Goal: Task Accomplishment & Management: Complete application form

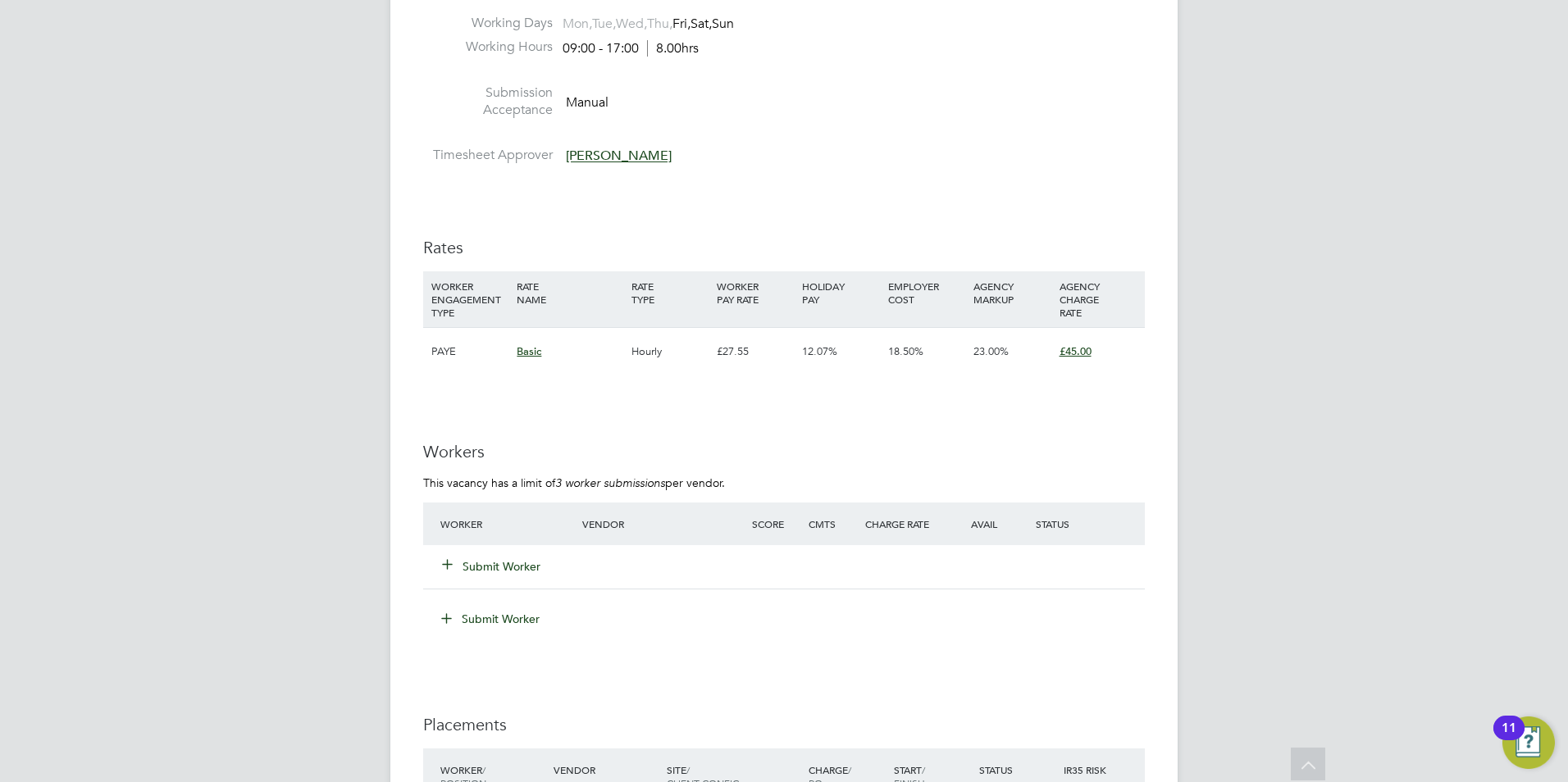
scroll to position [2666, 0]
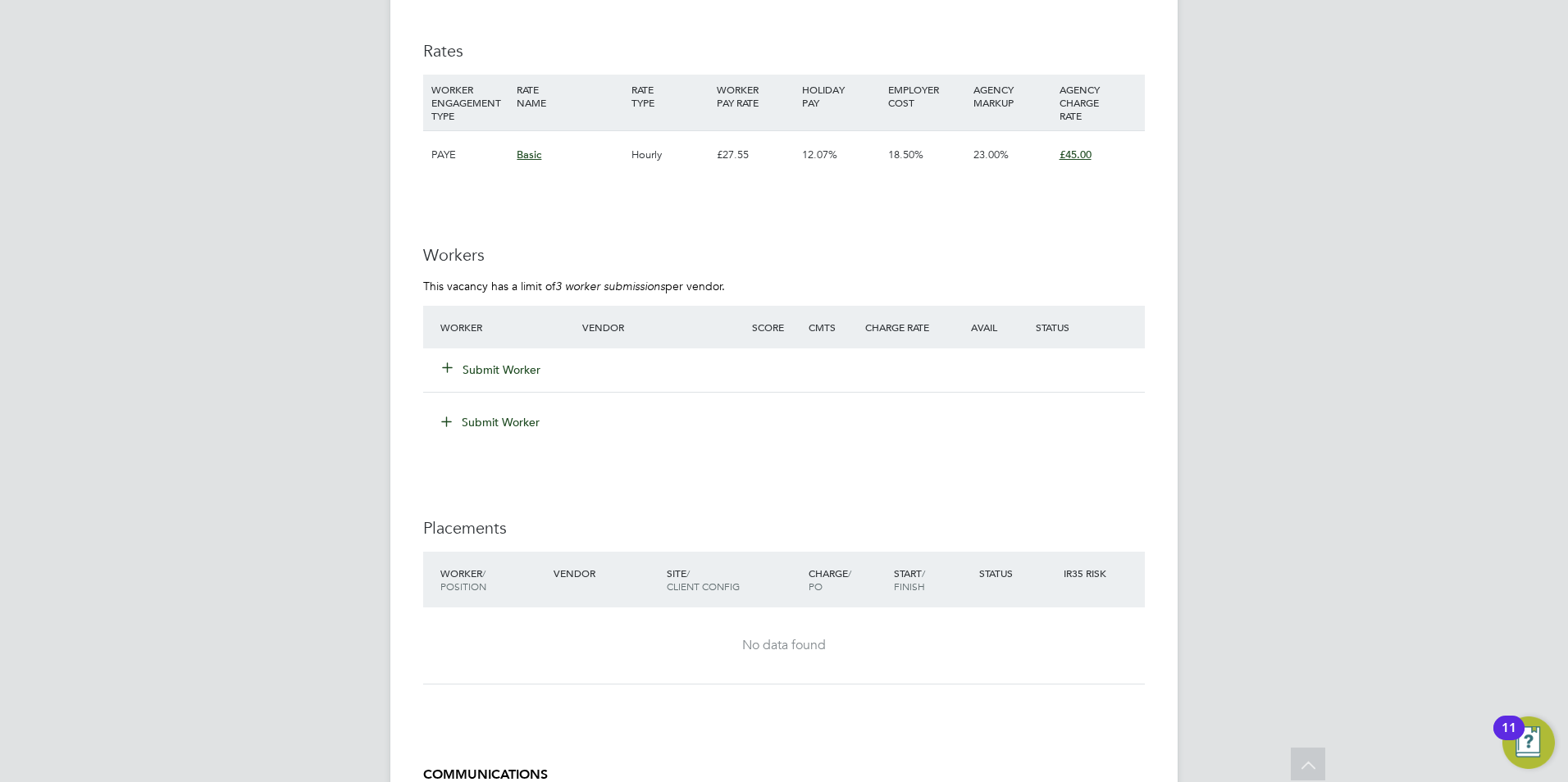
click at [516, 365] on button "Submit Worker" at bounding box center [492, 370] width 99 height 17
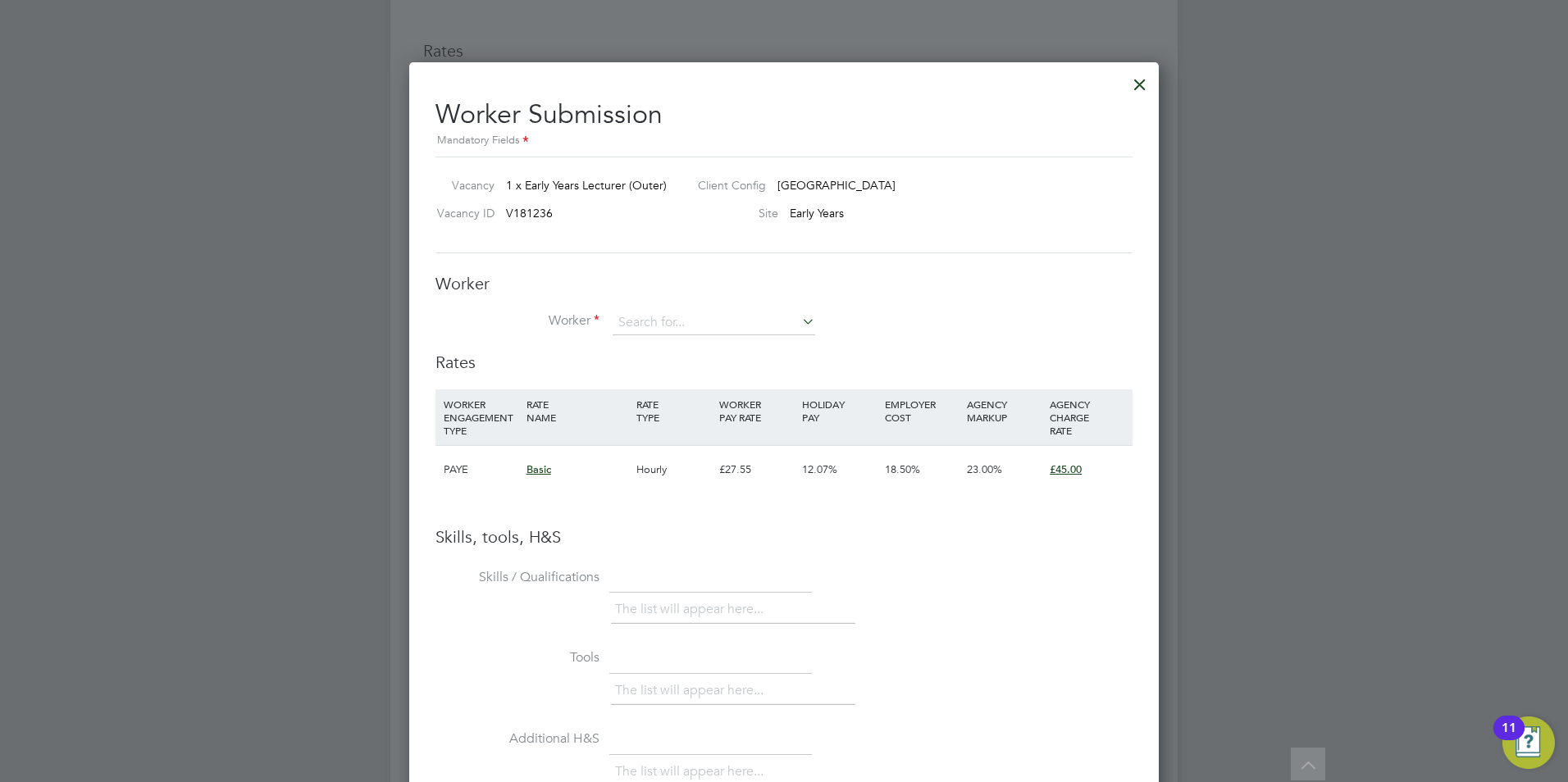
scroll to position [1036, 751]
click at [1143, 85] on div at bounding box center [1139, 80] width 29 height 29
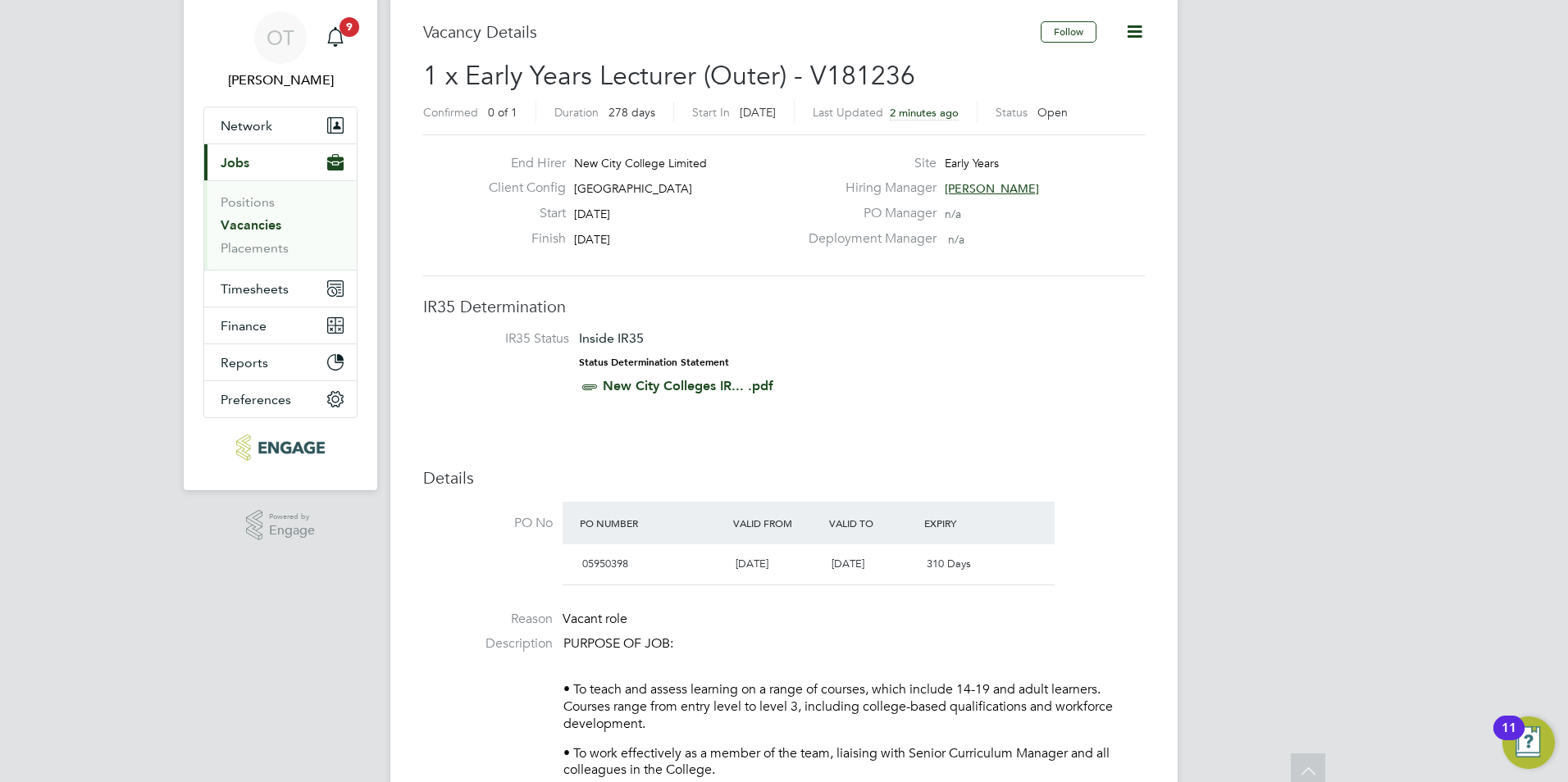
scroll to position [0, 0]
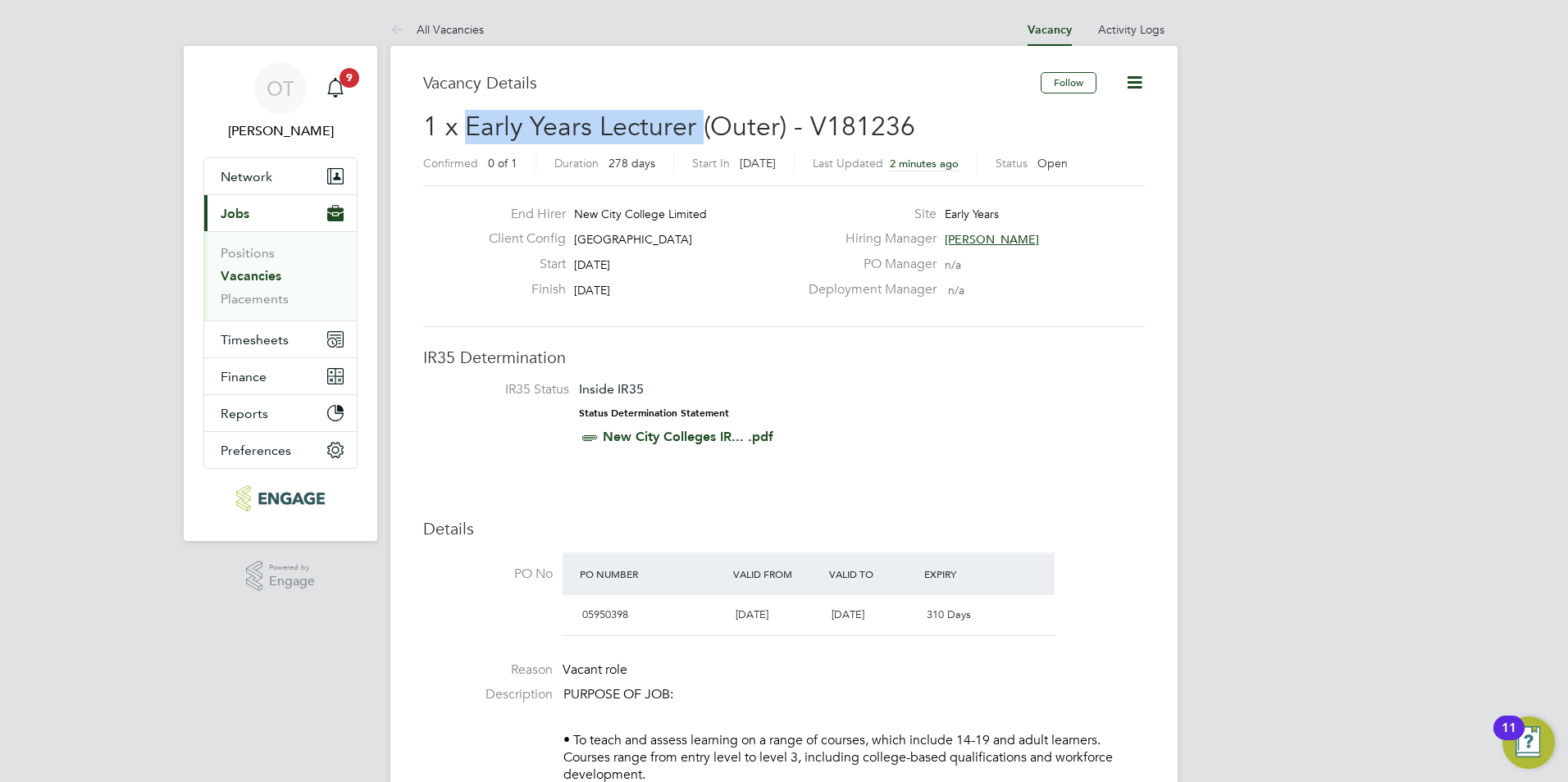
drag, startPoint x: 700, startPoint y: 126, endPoint x: 469, endPoint y: 129, distance: 231.0
click at [467, 129] on span "1 x Early Years Lecturer (Outer) - V181236" at bounding box center [669, 127] width 492 height 32
drag, startPoint x: 469, startPoint y: 129, endPoint x: 706, endPoint y: 225, distance: 255.7
click at [706, 225] on div "End Hirer New City College Limited" at bounding box center [637, 218] width 323 height 25
drag, startPoint x: 690, startPoint y: 243, endPoint x: 572, endPoint y: 237, distance: 118.2
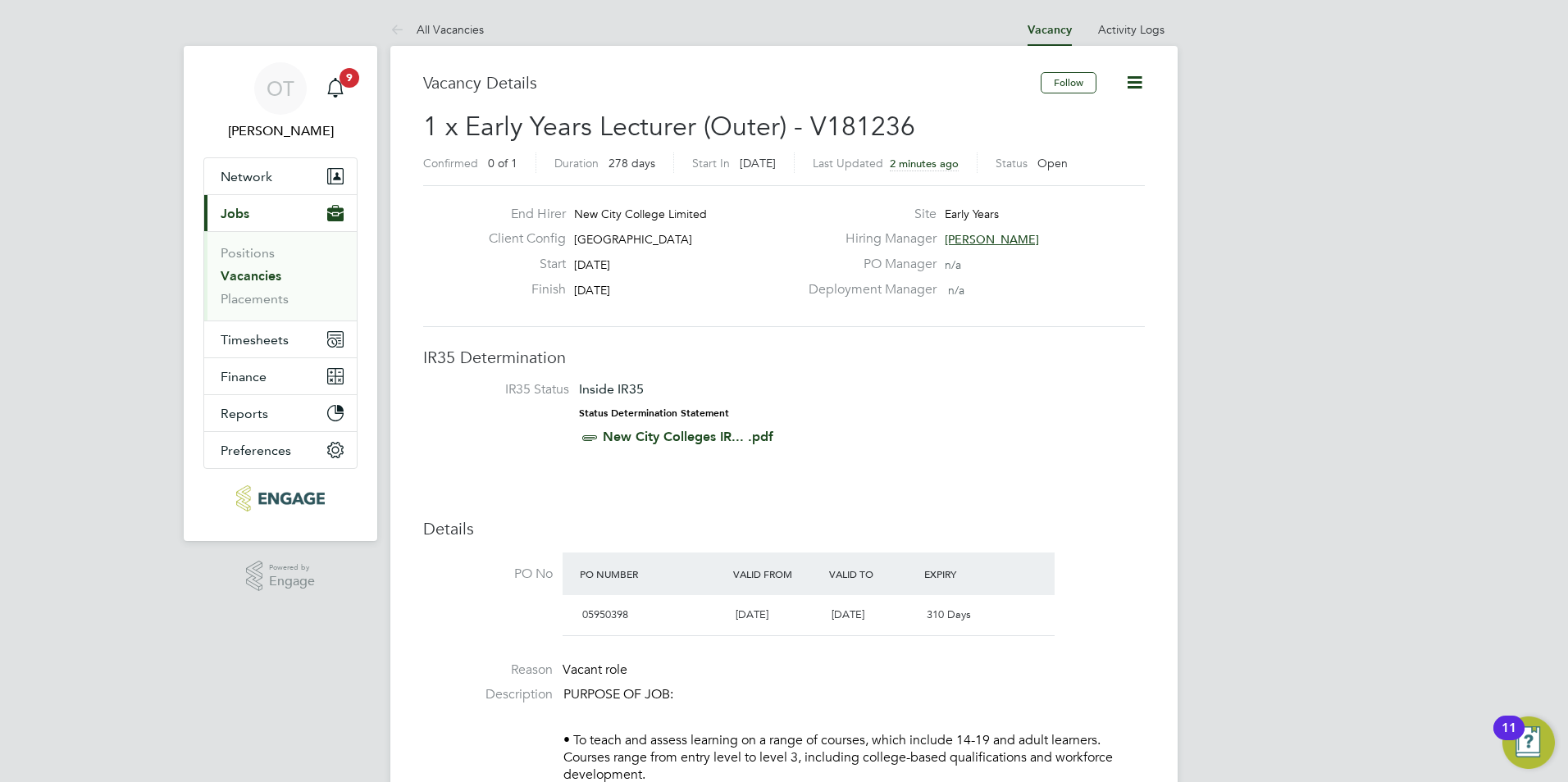
click at [572, 237] on div "Client Config [GEOGRAPHIC_DATA]" at bounding box center [637, 243] width 323 height 25
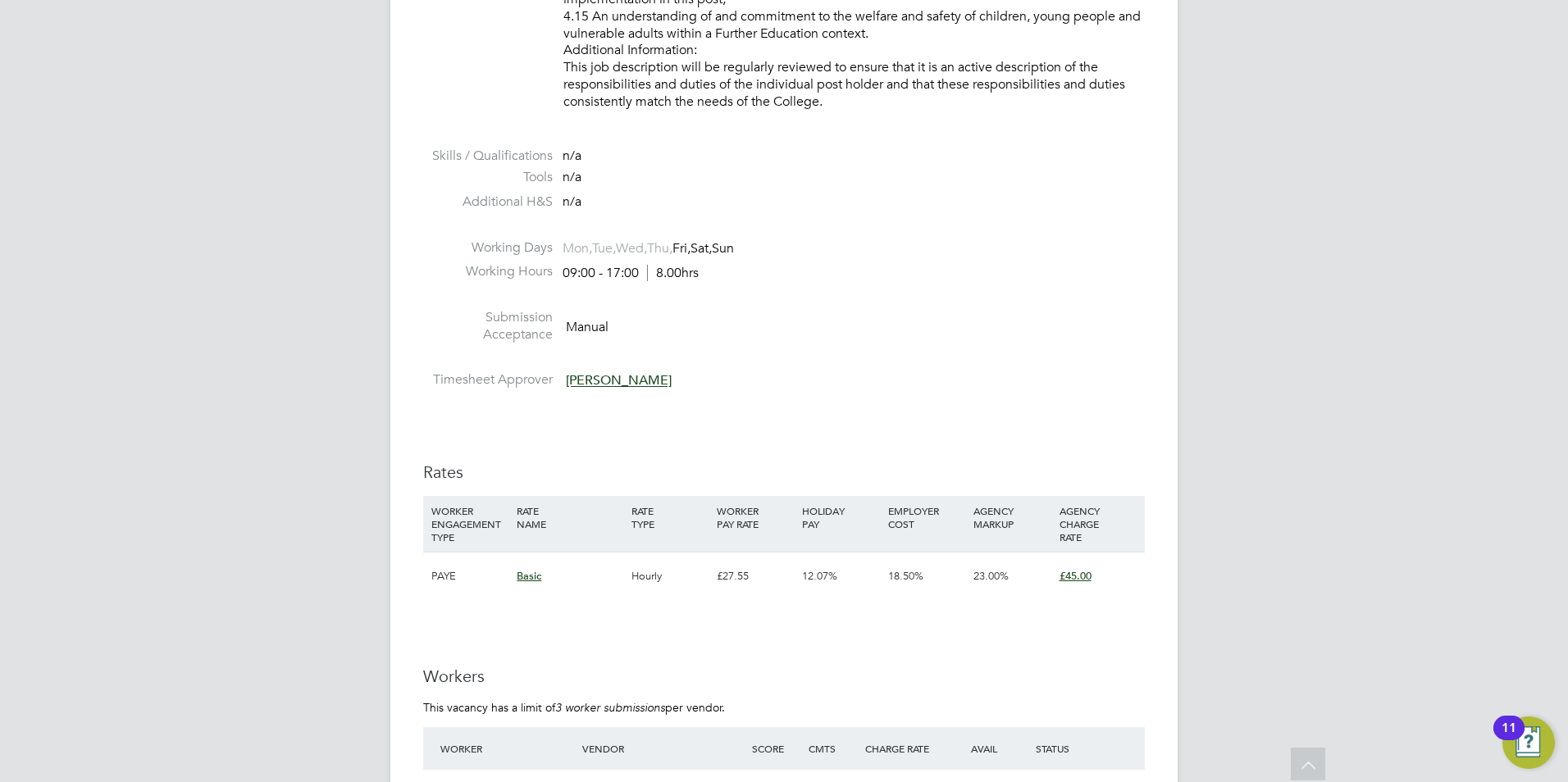
scroll to position [2540, 0]
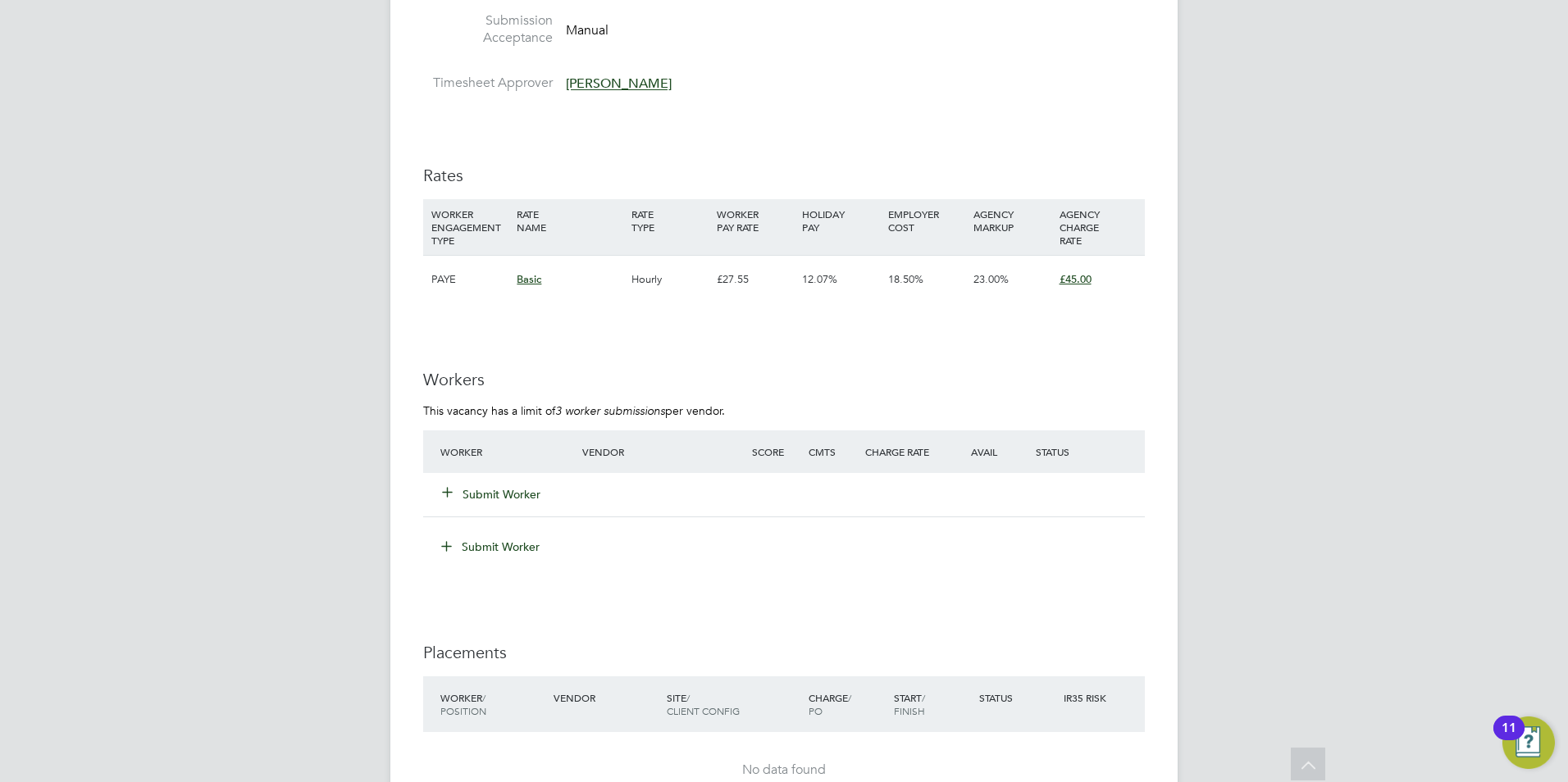
click at [518, 493] on button "Submit Worker" at bounding box center [492, 494] width 99 height 17
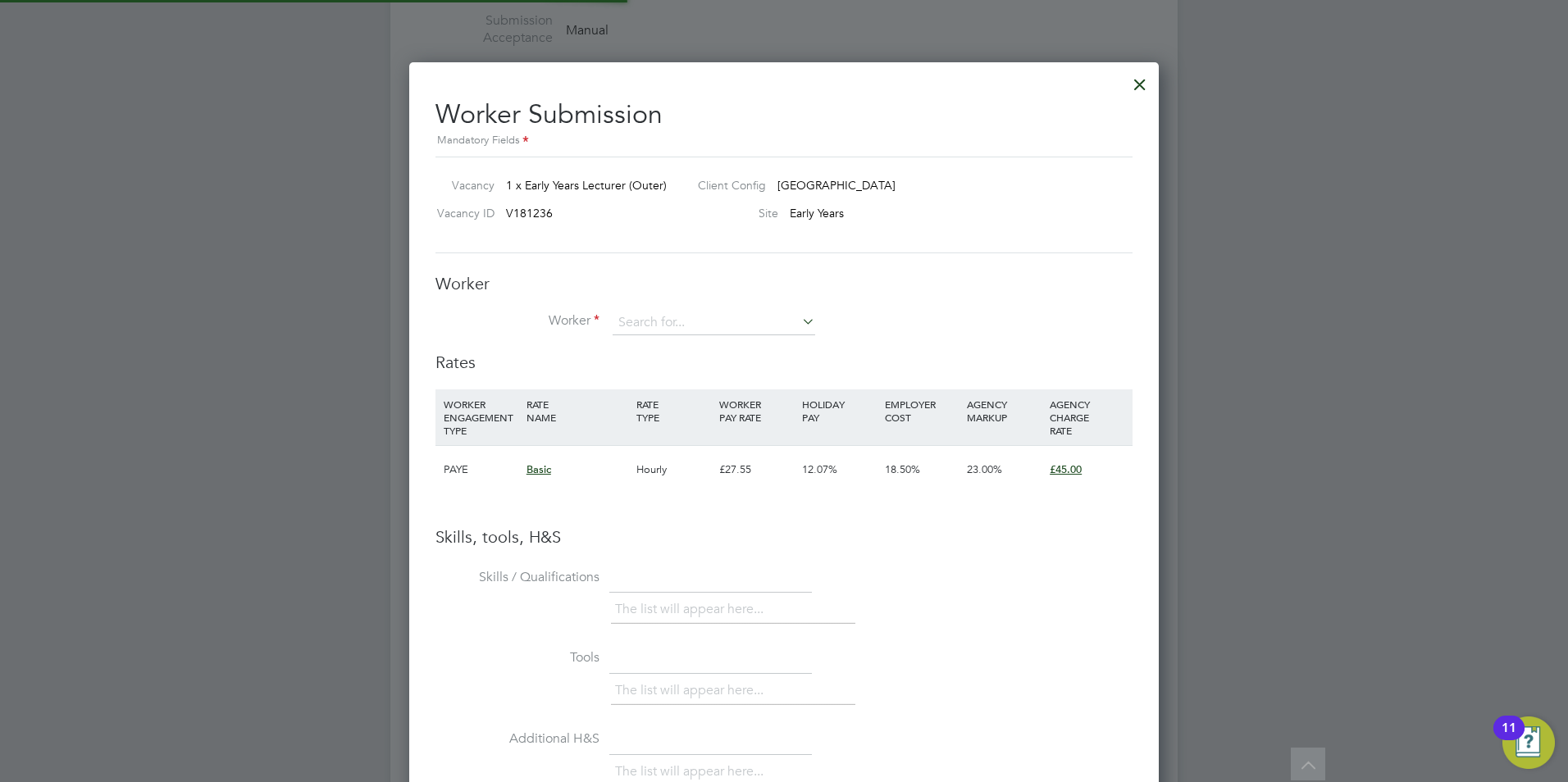
scroll to position [1036, 751]
click at [625, 346] on li "Worker" at bounding box center [783, 330] width 697 height 41
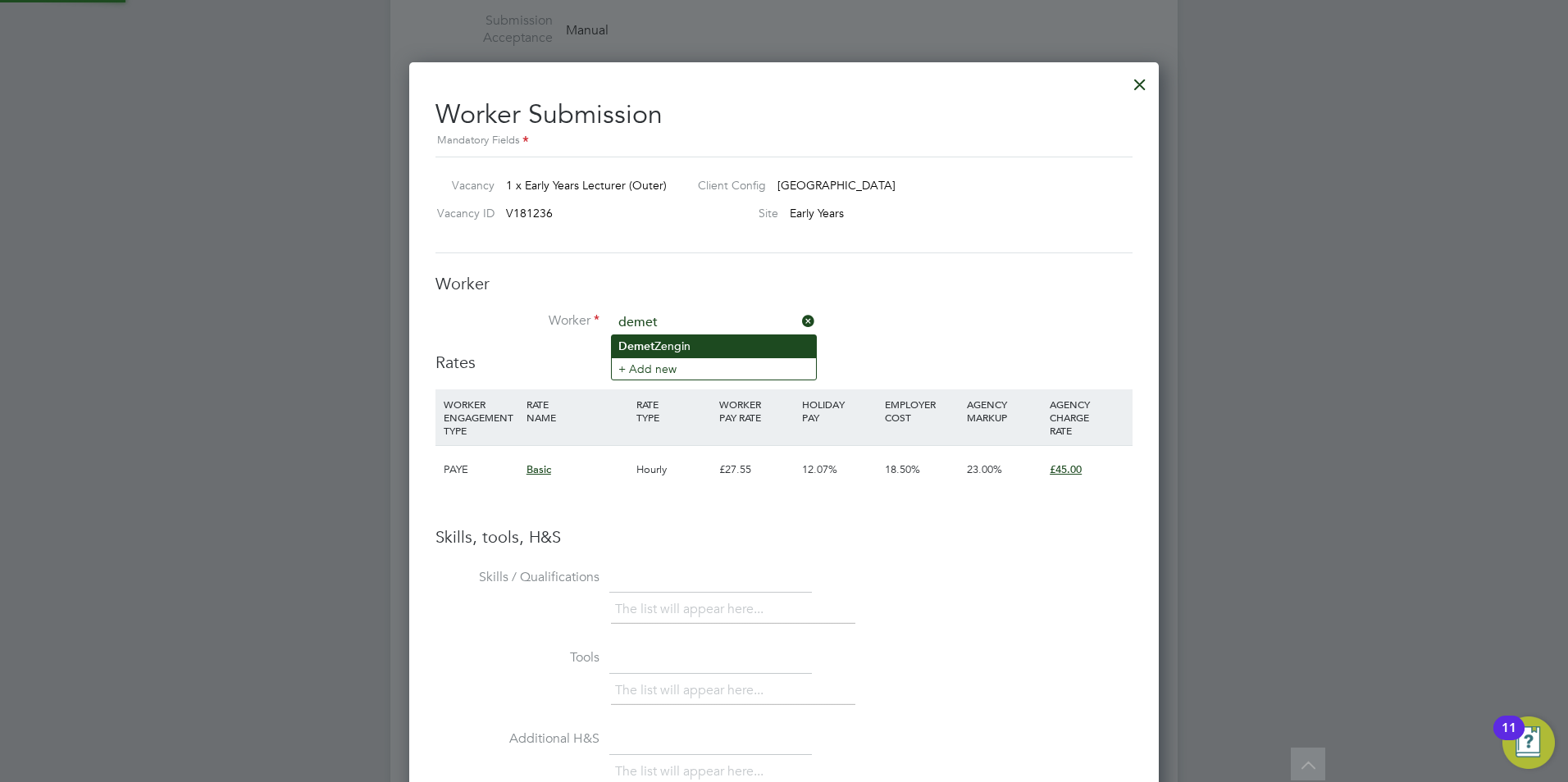
click at [642, 341] on b "Demet" at bounding box center [635, 346] width 36 height 14
type input "[PERSON_NAME]"
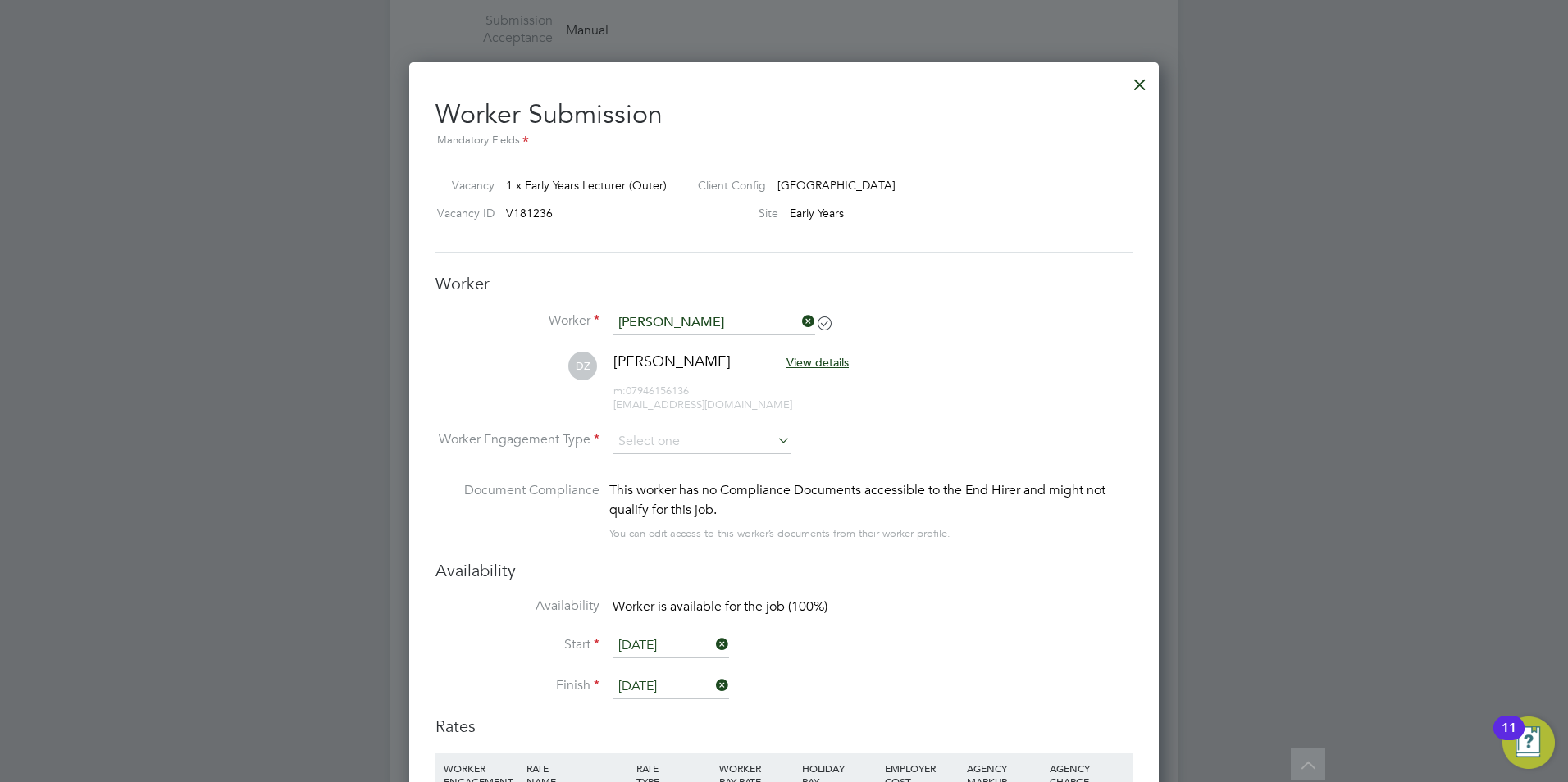
scroll to position [8, 8]
click at [675, 448] on input at bounding box center [701, 441] width 178 height 24
click at [678, 461] on li "Contract" at bounding box center [701, 465] width 180 height 22
type input "Contract"
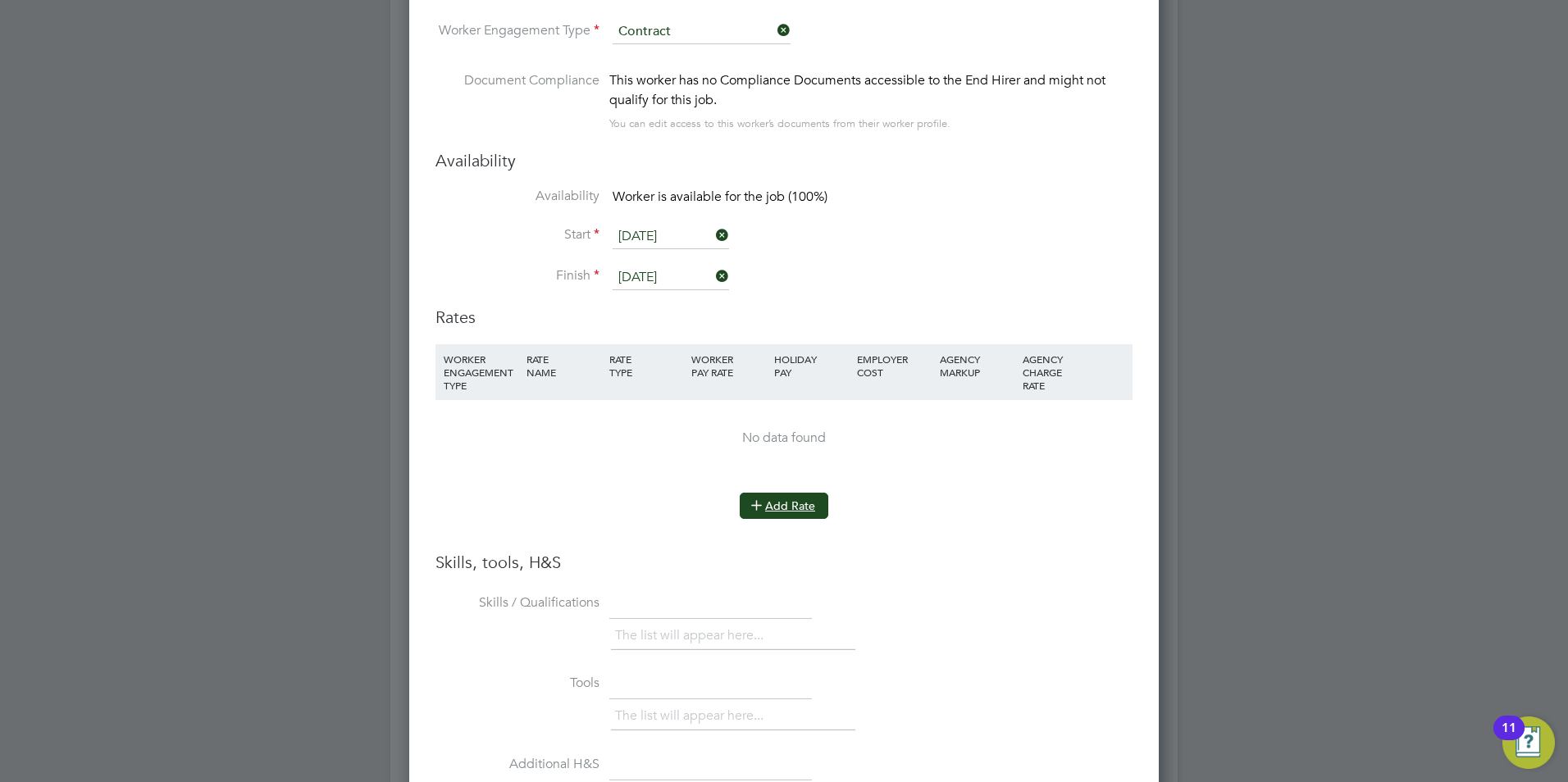
click at [785, 513] on button "Add Rate" at bounding box center [784, 505] width 89 height 26
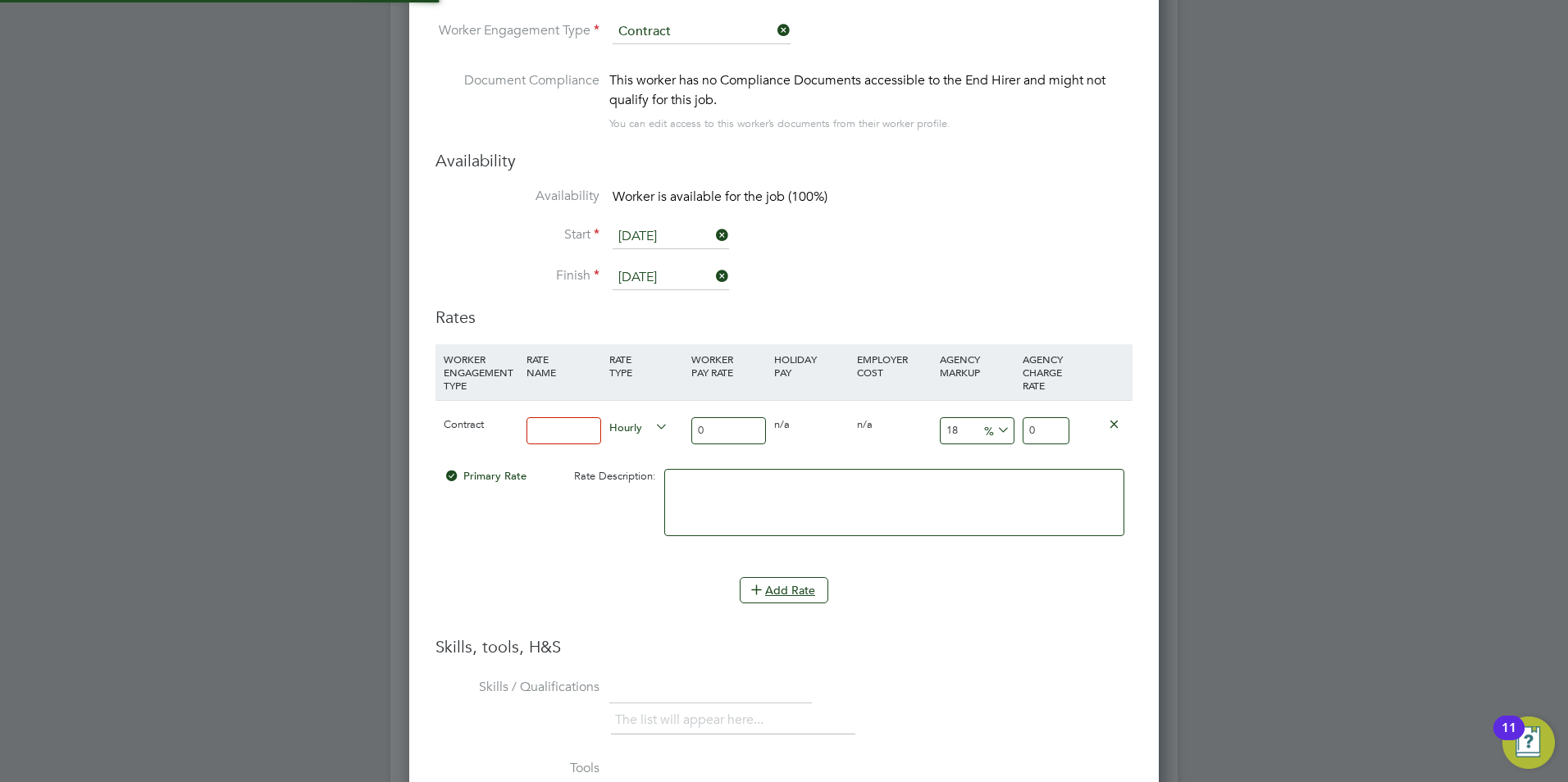
click at [543, 425] on input at bounding box center [563, 431] width 74 height 27
type input "40"
click at [716, 427] on input "0" at bounding box center [728, 431] width 74 height 27
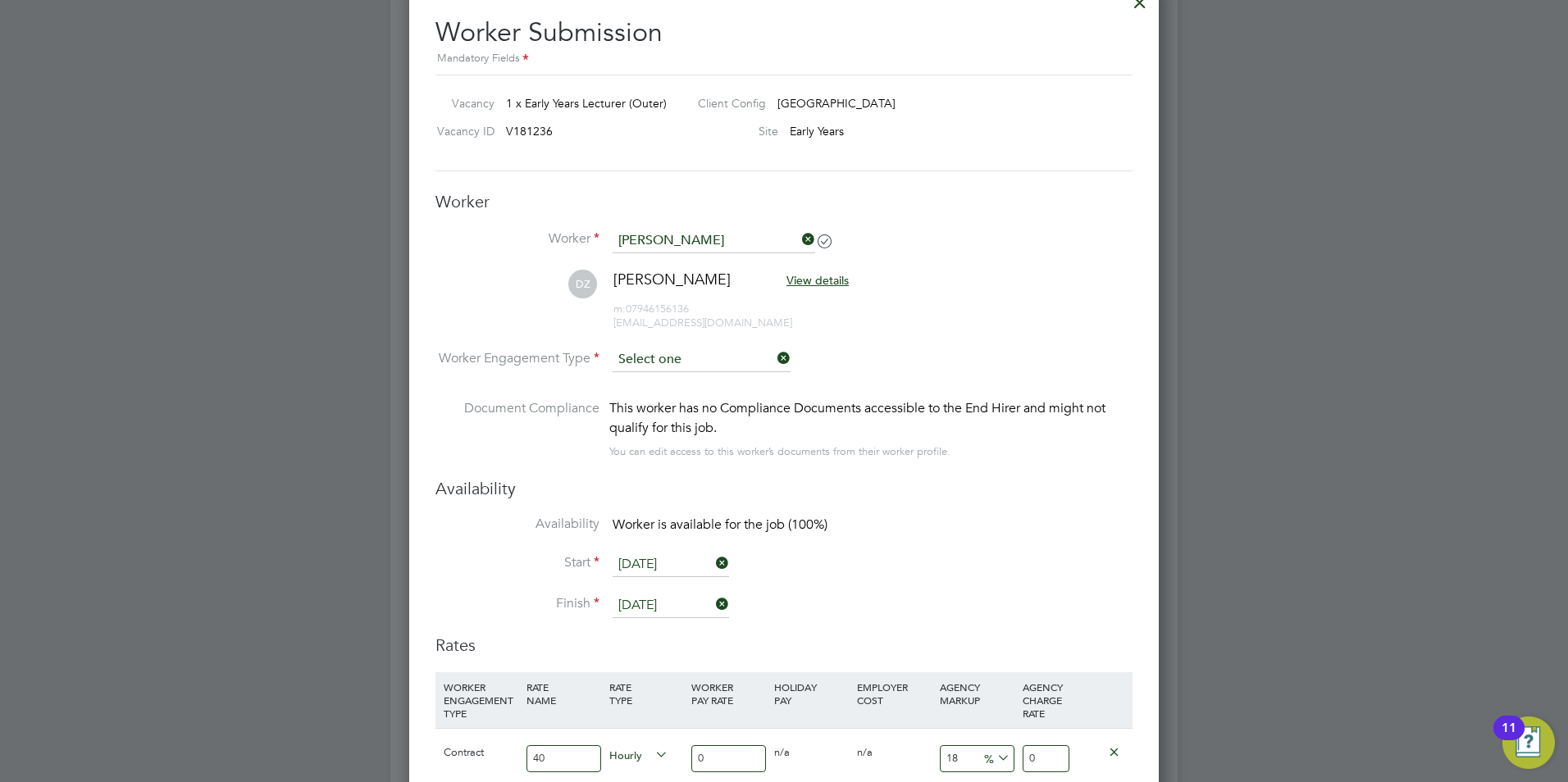
click at [690, 367] on input at bounding box center [701, 359] width 178 height 24
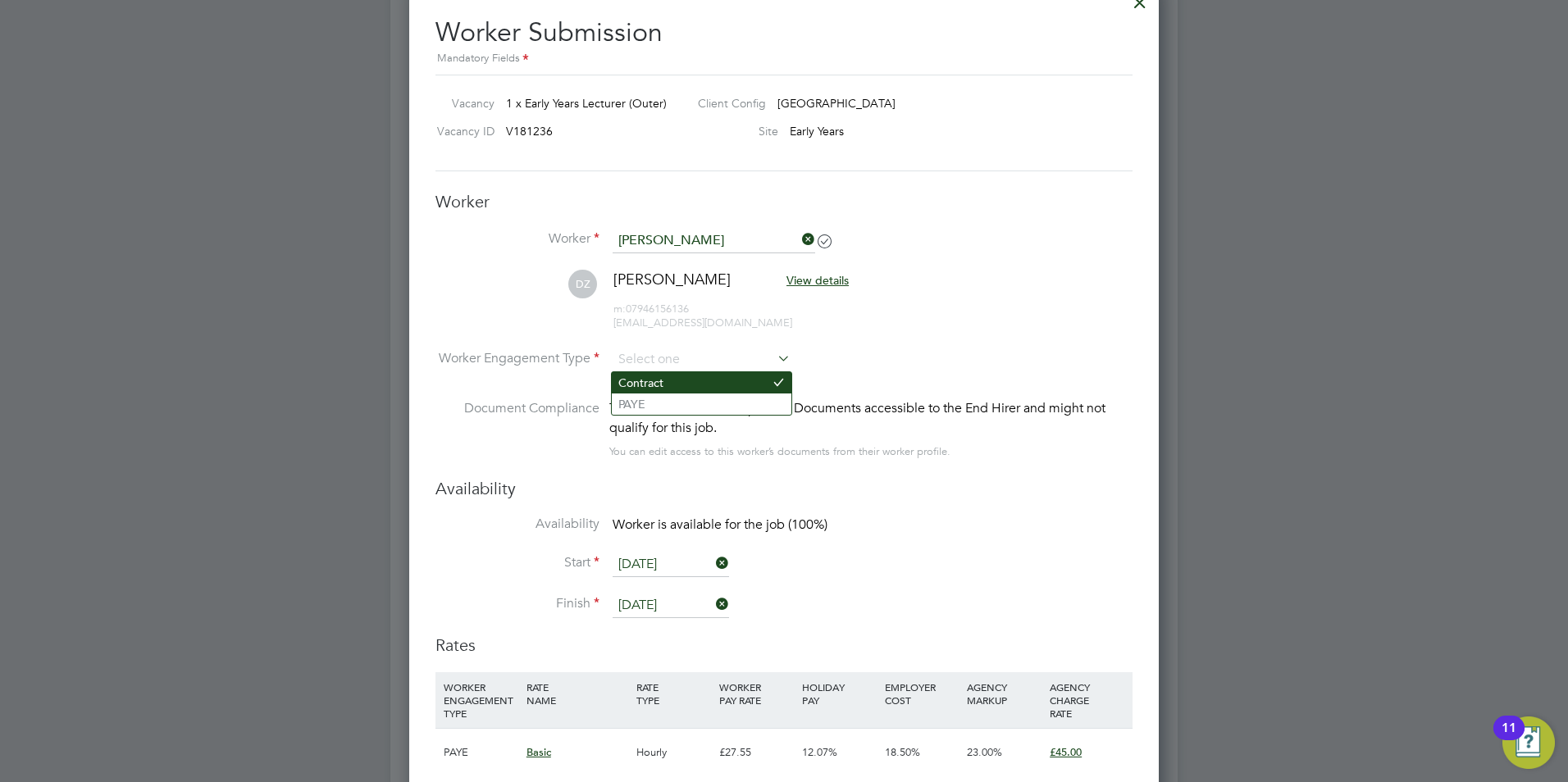
click at [744, 388] on li "Contract" at bounding box center [701, 383] width 180 height 22
type input "Contract"
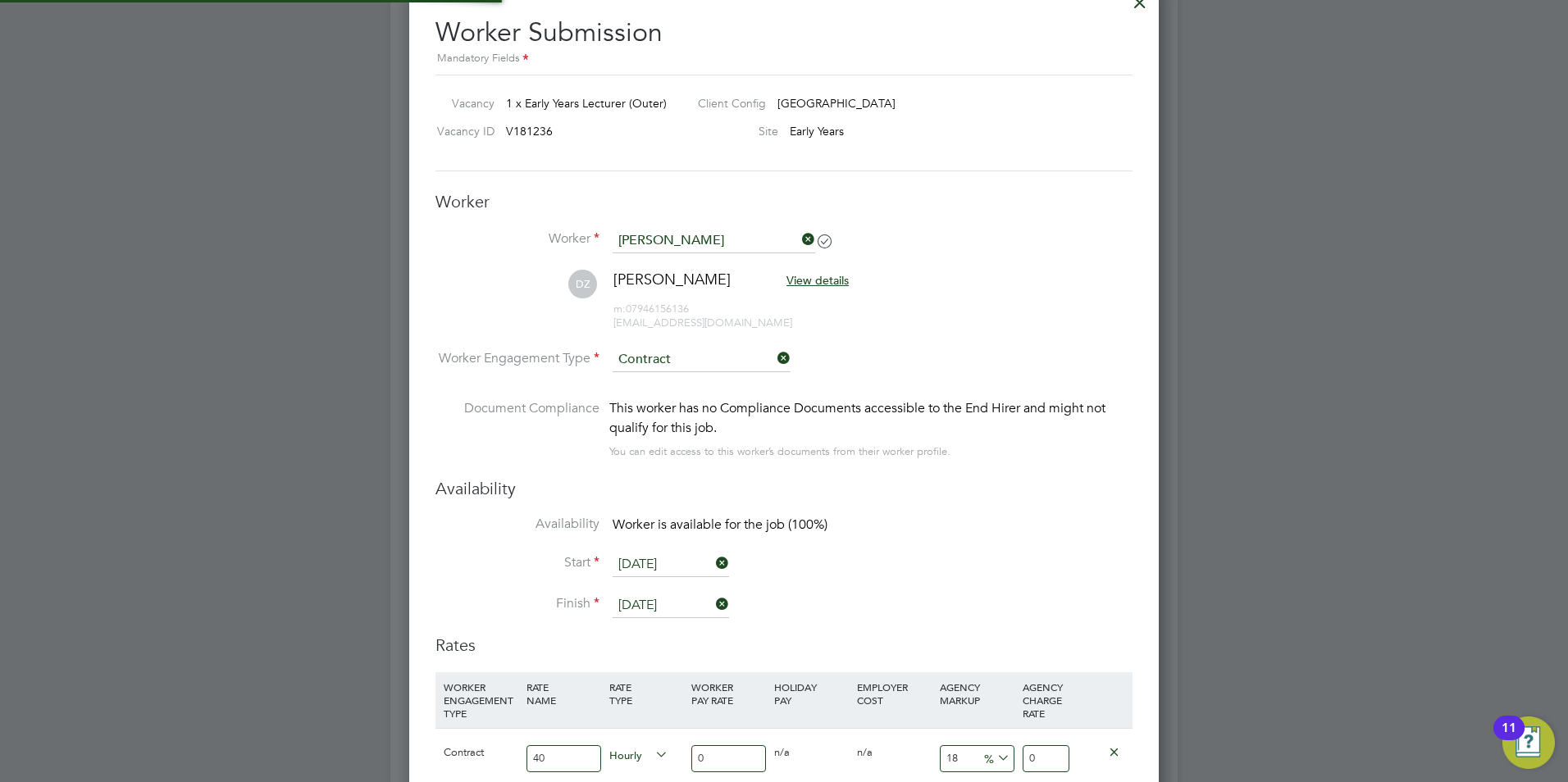
click at [873, 405] on div "This worker has no Compliance Documents accessible to the End Hirer and might n…" at bounding box center [871, 417] width 524 height 39
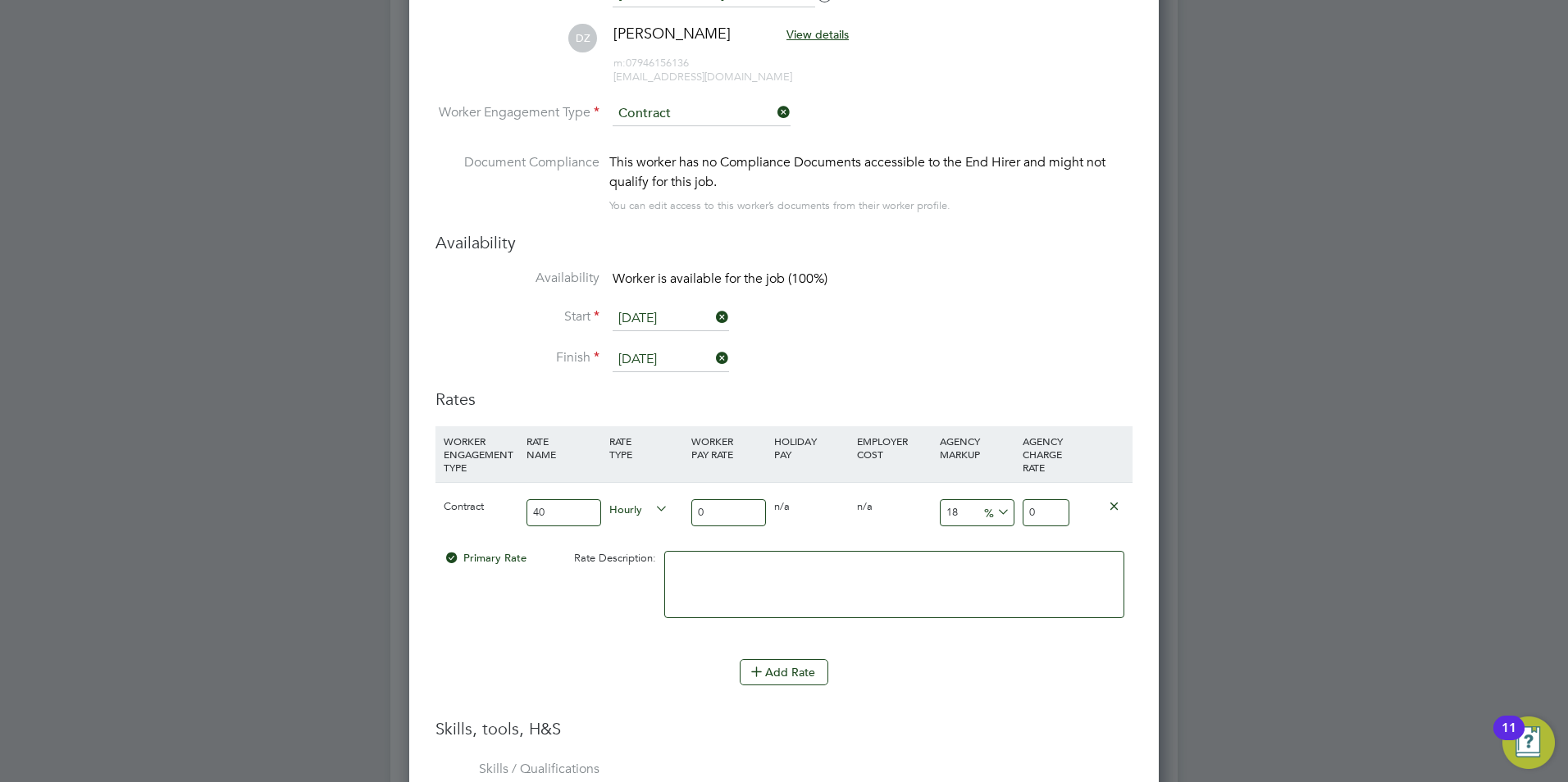
click at [1115, 503] on icon at bounding box center [1114, 505] width 13 height 13
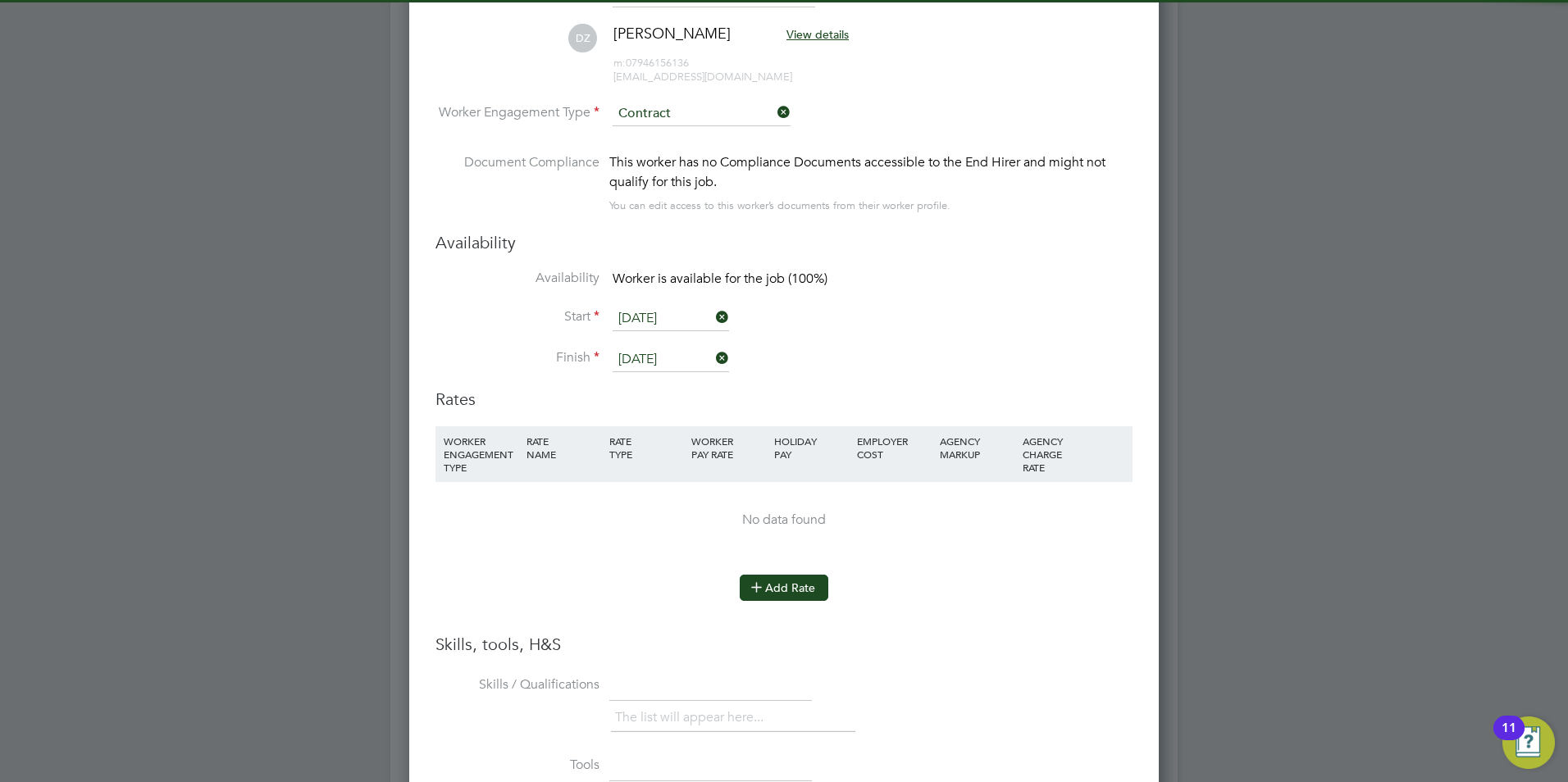
click at [817, 580] on button "Add Rate" at bounding box center [784, 587] width 89 height 26
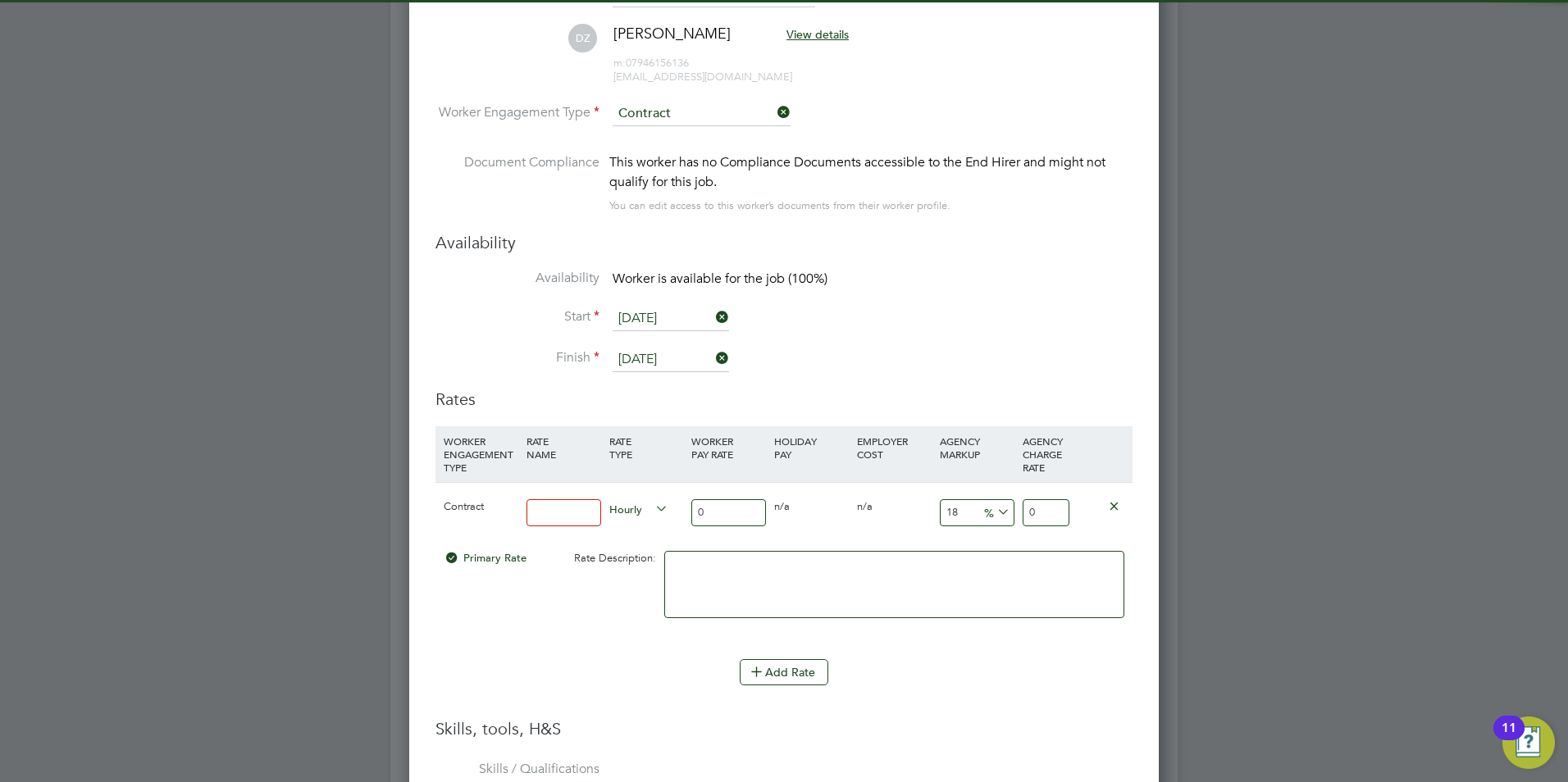
click at [592, 510] on input at bounding box center [563, 512] width 74 height 27
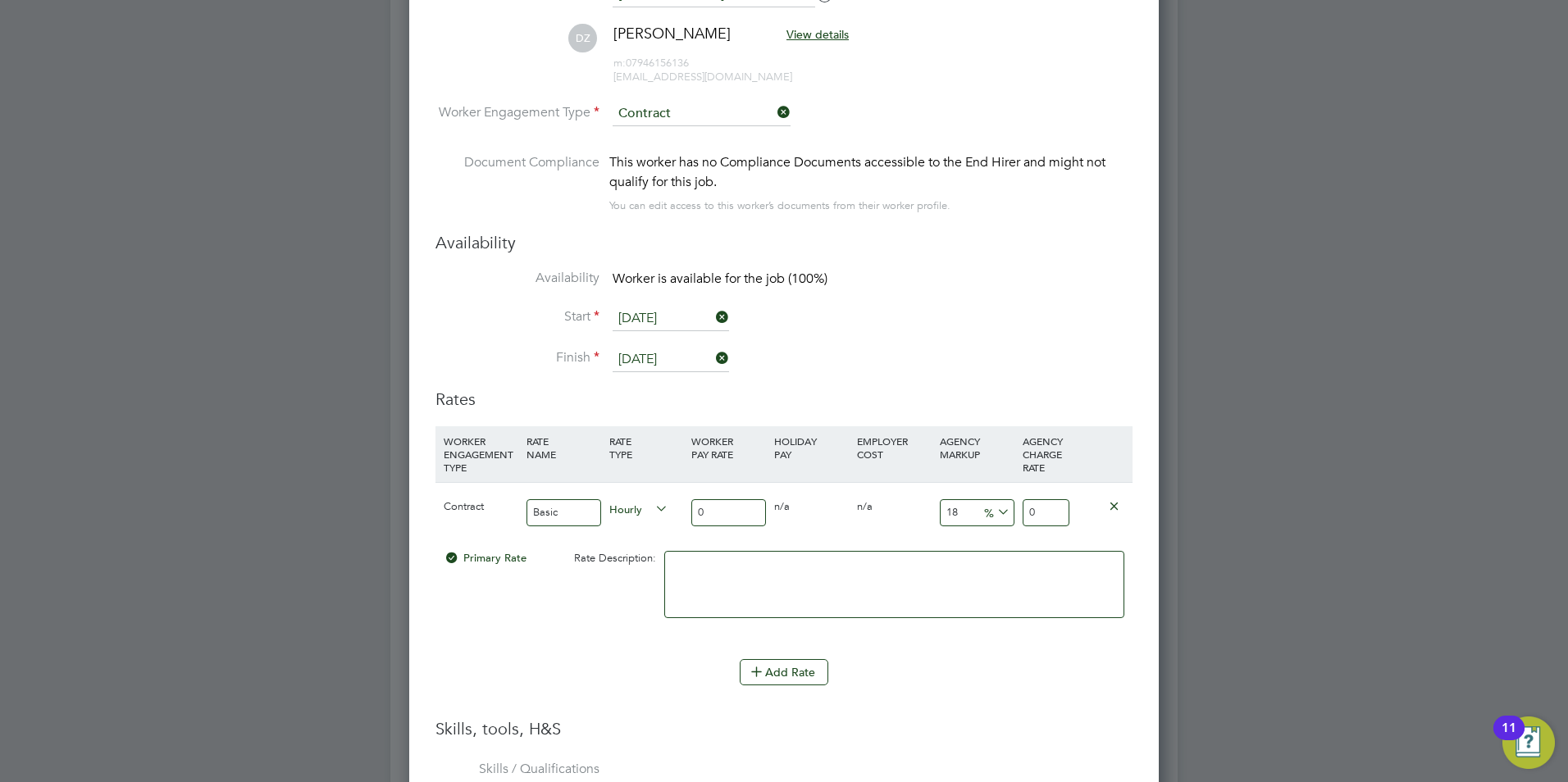
type input "Basic"
click at [736, 517] on input "0" at bounding box center [728, 512] width 74 height 27
type input "4"
type input "4.72"
type input "40"
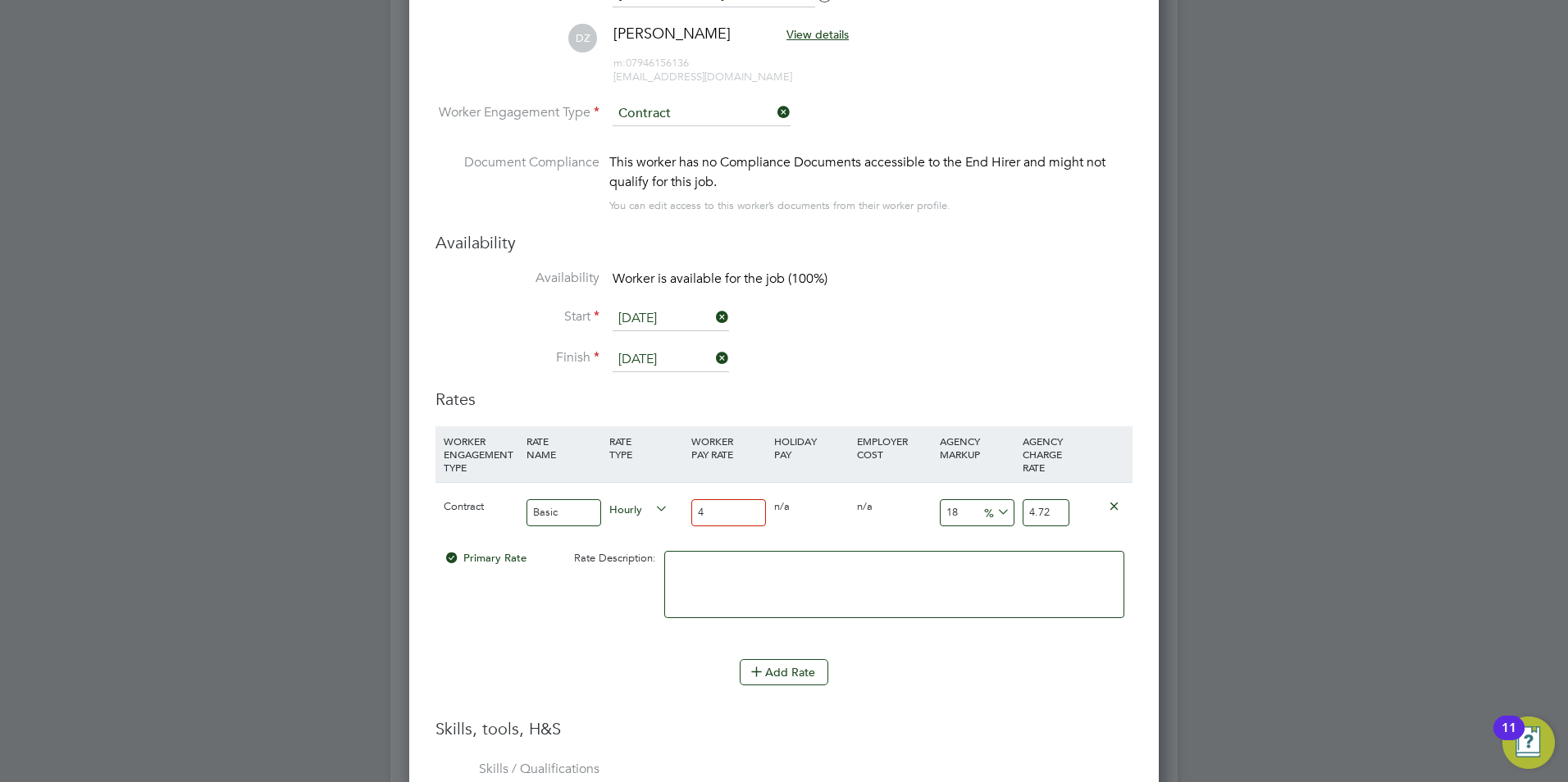
type input "47.2"
type input "40"
drag, startPoint x: 960, startPoint y: 504, endPoint x: 878, endPoint y: 510, distance: 82.2
click at [883, 505] on div "Contract Basic Hourly 40 0 n/a 0 n/a 18 7.2 % 47.2" at bounding box center [783, 512] width 697 height 61
type input "2"
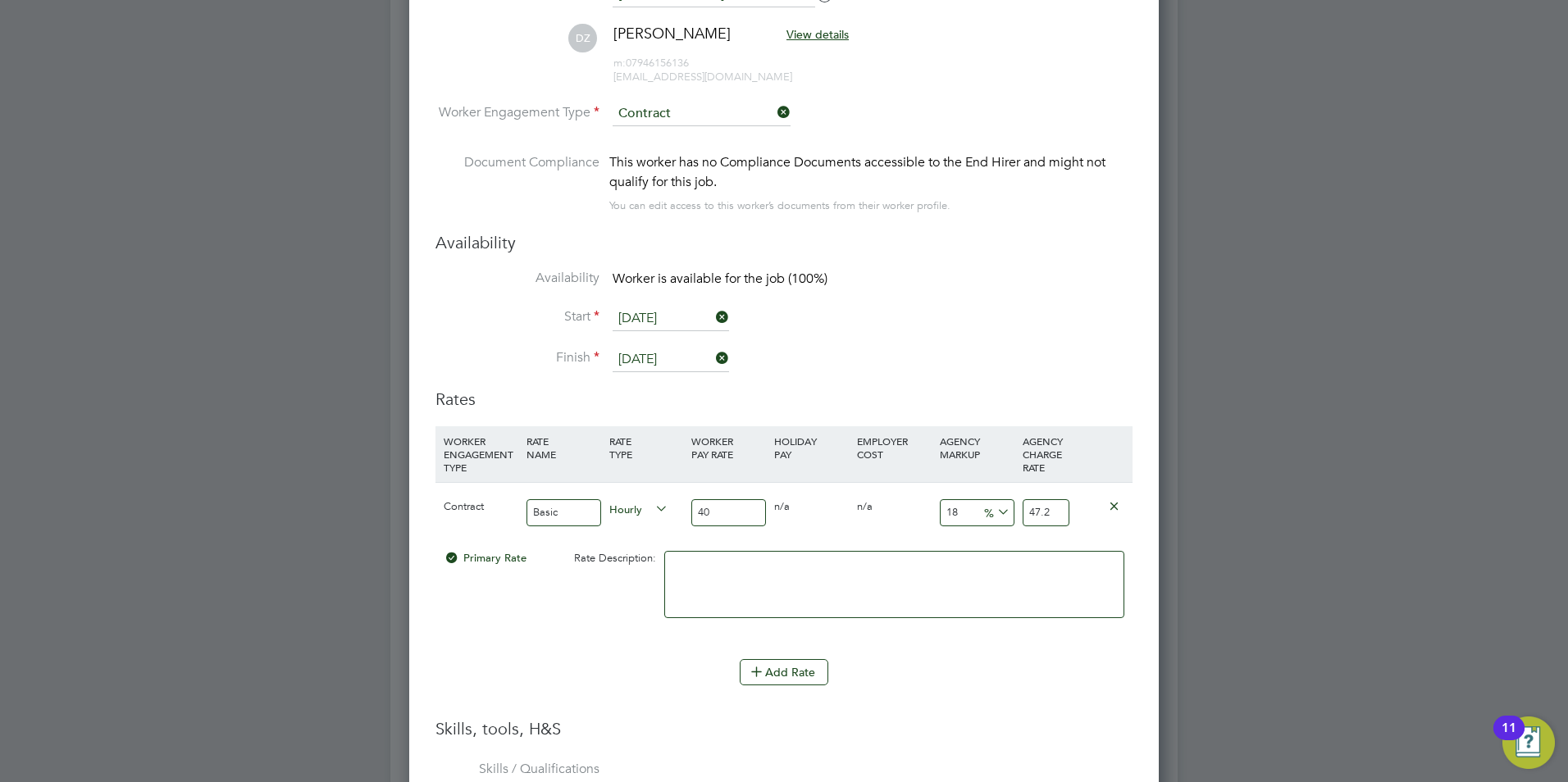
type input "40.8"
type input "23"
type input "49.2"
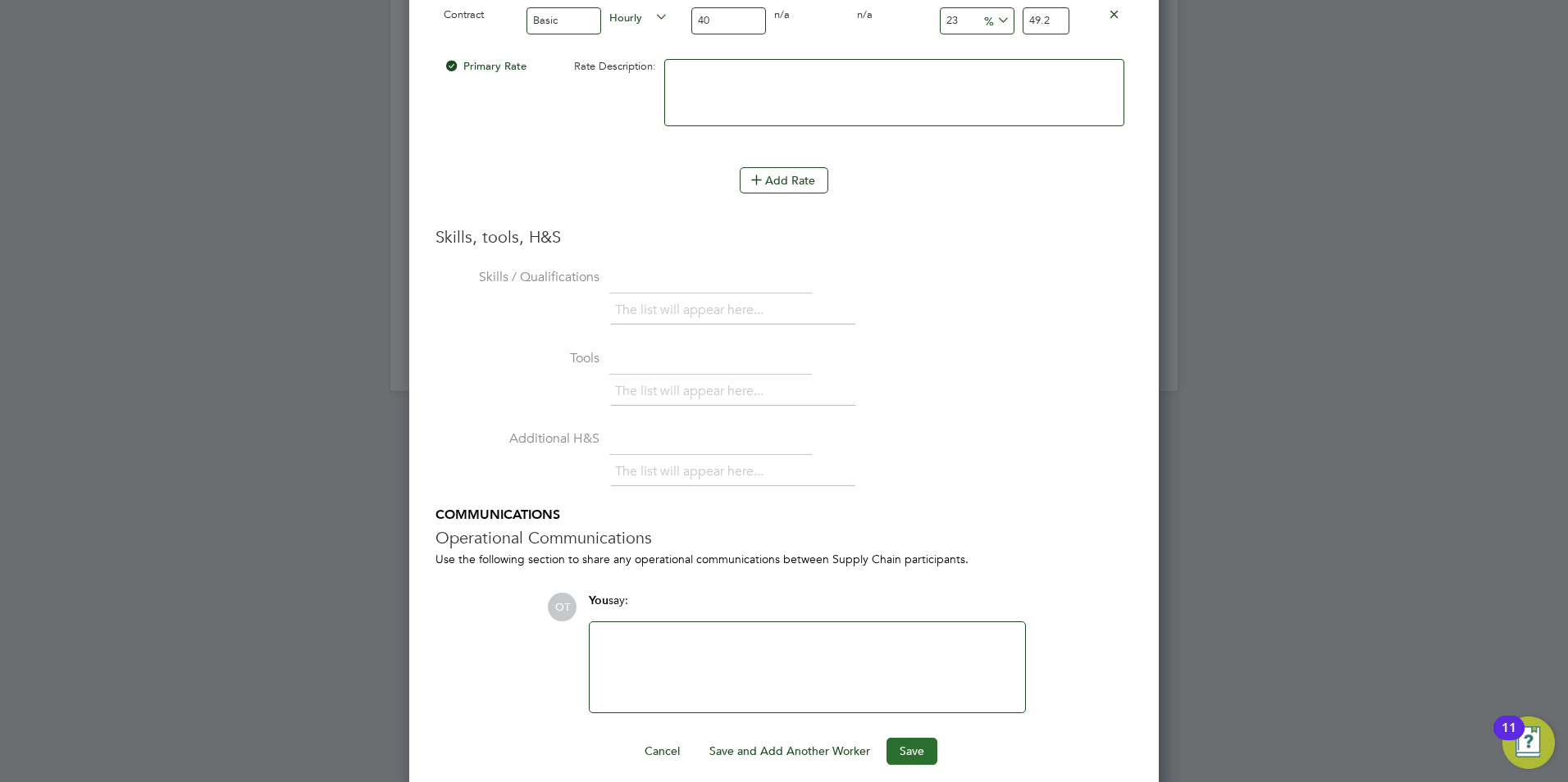
type input "23"
click at [907, 742] on button "Save" at bounding box center [912, 750] width 51 height 26
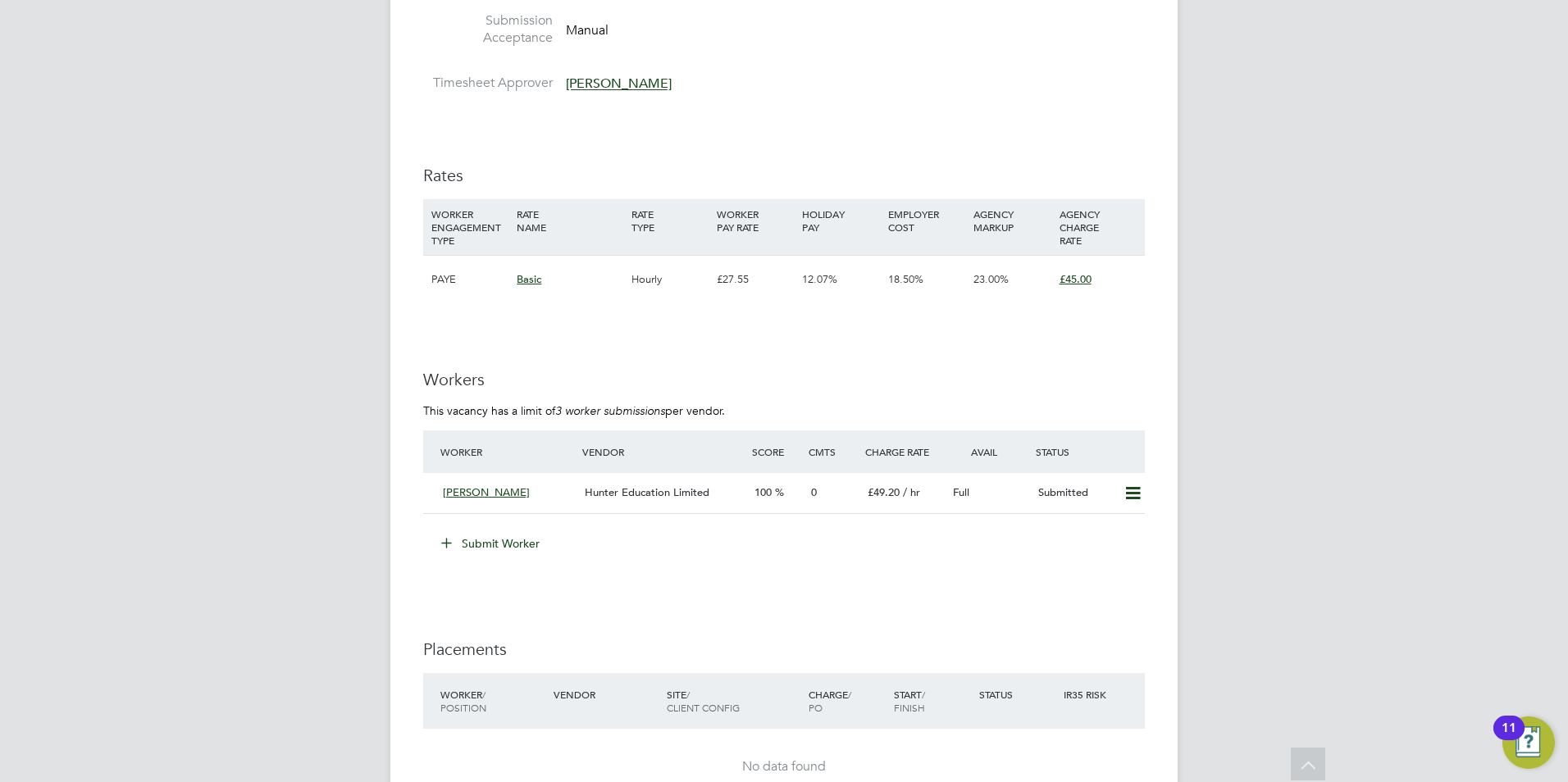
click at [502, 542] on button "Submit Worker" at bounding box center [491, 542] width 123 height 26
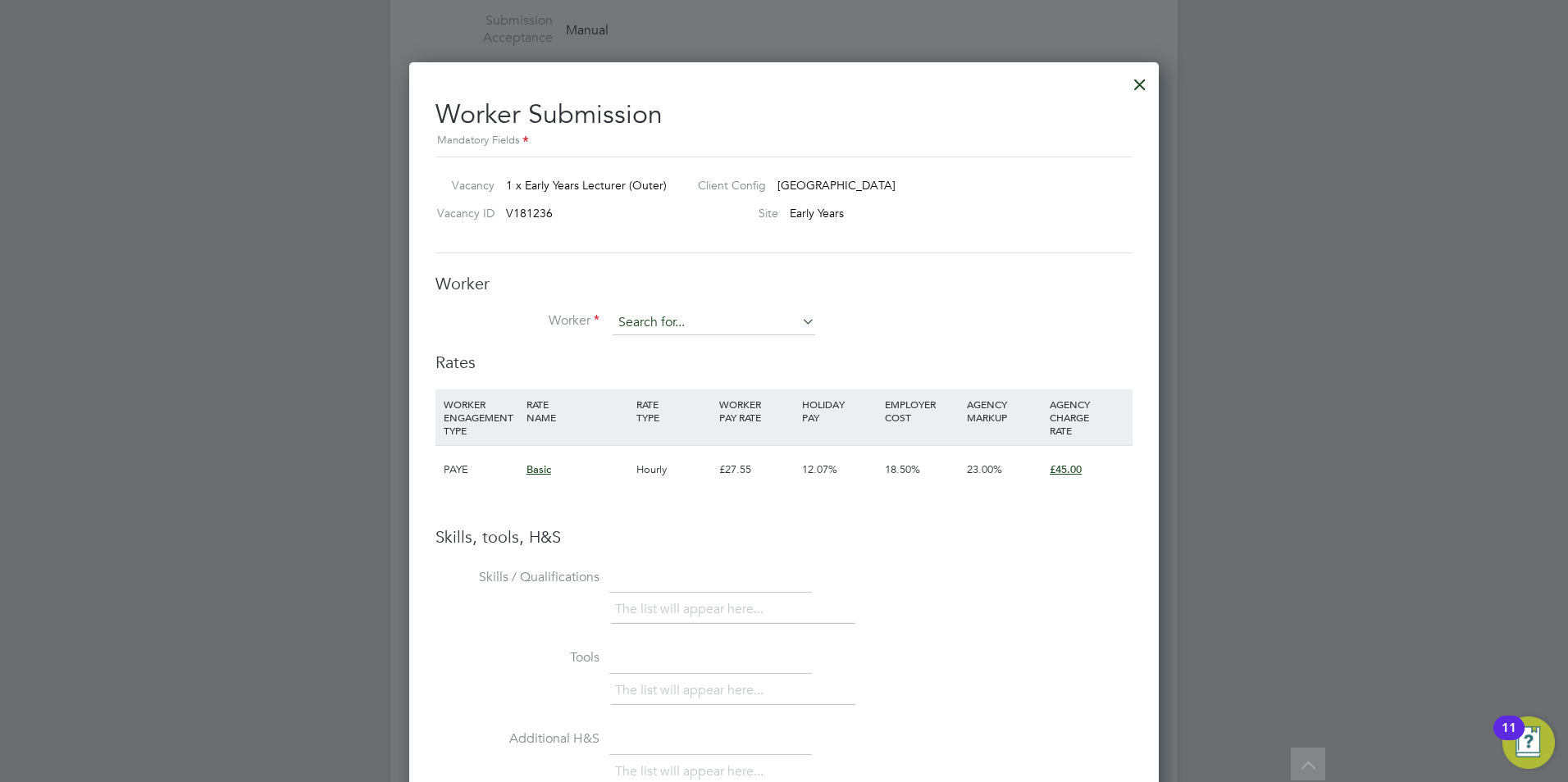
click at [695, 324] on input at bounding box center [714, 322] width 203 height 24
click at [704, 348] on li "Zu vairia Thajudeen" at bounding box center [714, 346] width 205 height 23
type input "[PERSON_NAME]"
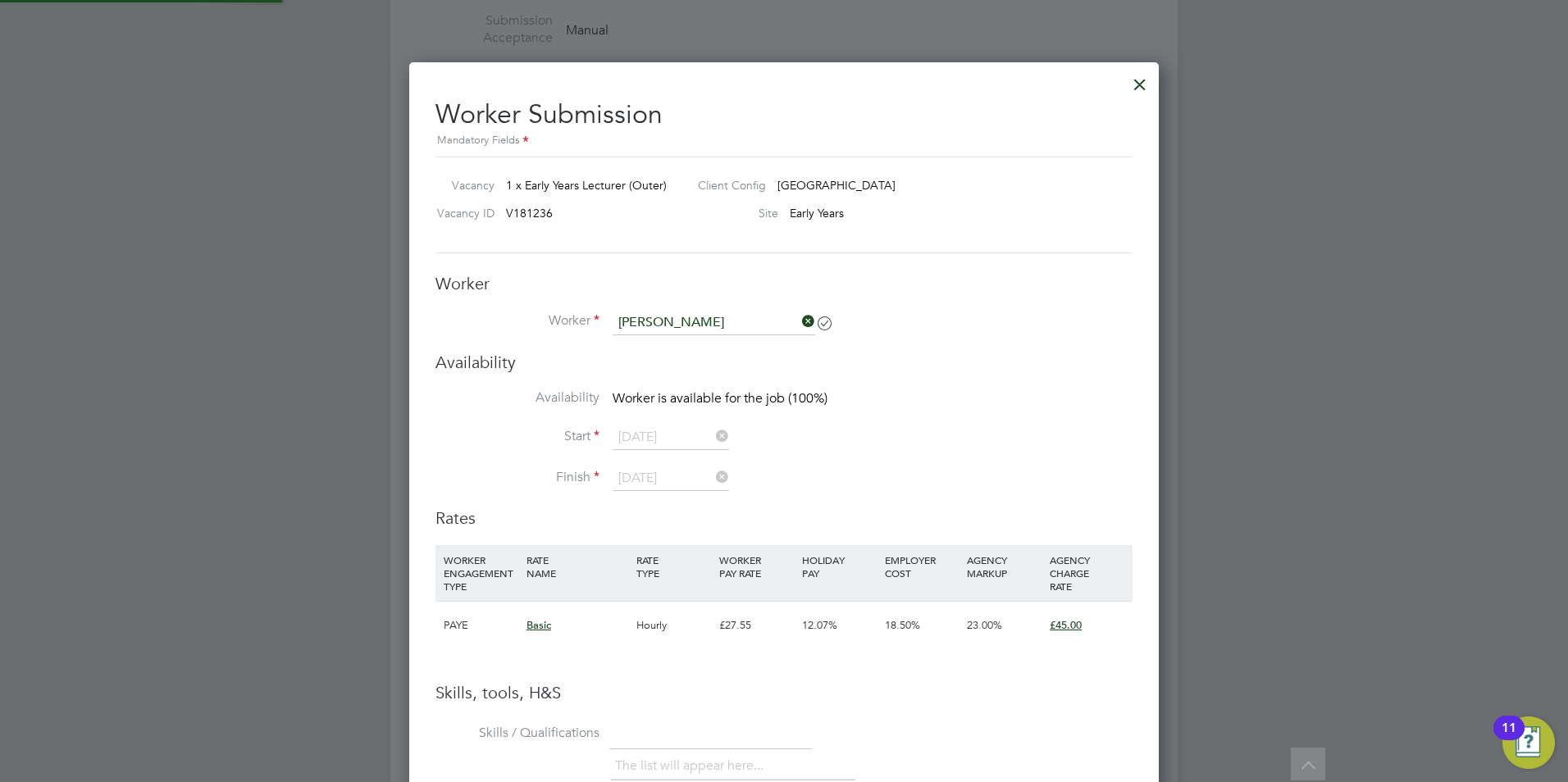
scroll to position [1398, 751]
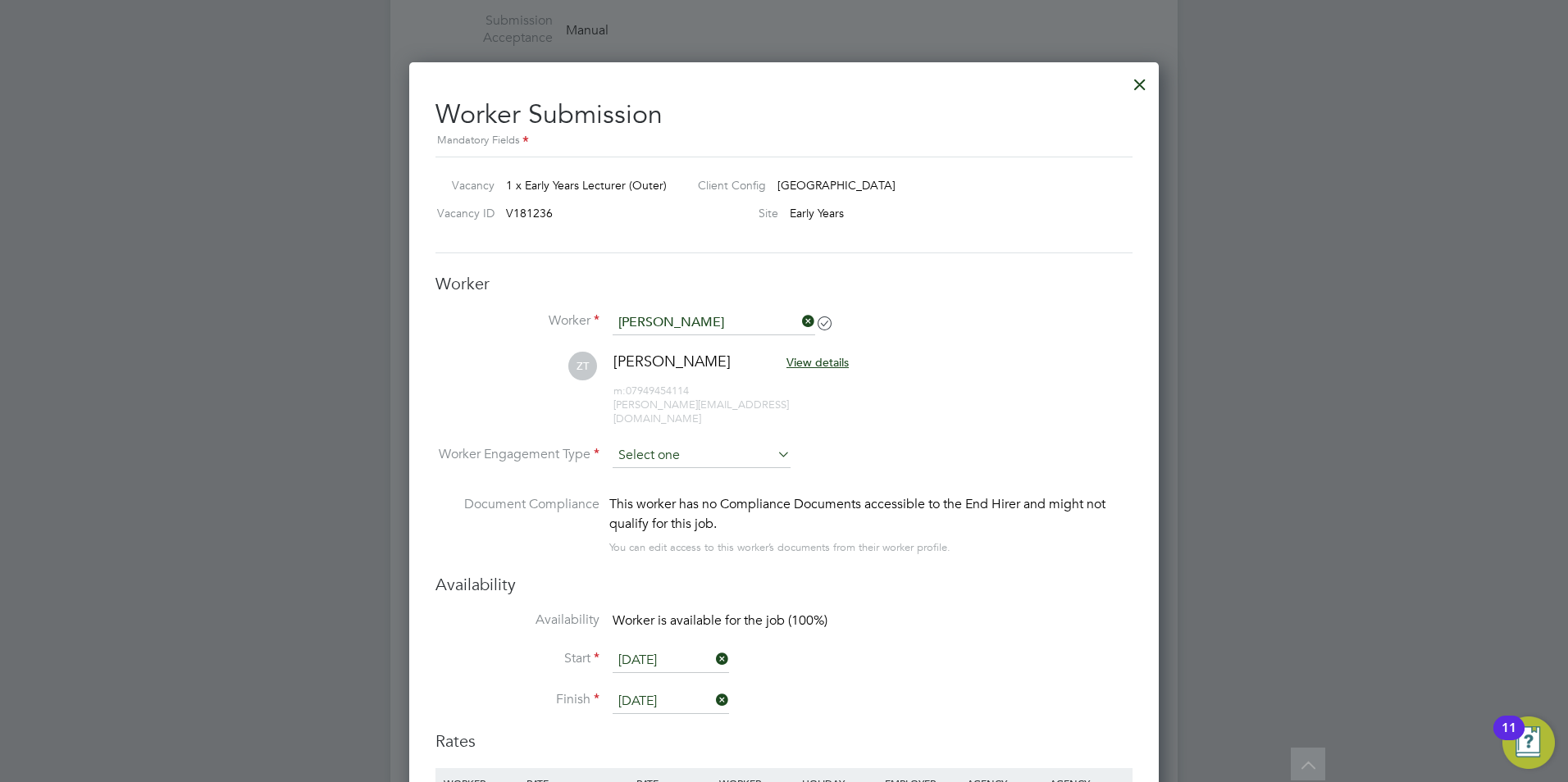
click at [619, 443] on input at bounding box center [701, 455] width 178 height 24
click at [676, 464] on li "Contract" at bounding box center [701, 465] width 180 height 22
type input "Contract"
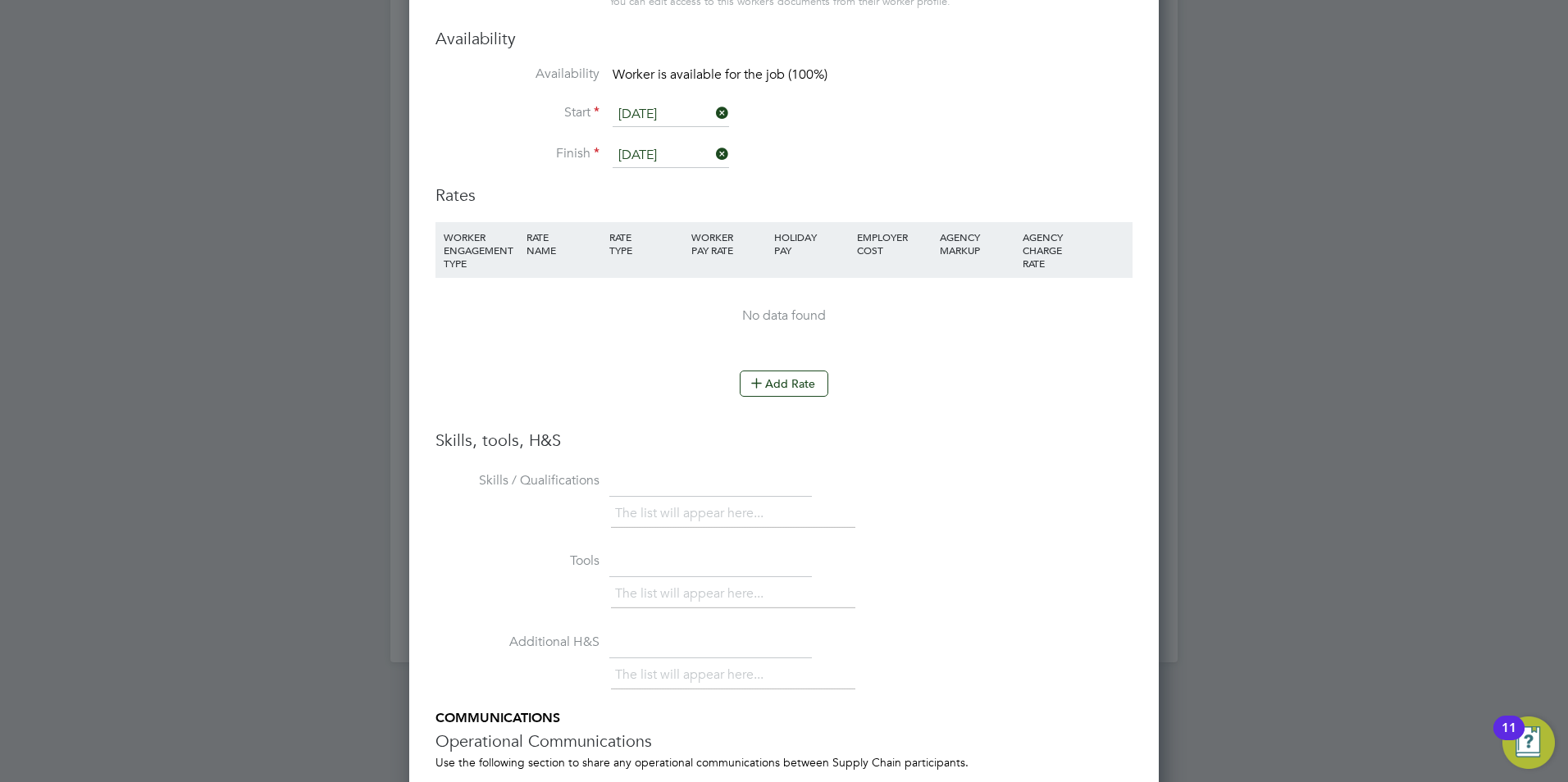
scroll to position [3115, 0]
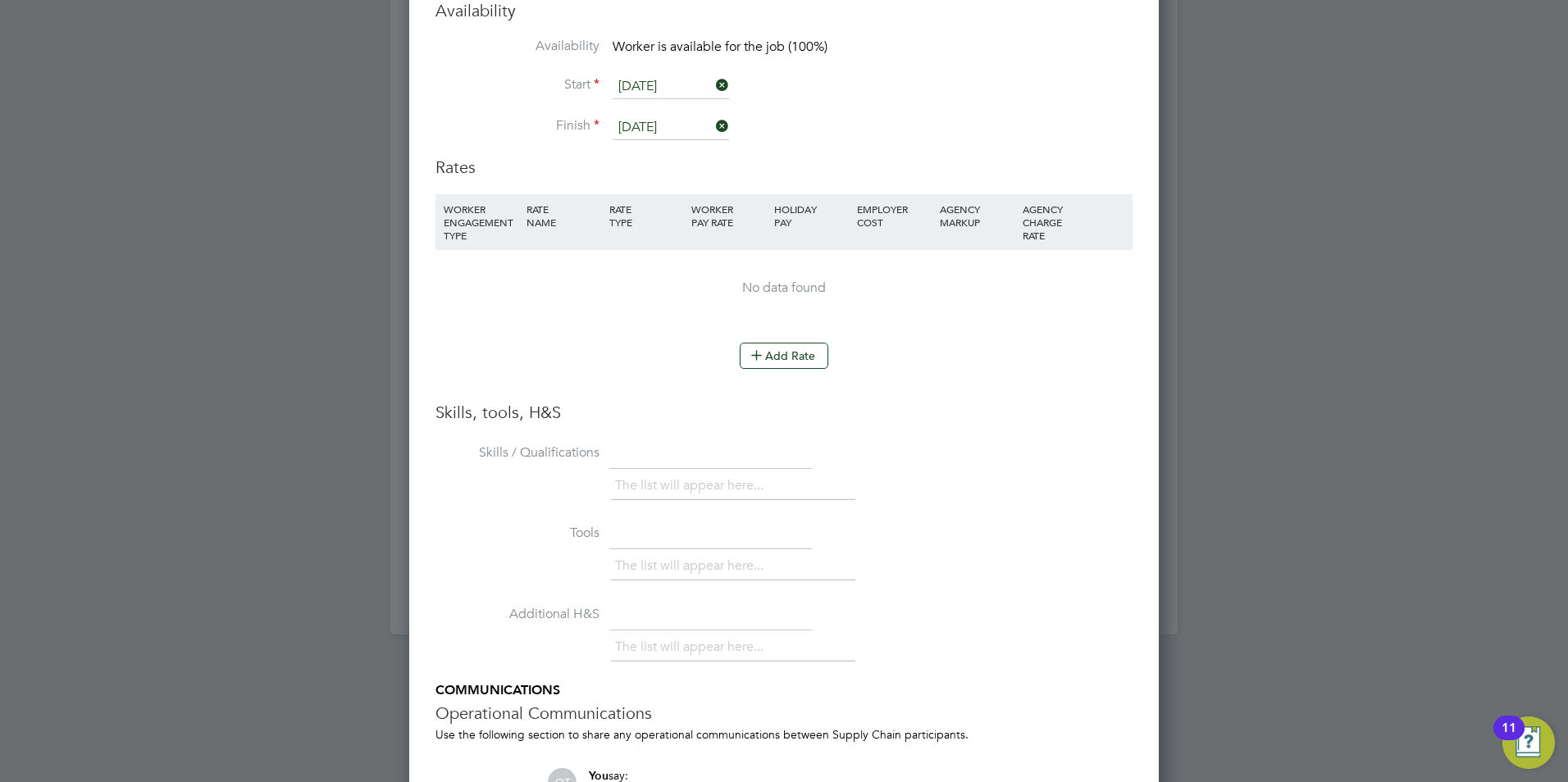
click at [794, 361] on li "Add Rate" at bounding box center [783, 363] width 697 height 43
click at [791, 345] on button "Add Rate" at bounding box center [784, 355] width 89 height 26
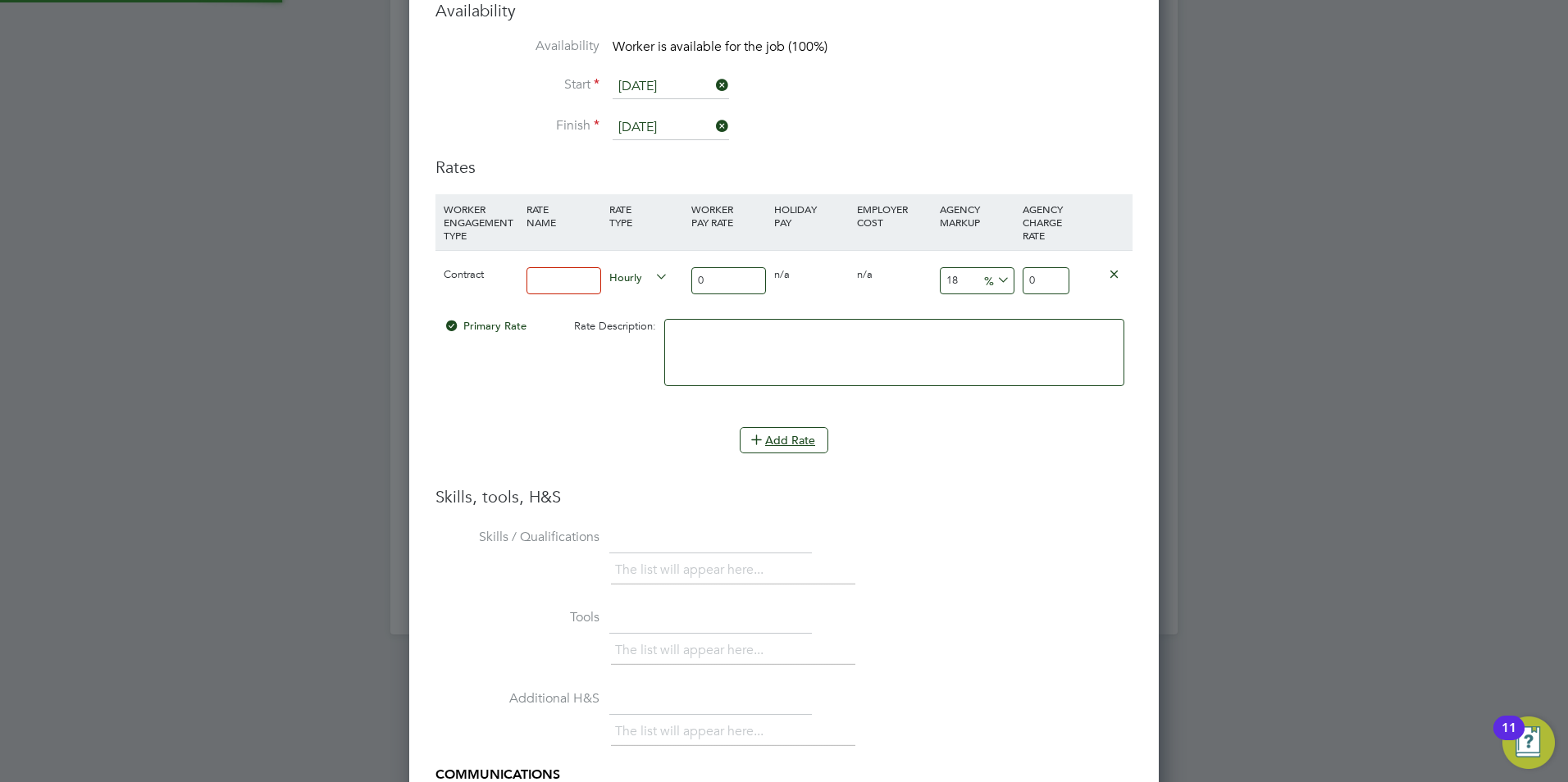
click at [555, 276] on input at bounding box center [563, 280] width 74 height 27
type input "Basic"
click at [717, 267] on input "0" at bounding box center [728, 280] width 74 height 27
type input "4"
type input "4.72"
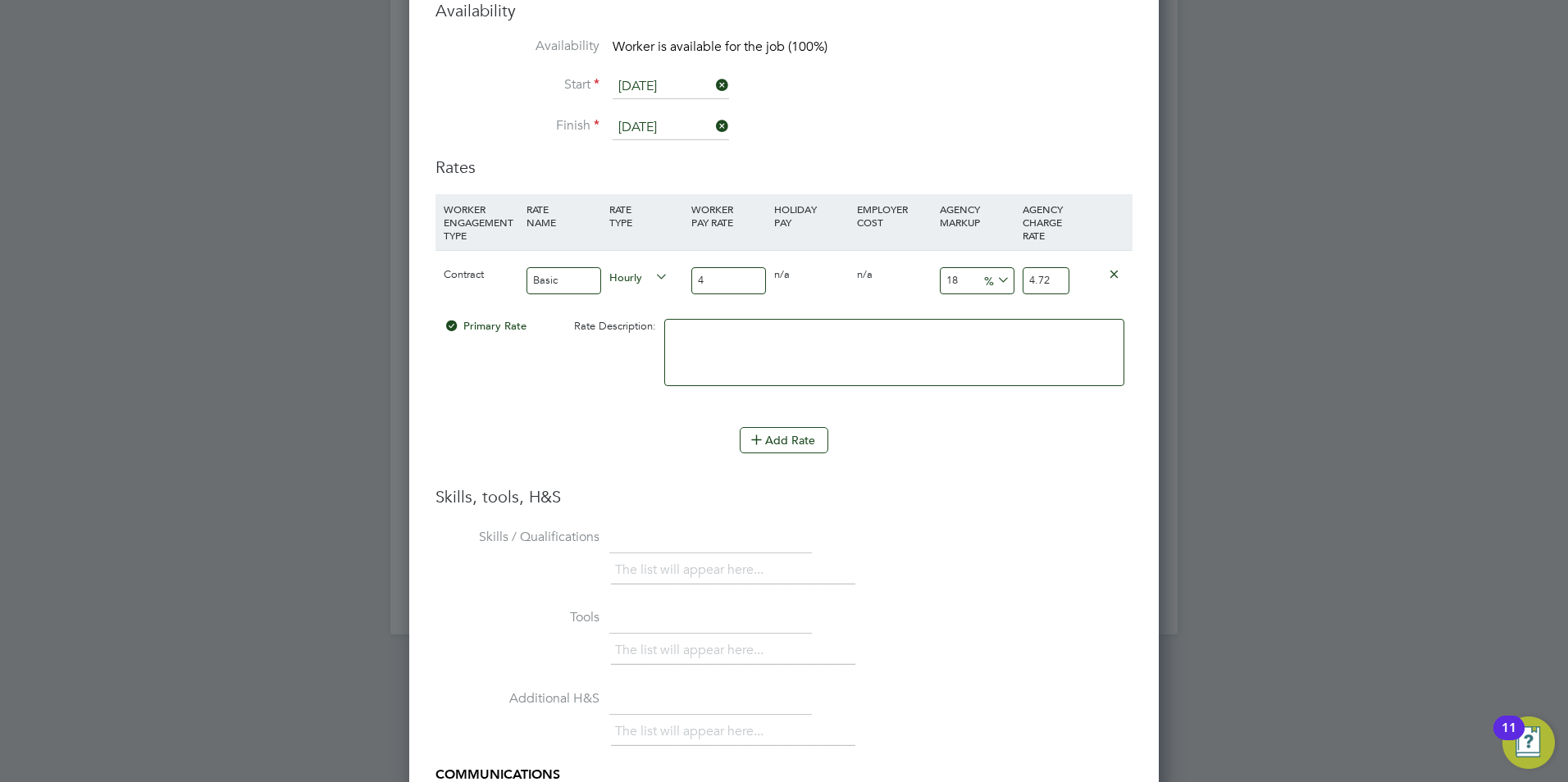
type input "40"
type input "47.2"
type input "40"
drag, startPoint x: 966, startPoint y: 265, endPoint x: 925, endPoint y: 257, distance: 41.8
click at [925, 257] on div "Contract Basic Hourly 40 0 n/a 0 n/a 18 7.2 % 47.2" at bounding box center [783, 280] width 697 height 61
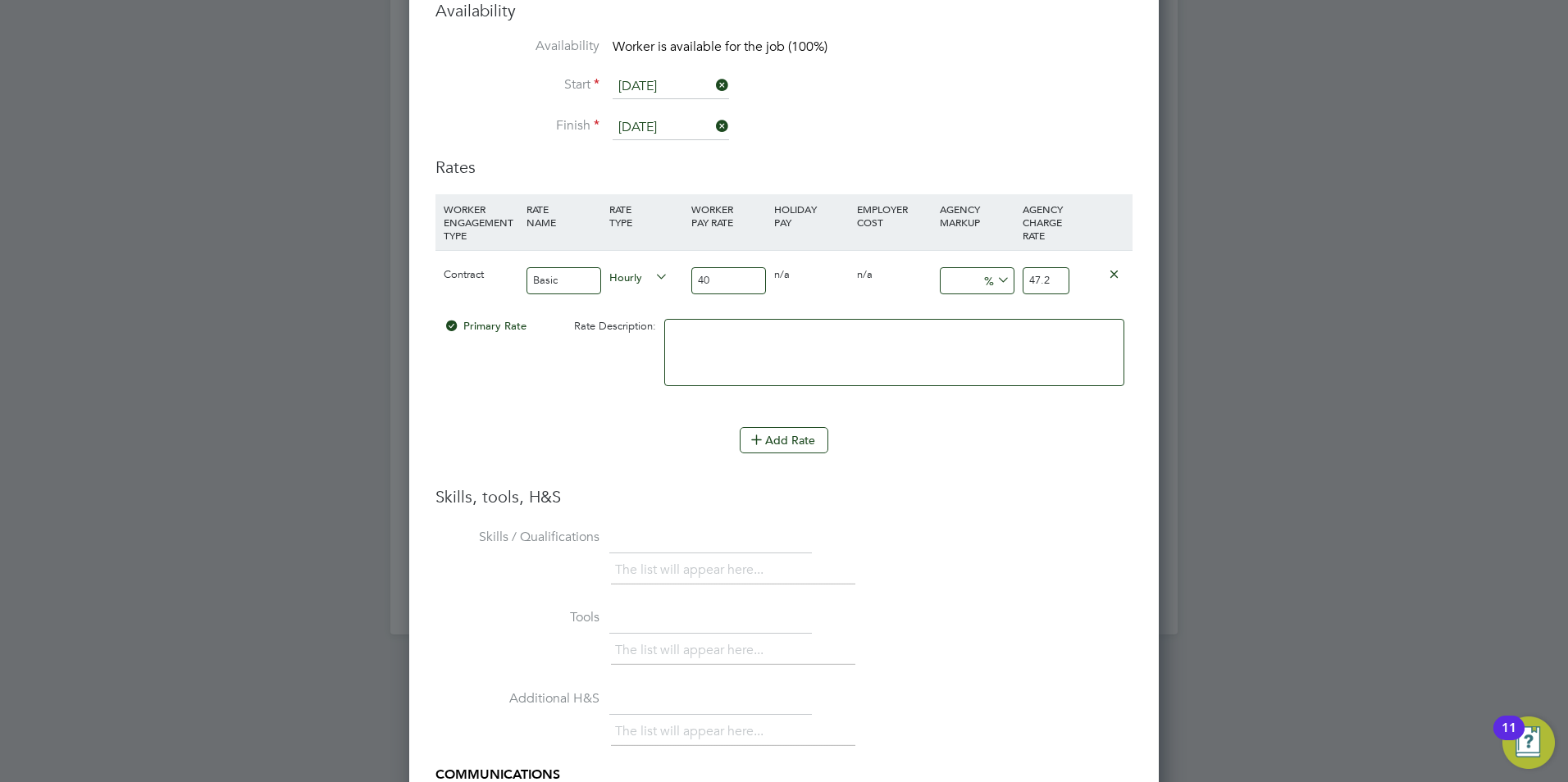
type input "2"
type input "40.8"
type input "23"
type input "49.2"
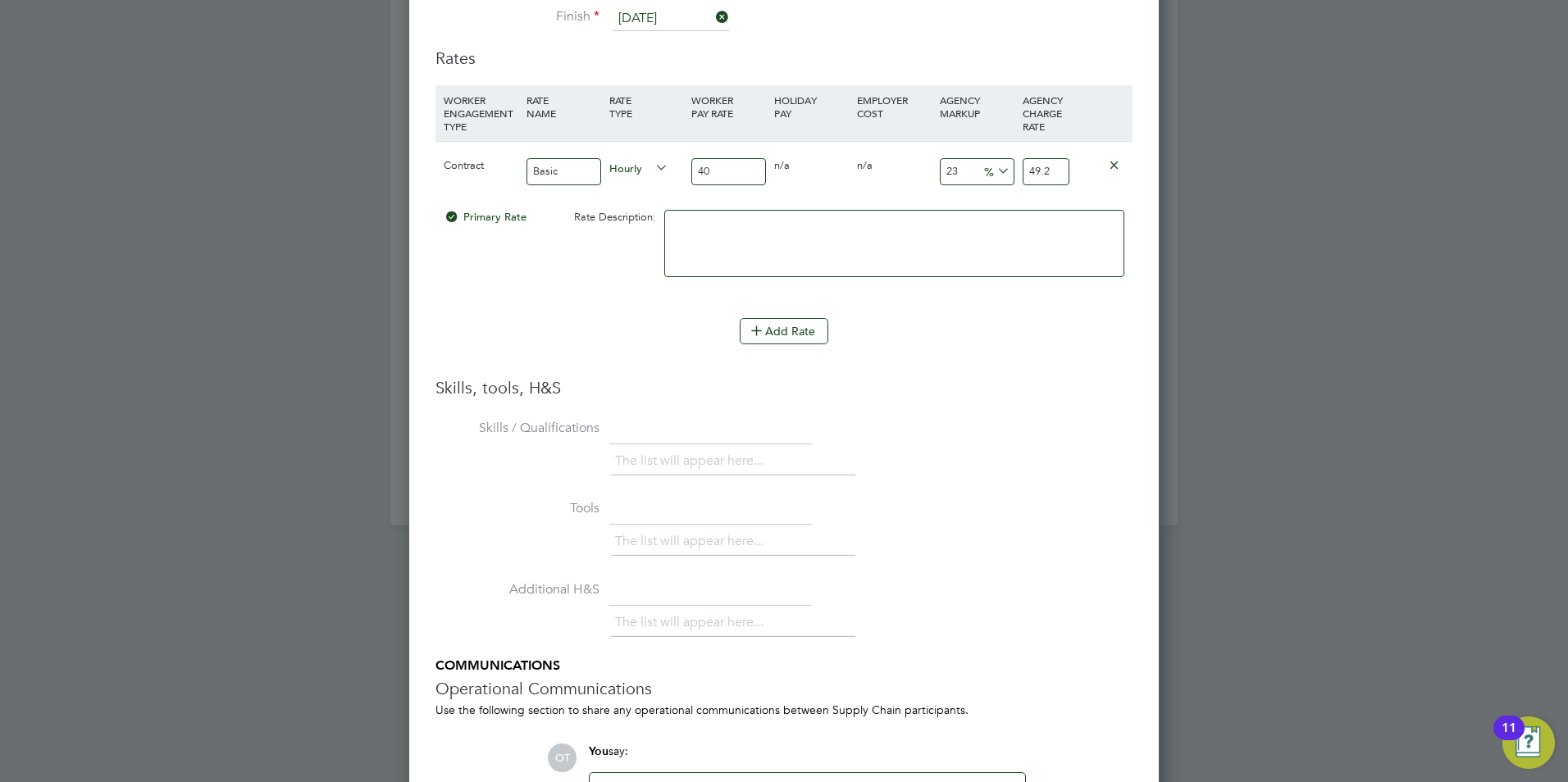
scroll to position [3375, 0]
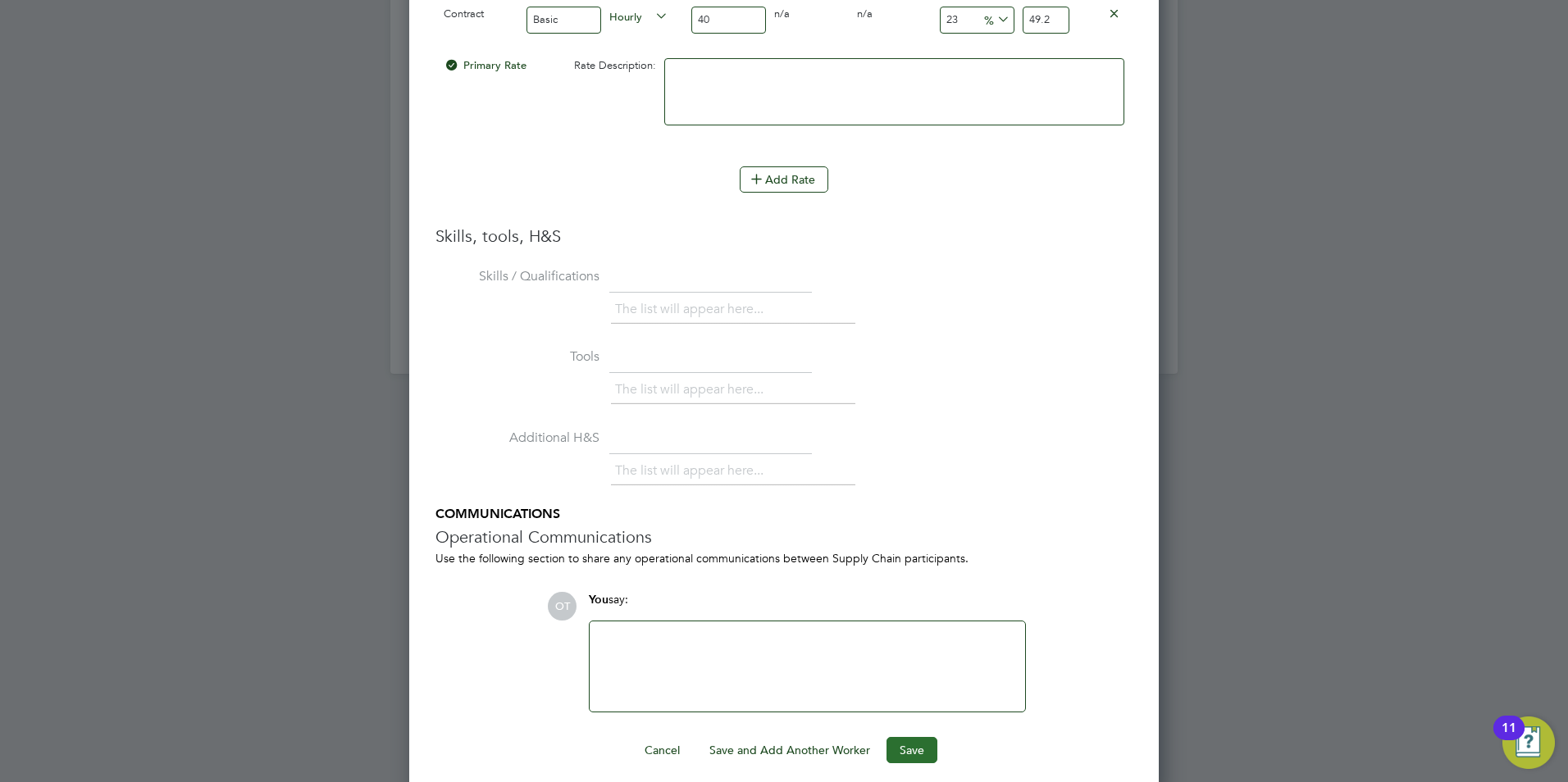
type input "23"
click at [918, 737] on button "Save" at bounding box center [912, 749] width 51 height 26
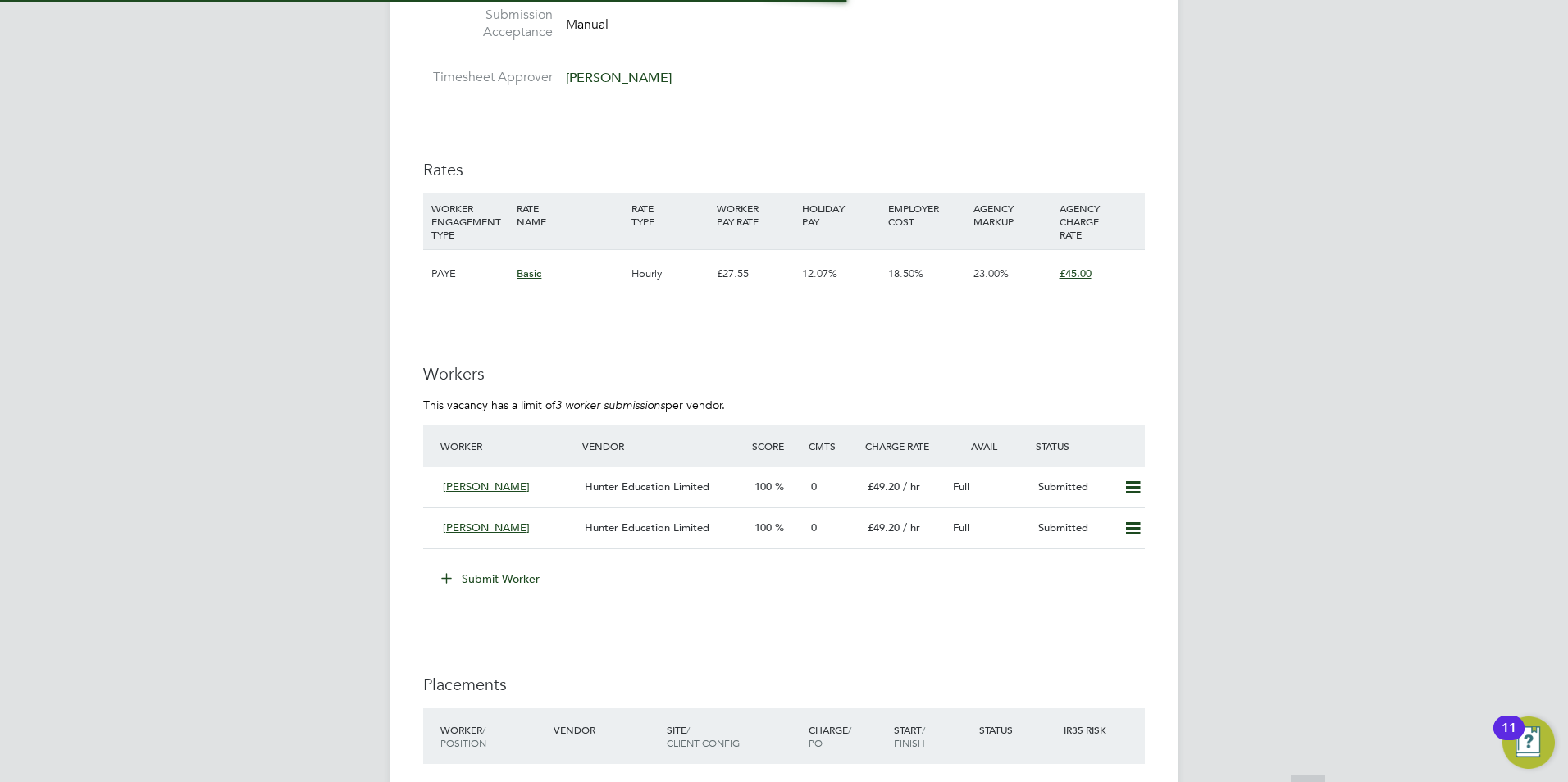
scroll to position [8, 8]
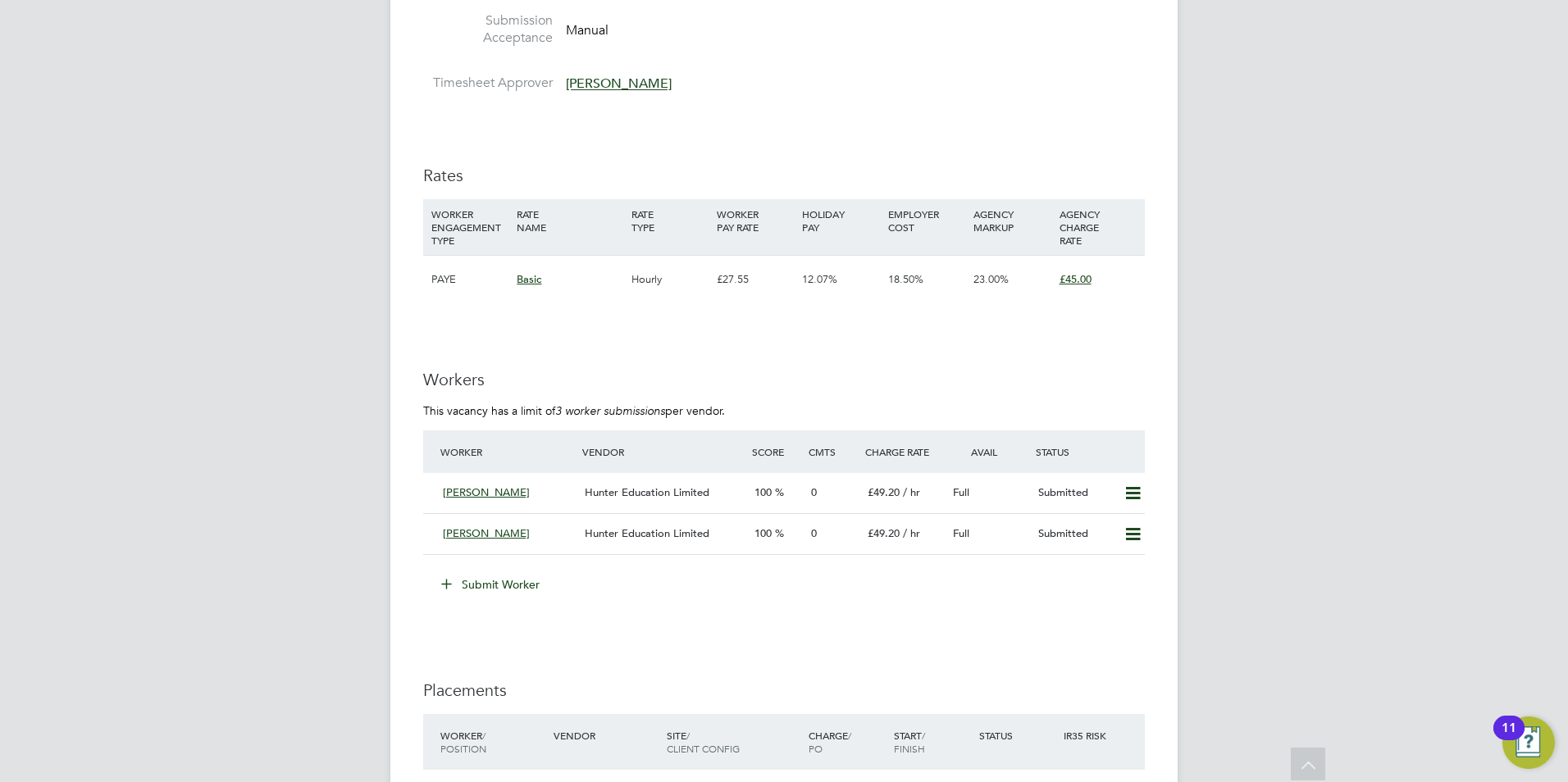
click at [483, 584] on button "Submit Worker" at bounding box center [491, 583] width 123 height 26
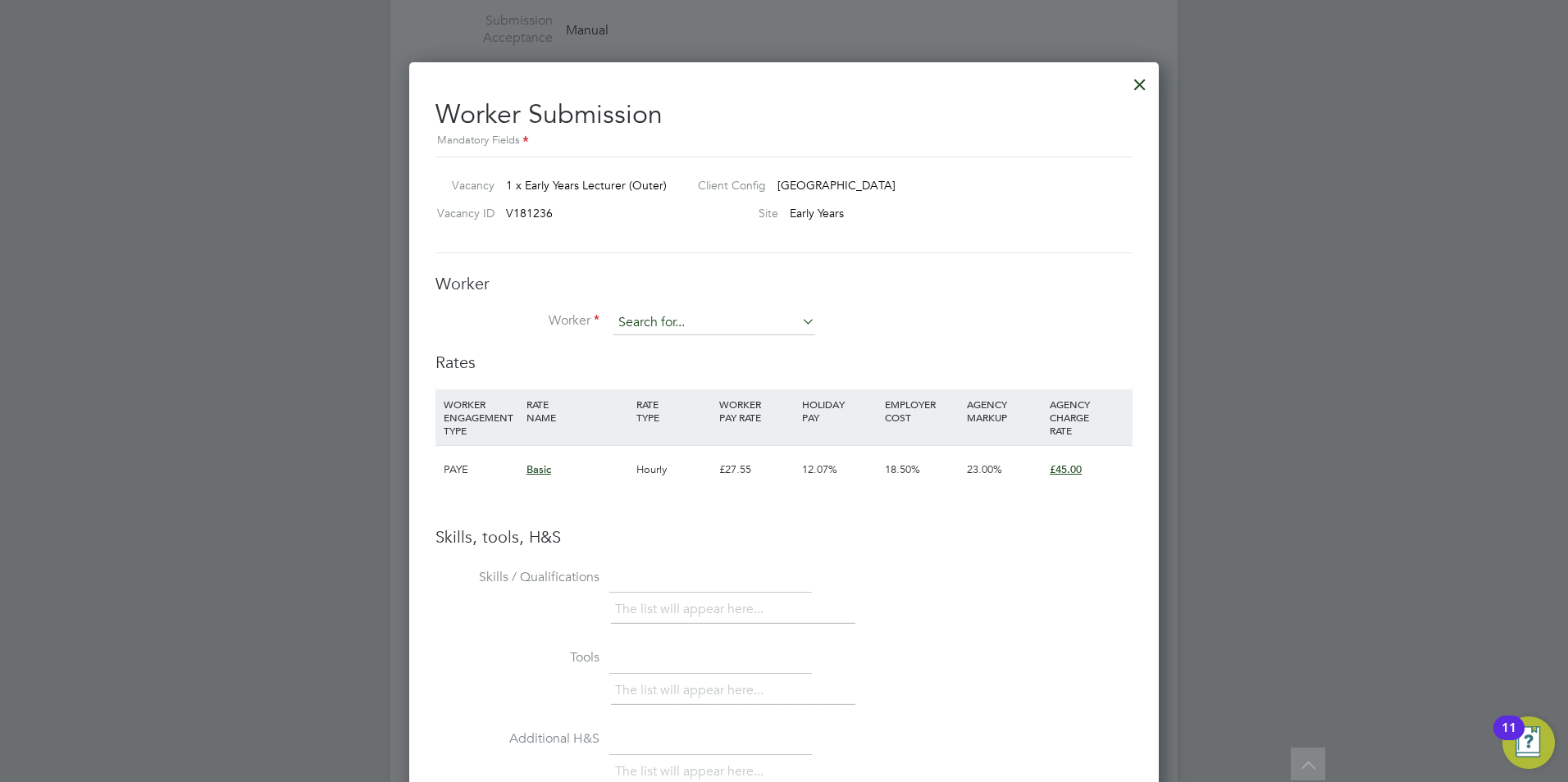
click at [658, 329] on input at bounding box center [714, 322] width 203 height 24
click at [676, 348] on li "Omowu mi Bakare" at bounding box center [714, 346] width 205 height 23
type input "[PERSON_NAME]"
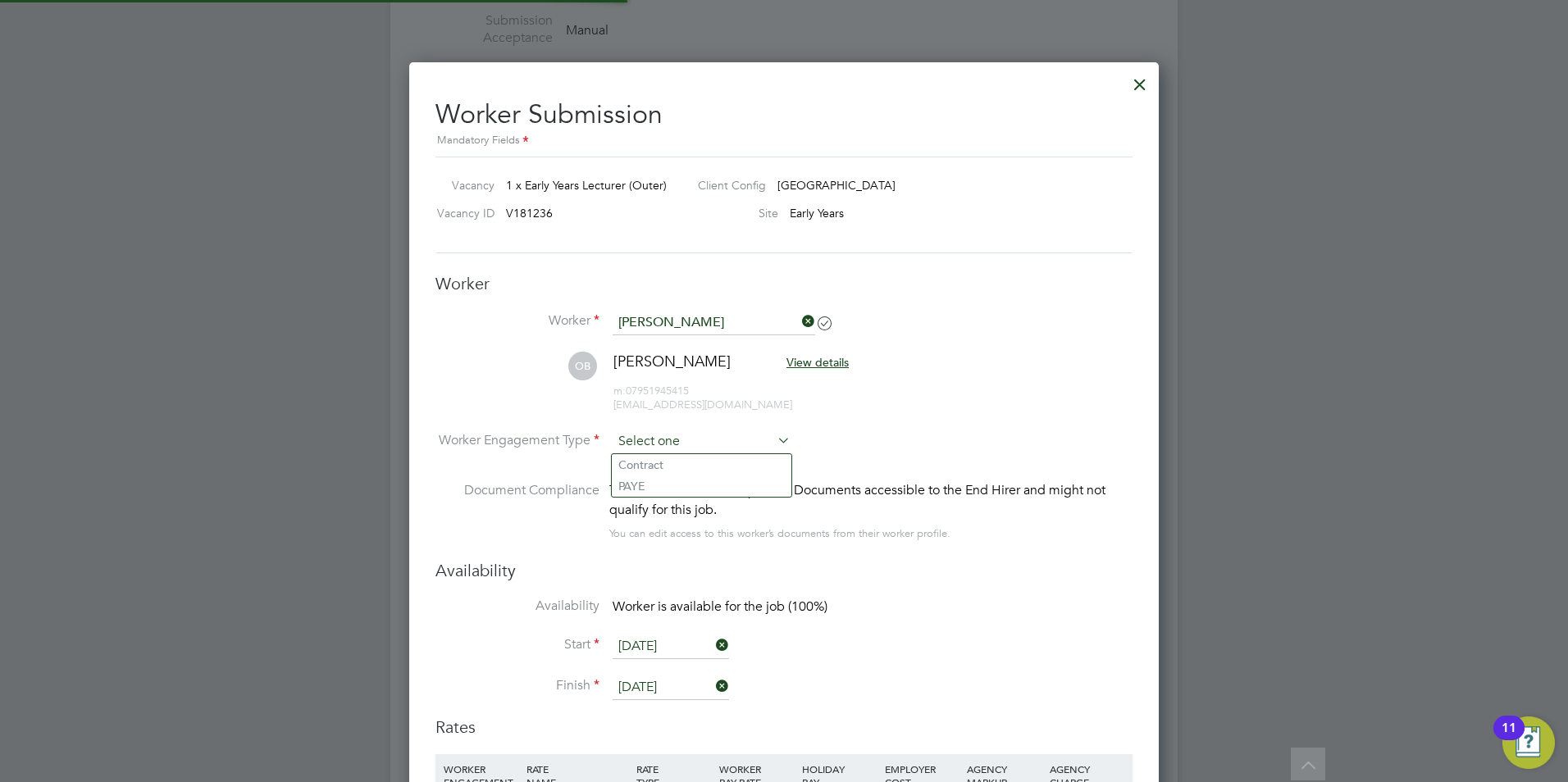
click at [680, 436] on input at bounding box center [701, 441] width 178 height 24
click at [688, 459] on li "Contract" at bounding box center [701, 465] width 180 height 22
type input "Contract"
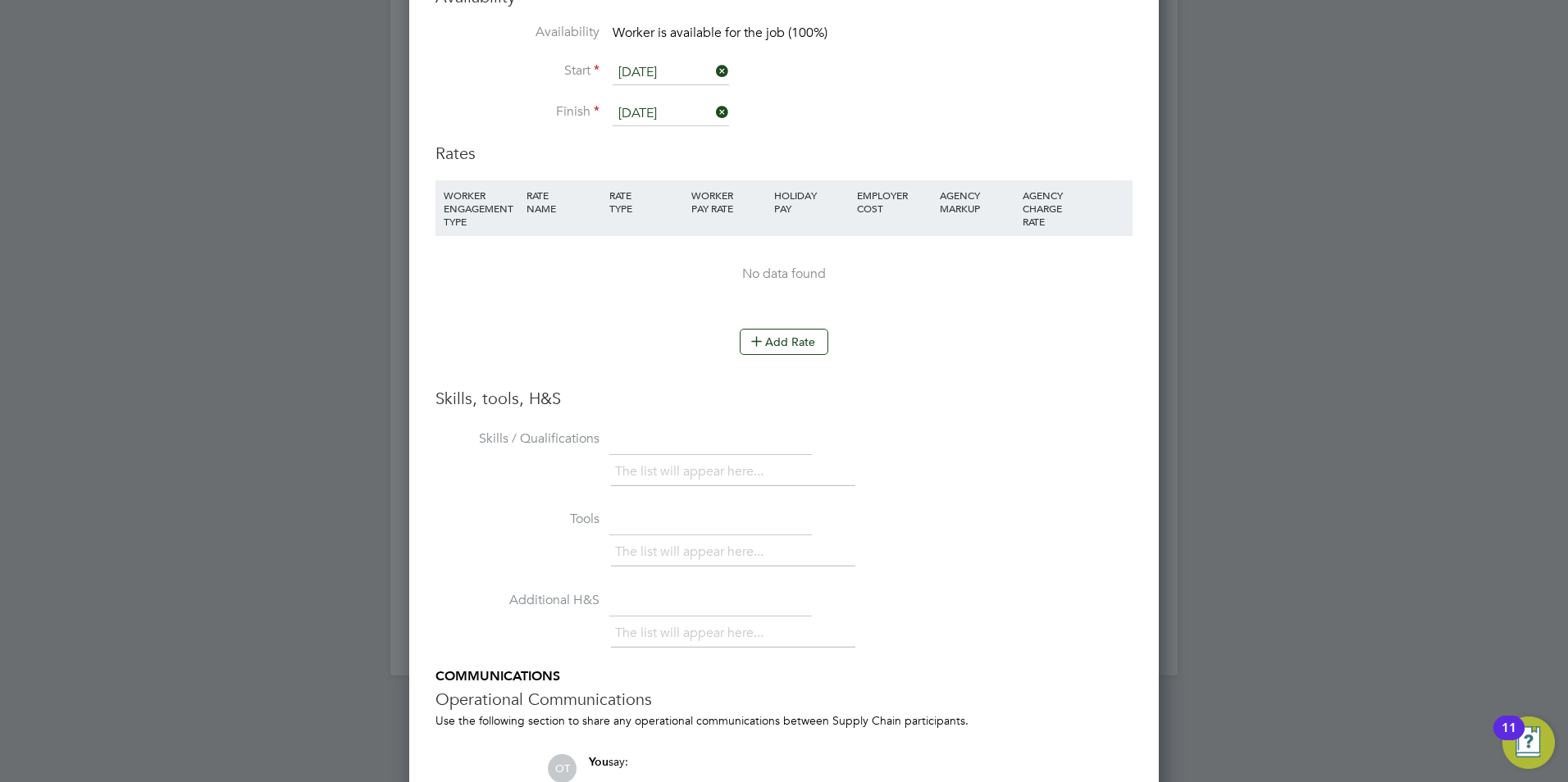
click at [777, 323] on li "WORKER ENGAGEMENT TYPE RATE NAME RATE TYPE WORKER PAY RATE HOLIDAY PAY EMPLOYER…" at bounding box center [783, 255] width 697 height 149
click at [781, 338] on button "Add Rate" at bounding box center [784, 341] width 89 height 26
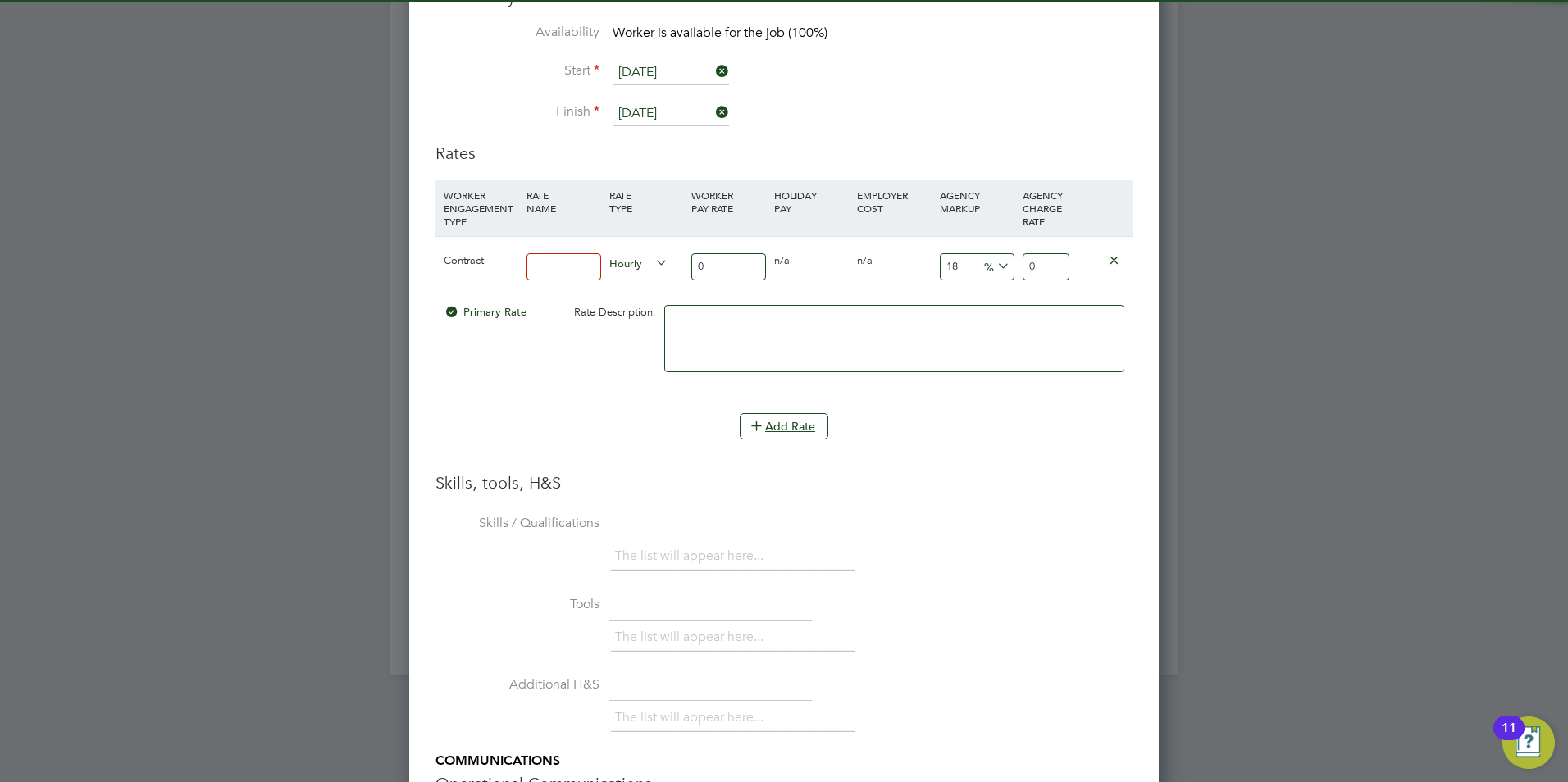
click at [569, 265] on input at bounding box center [563, 266] width 74 height 27
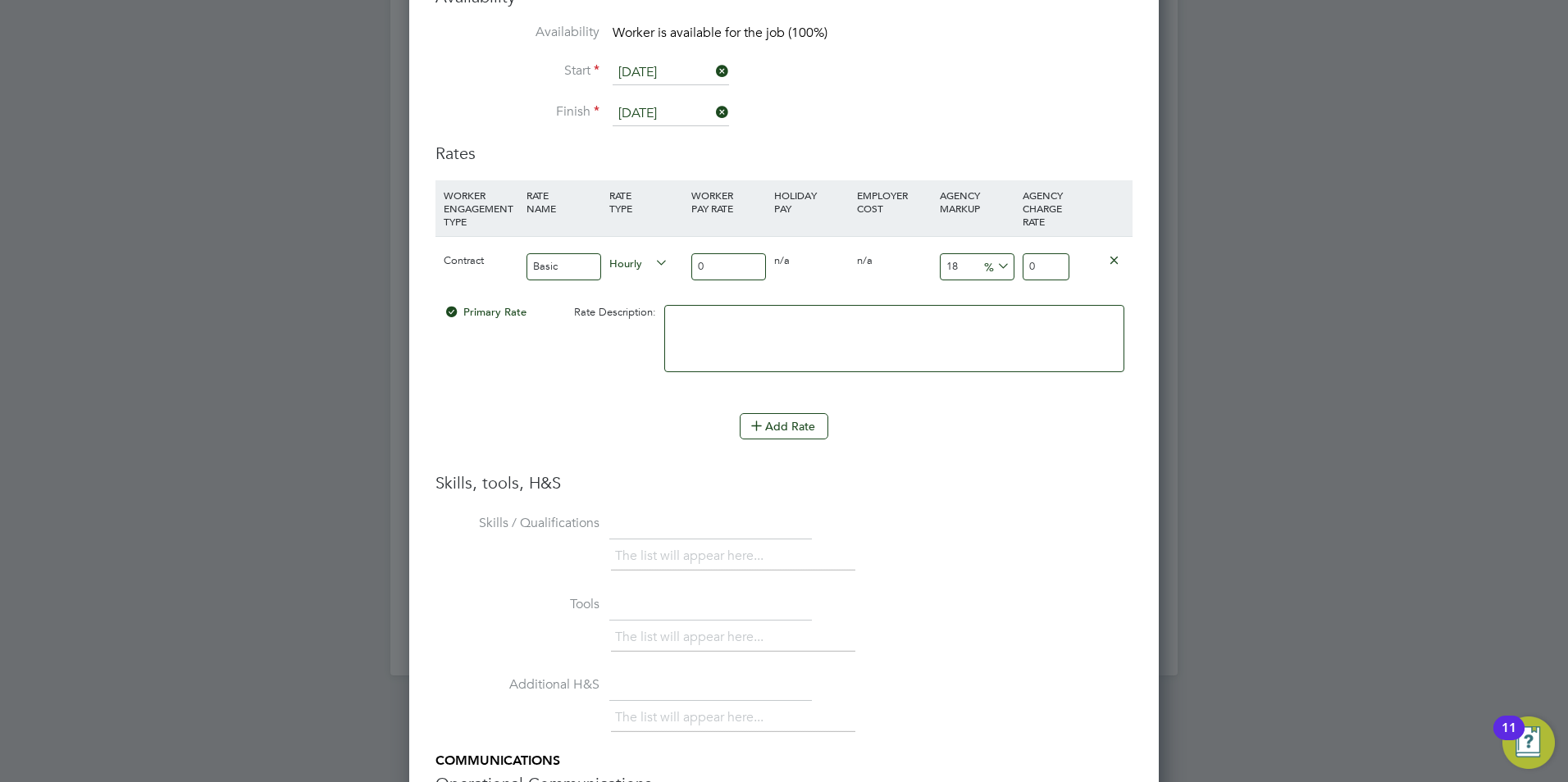
type input "Basic"
click at [721, 253] on input "0" at bounding box center [728, 266] width 74 height 27
type input "4"
type input "4.72"
type input "40"
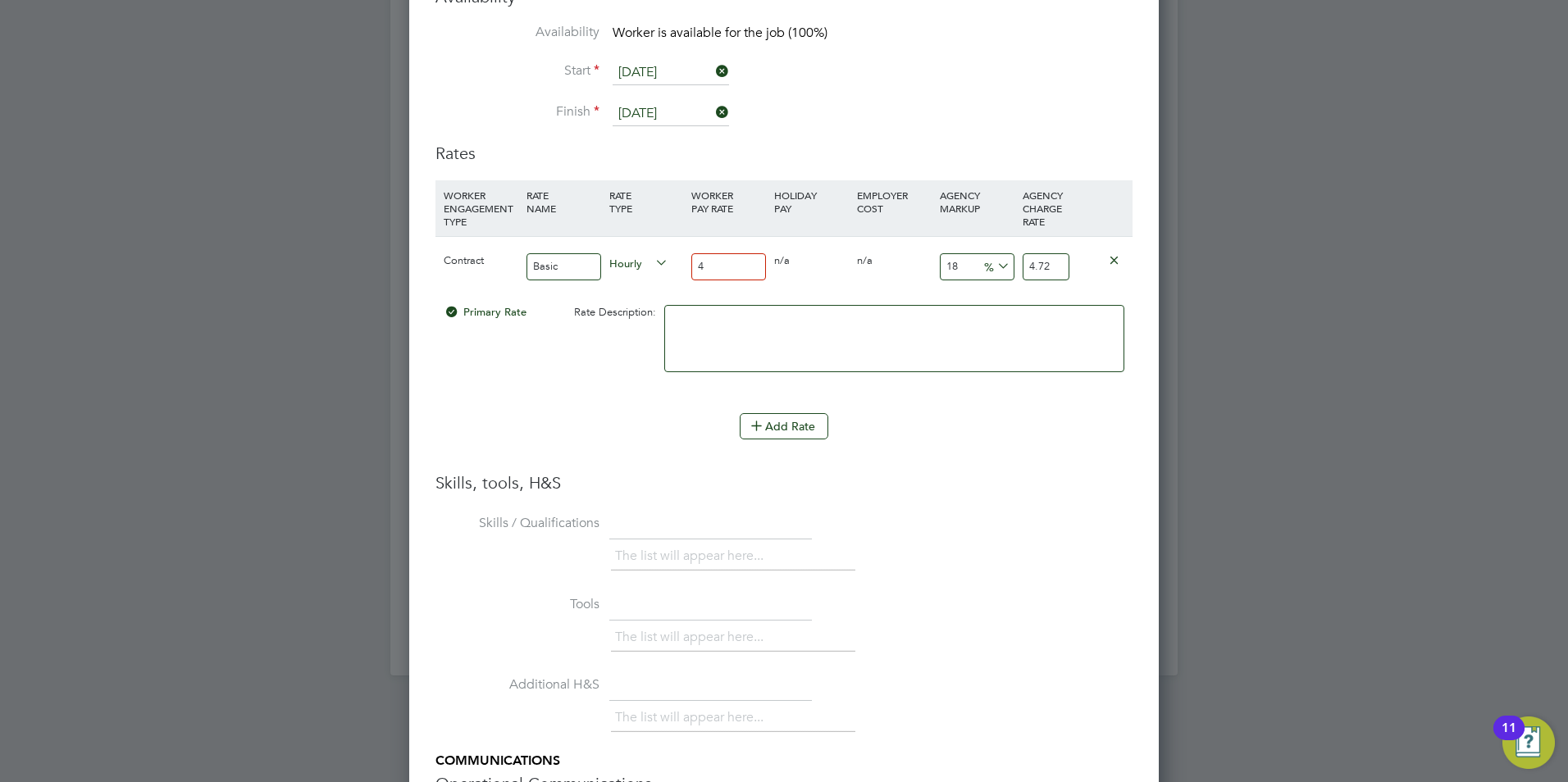
type input "47.2"
type input "40"
drag, startPoint x: 977, startPoint y: 259, endPoint x: 928, endPoint y: 254, distance: 49.3
click at [928, 254] on div "Contract Basic Hourly 40 0 n/a 0 n/a 18 7.2 % 47.2" at bounding box center [783, 266] width 697 height 61
type input "2"
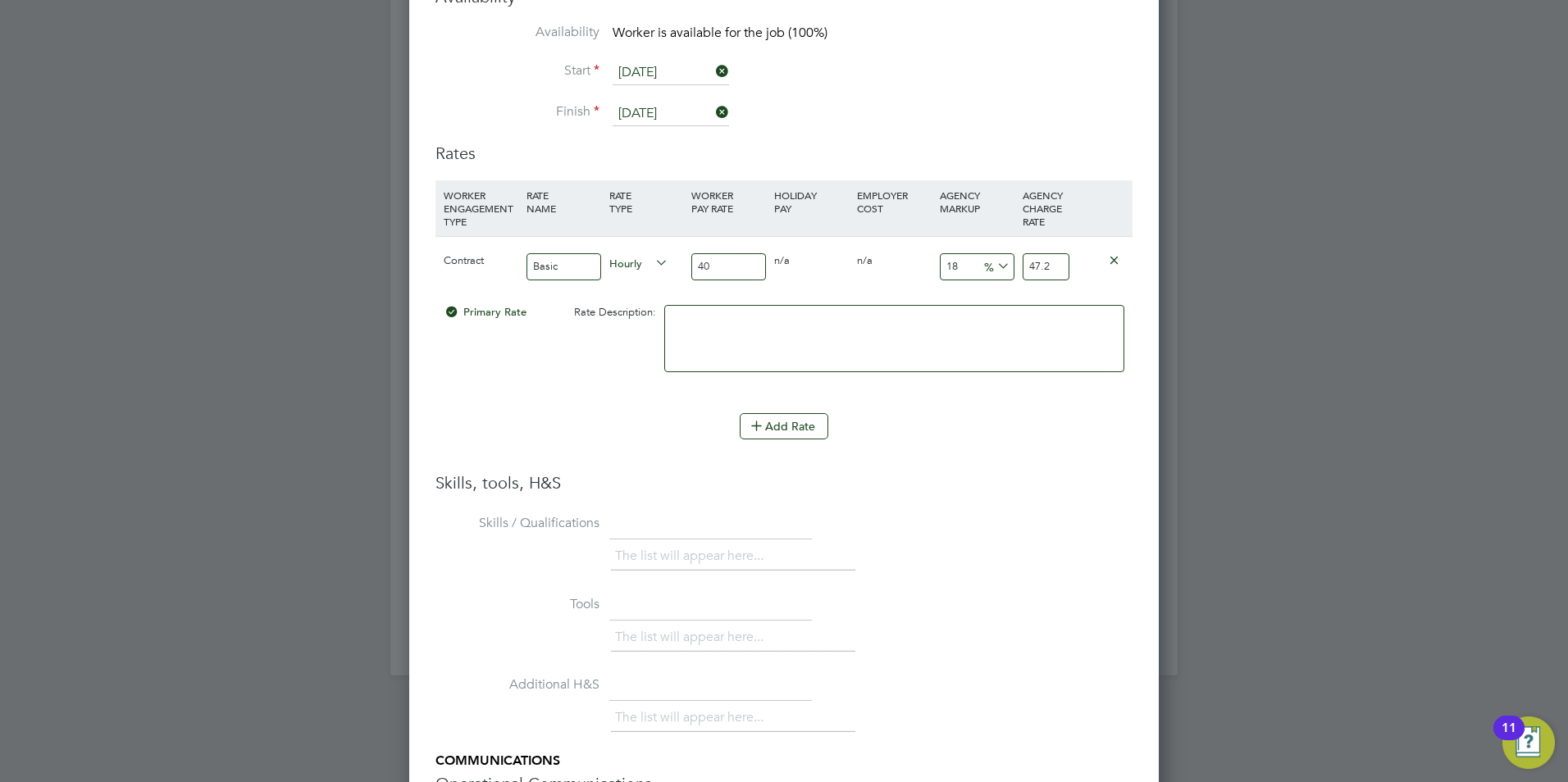
type input "40.8"
type input "23"
type input "49.2"
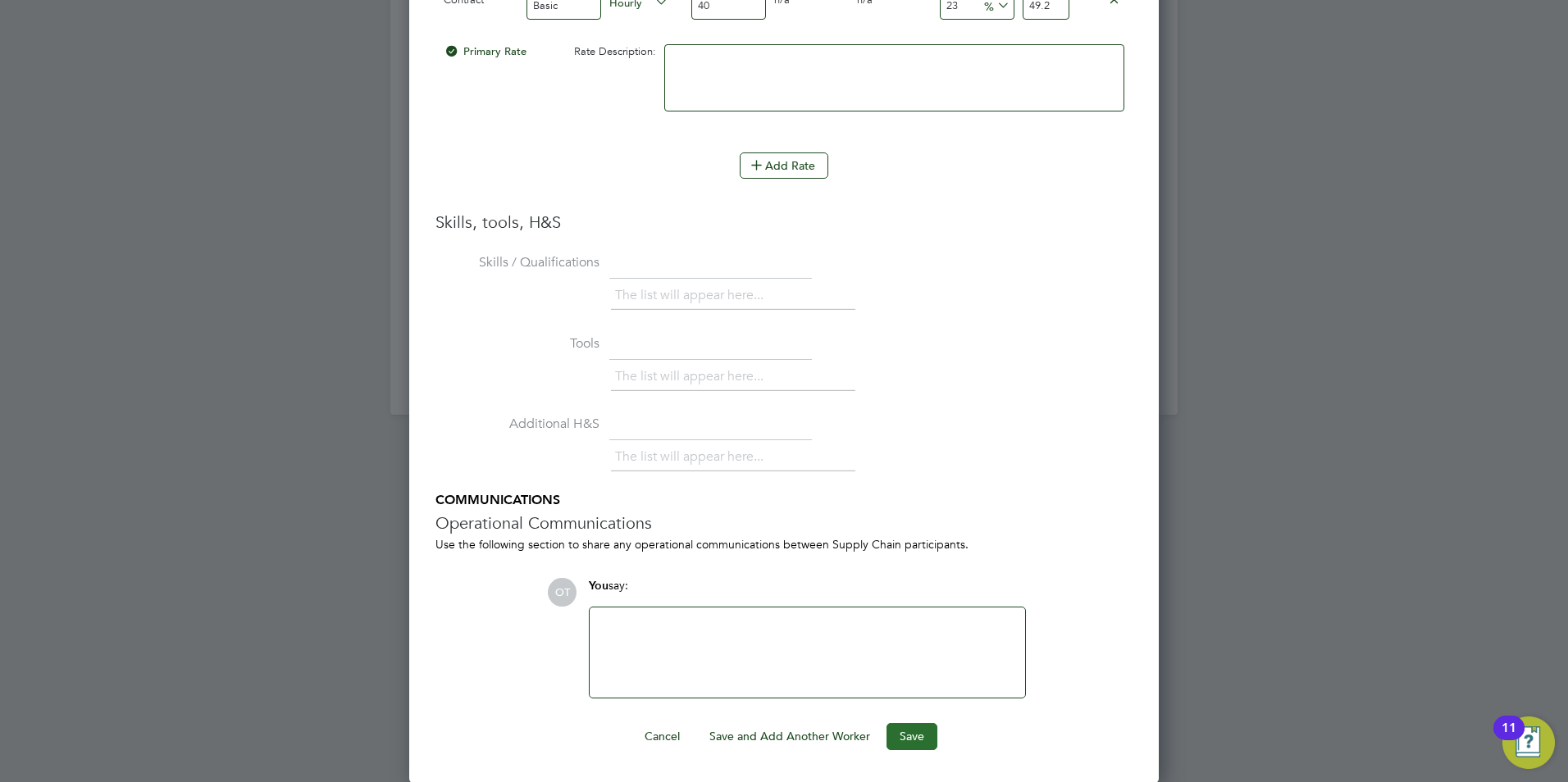
type input "23"
click at [905, 740] on button "Save" at bounding box center [912, 735] width 51 height 26
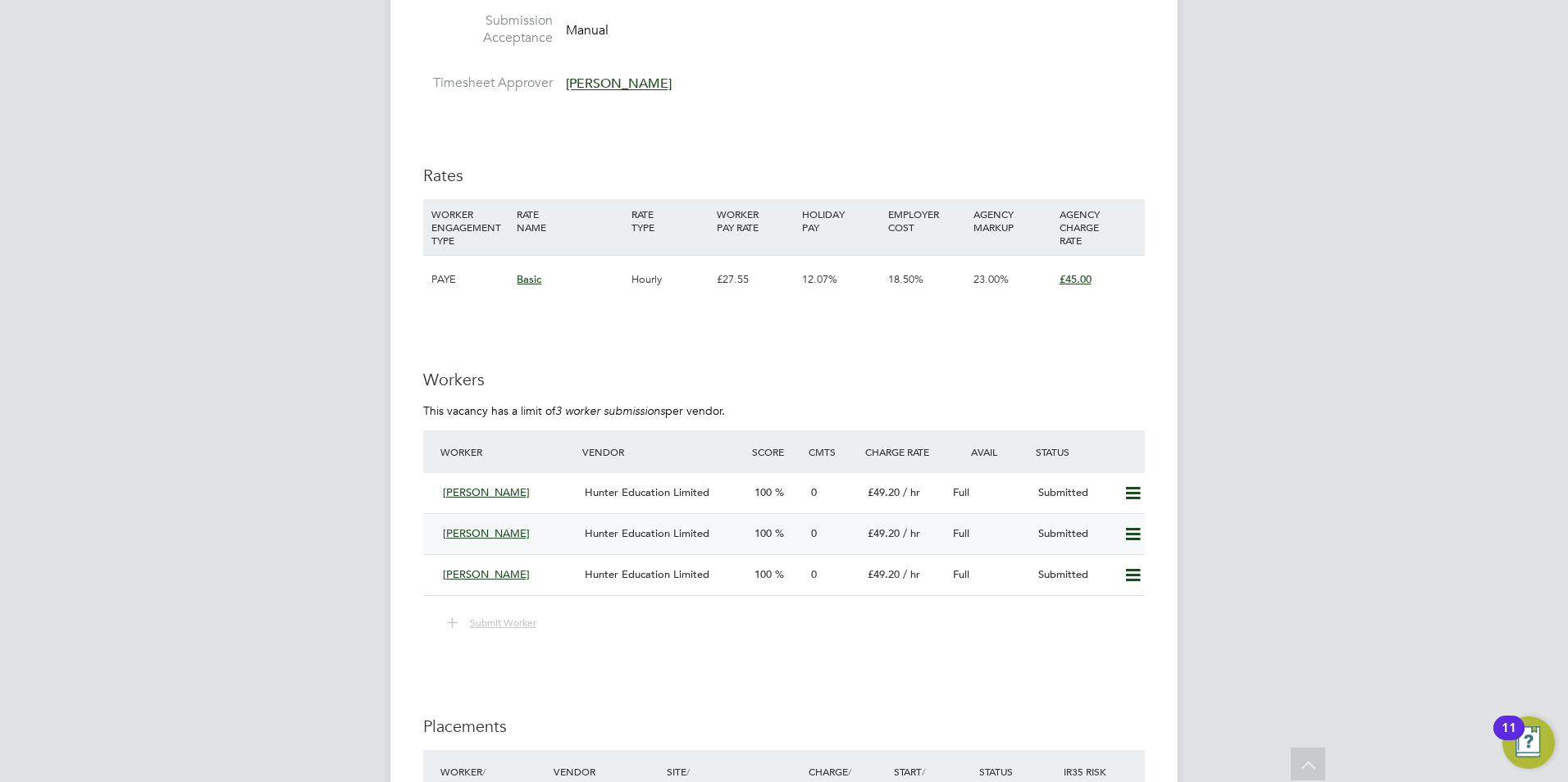
click at [661, 537] on span "Hunter Education Limited" at bounding box center [646, 532] width 124 height 14
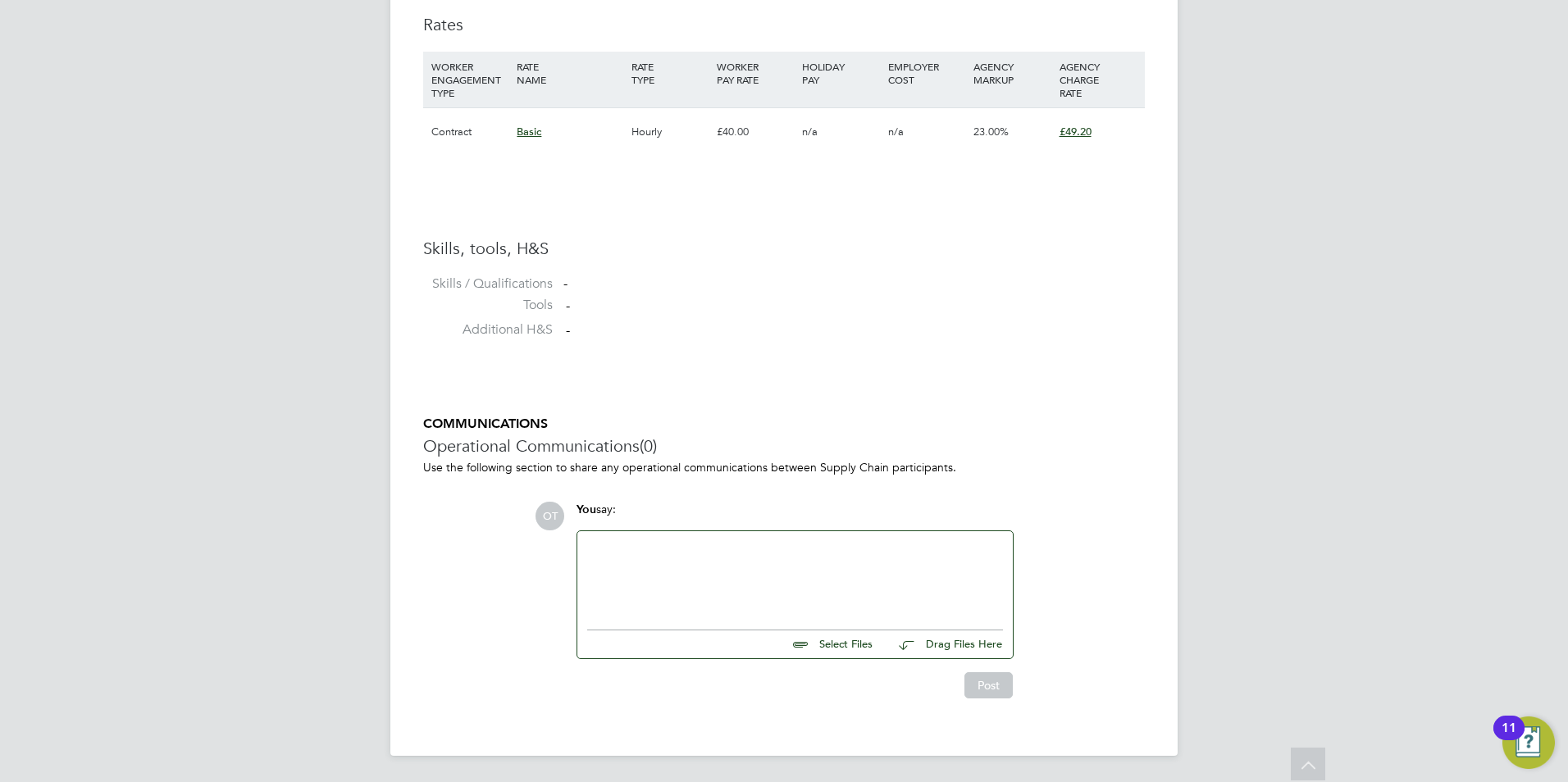
click at [830, 637] on input "file" at bounding box center [879, 641] width 246 height 23
click at [847, 642] on input "file" at bounding box center [879, 641] width 246 height 23
type input "C:\fakepath\48524O.docx"
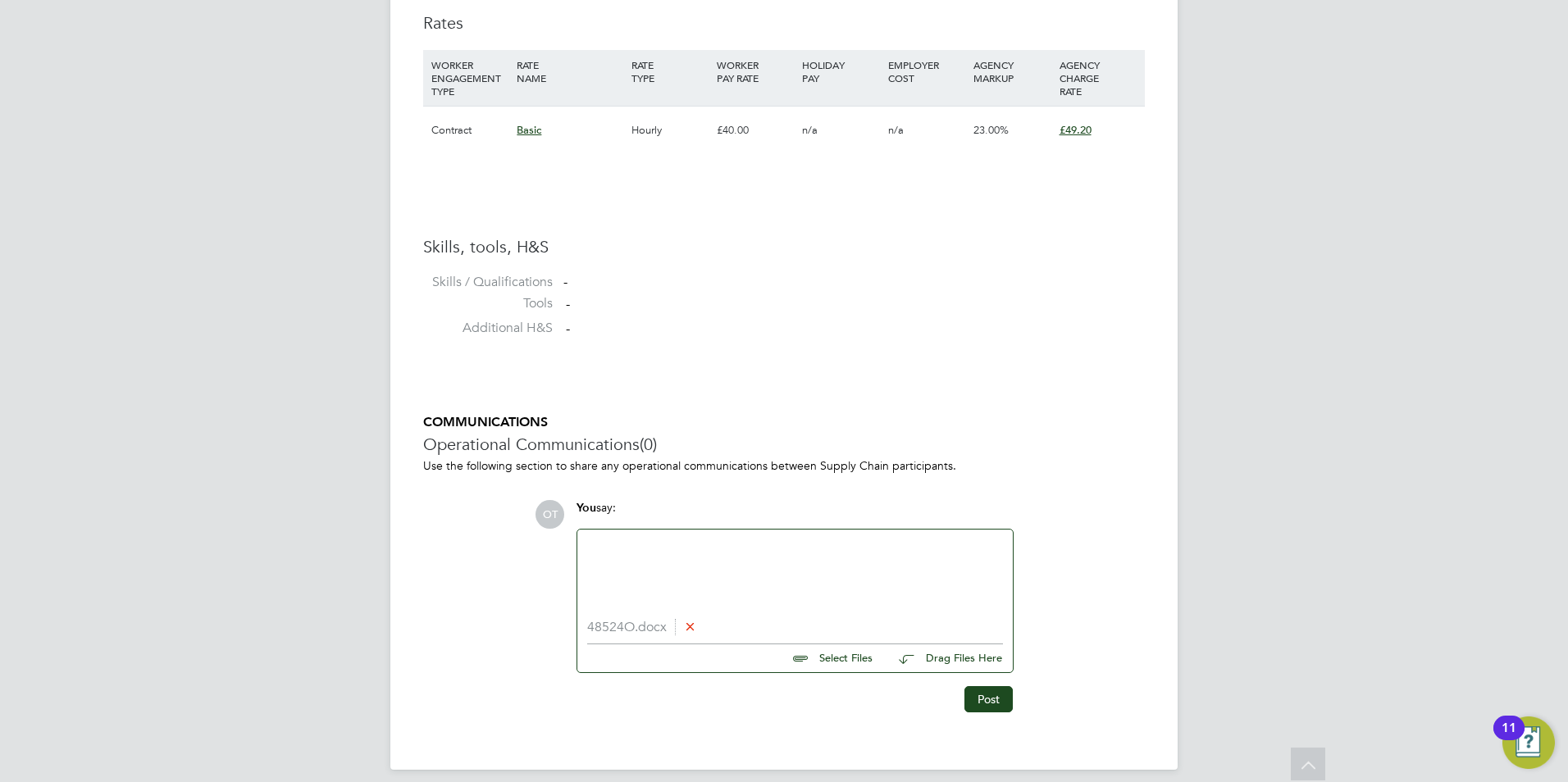
click at [811, 599] on div at bounding box center [795, 574] width 416 height 70
paste div
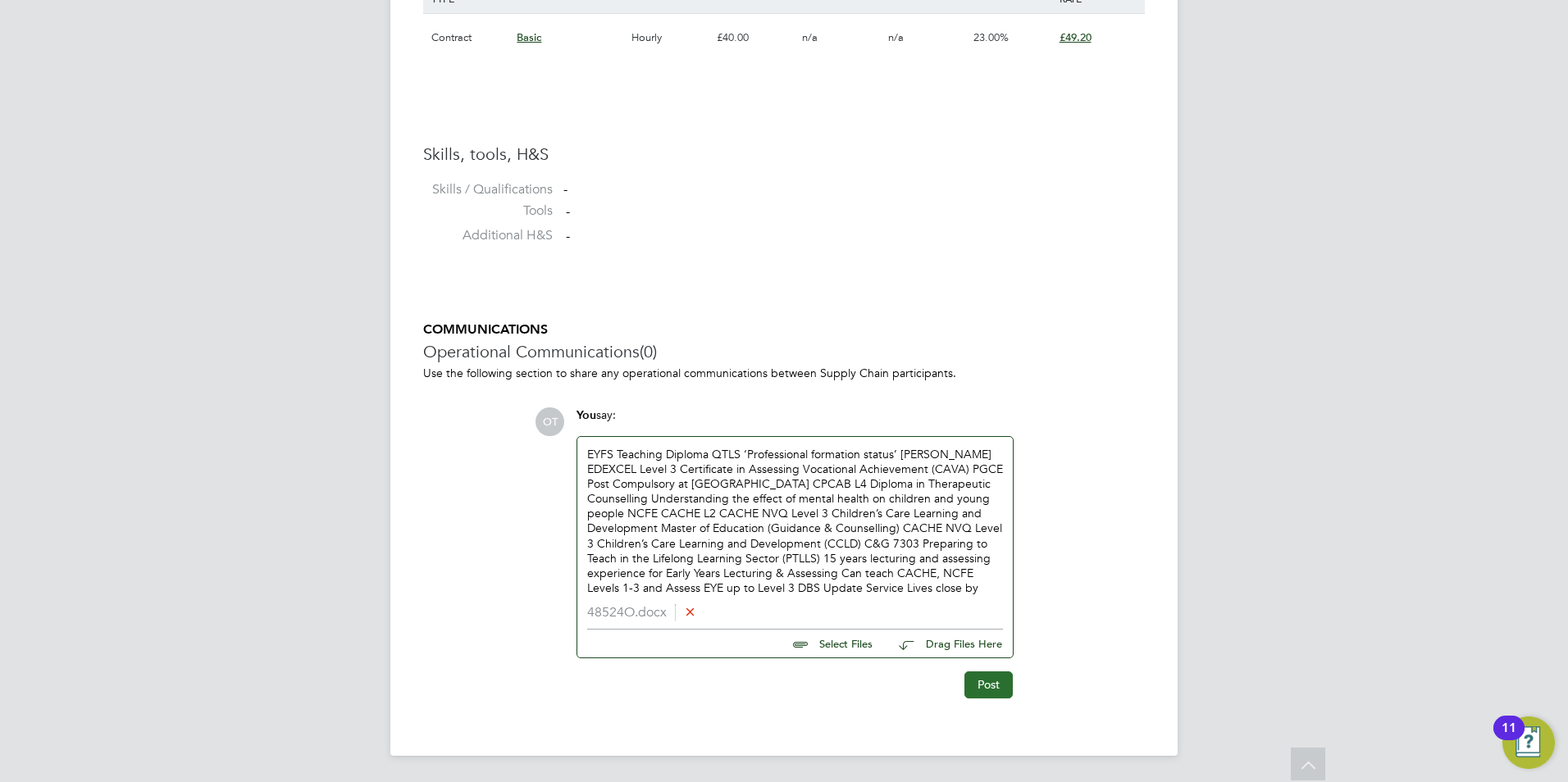
click at [984, 681] on button "Post" at bounding box center [989, 684] width 48 height 26
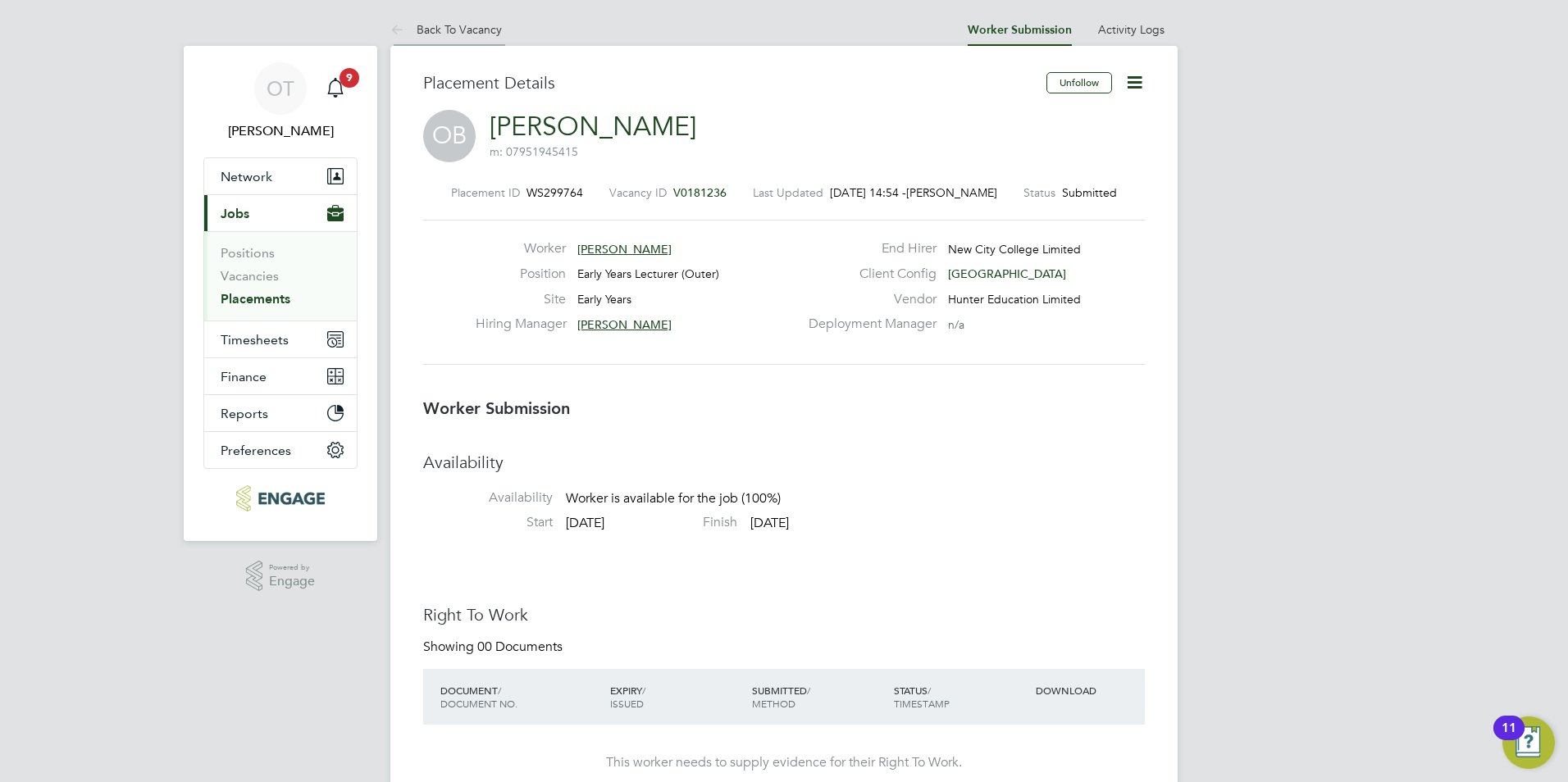
click at [462, 31] on link "Back To Vacancy" at bounding box center [446, 30] width 112 height 15
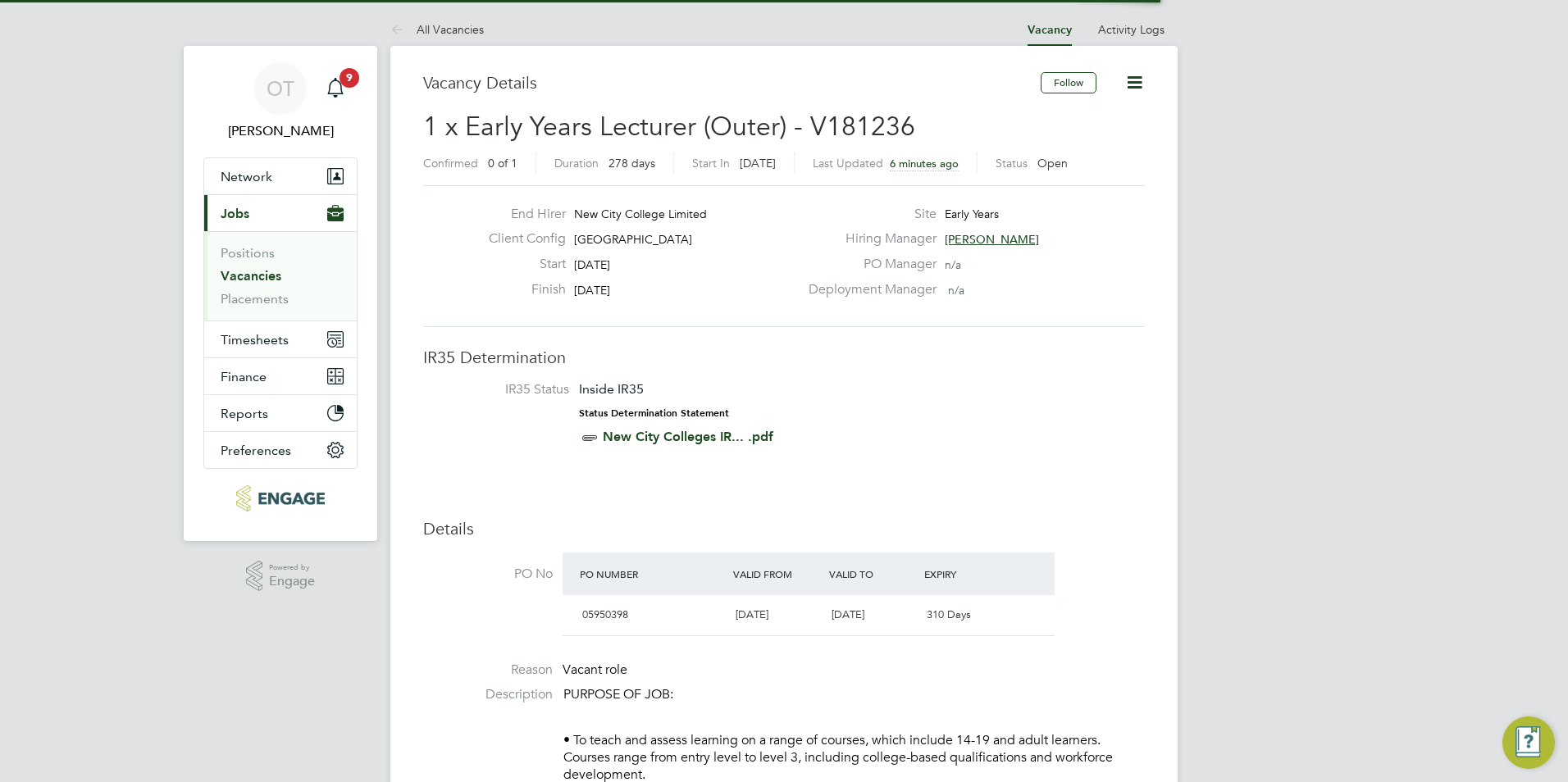
scroll to position [48, 114]
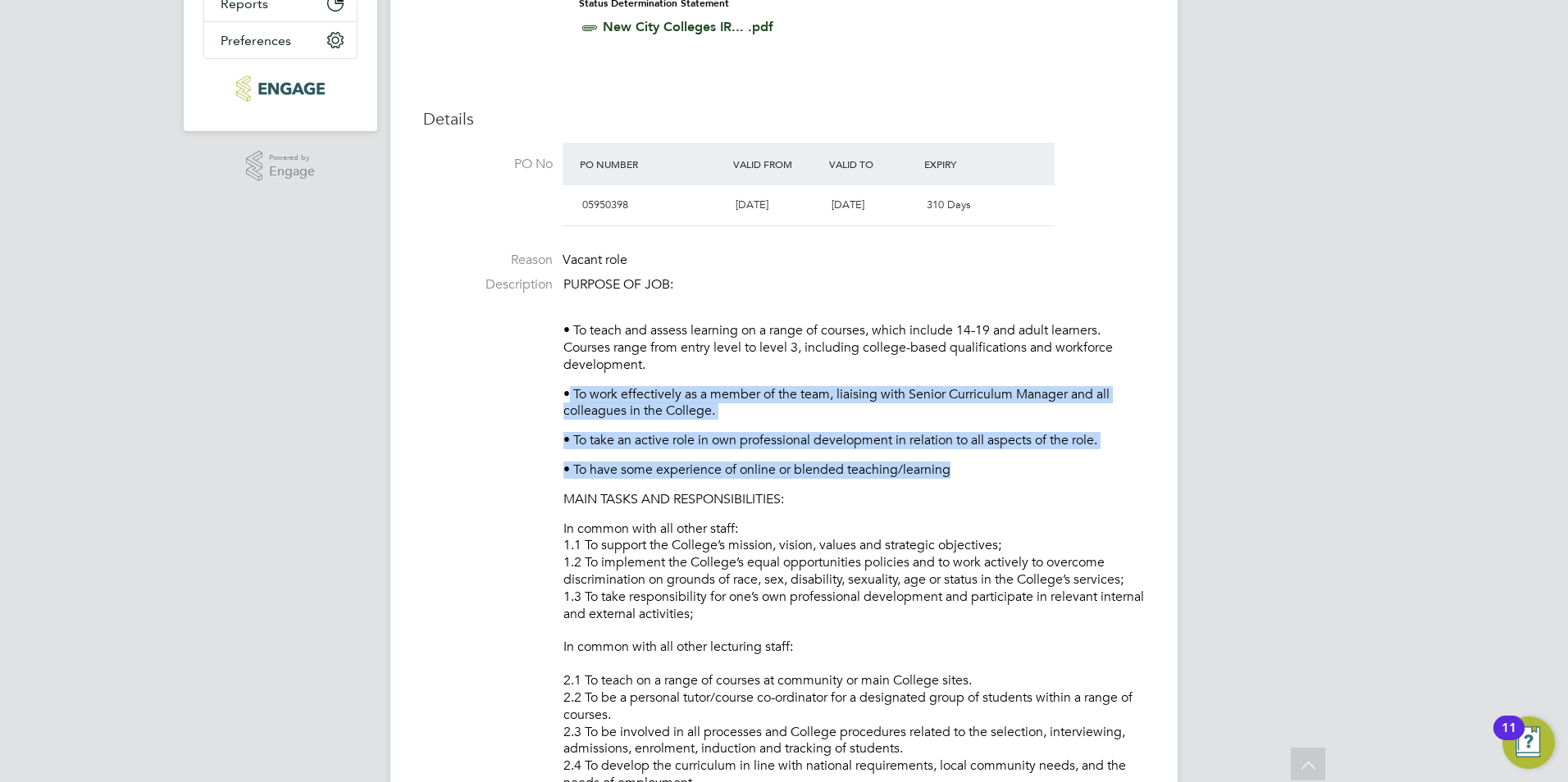
drag, startPoint x: 570, startPoint y: 388, endPoint x: 958, endPoint y: 469, distance: 396.4
click at [956, 467] on p "• To have some experience of online or blended teaching/learning" at bounding box center [854, 470] width 581 height 18
click at [952, 470] on p "• To have some experience of online or blended teaching/learning" at bounding box center [854, 470] width 581 height 18
click at [951, 470] on p "• To have some experience of online or blended teaching/learning" at bounding box center [854, 470] width 581 height 18
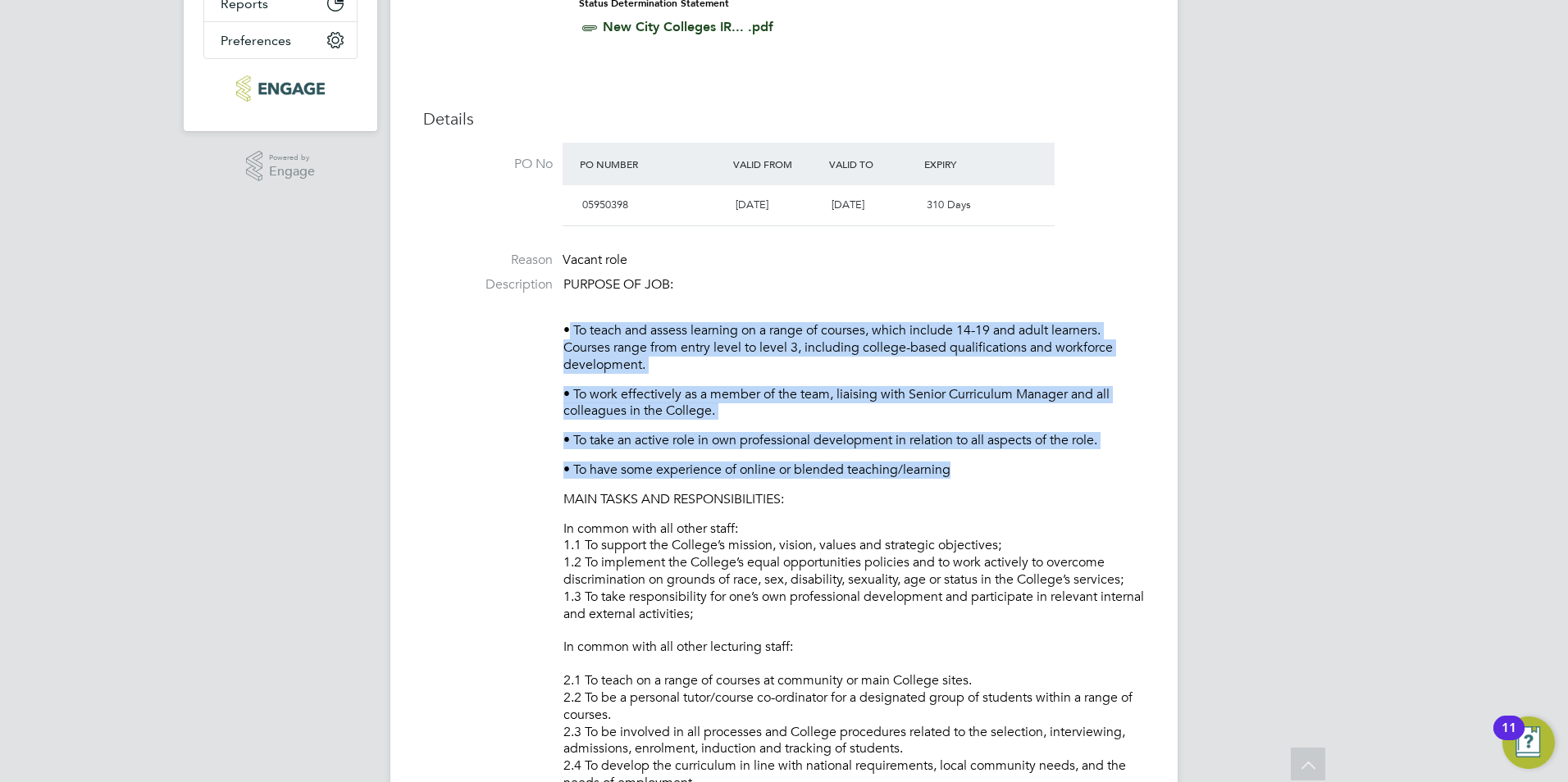
drag, startPoint x: 948, startPoint y: 470, endPoint x: 564, endPoint y: 335, distance: 407.0
click at [564, 335] on p "• To teach and assess learning on a range of courses, which include 14-19 and a…" at bounding box center [854, 339] width 581 height 68
drag, startPoint x: 565, startPoint y: 329, endPoint x: 969, endPoint y: 475, distance: 429.6
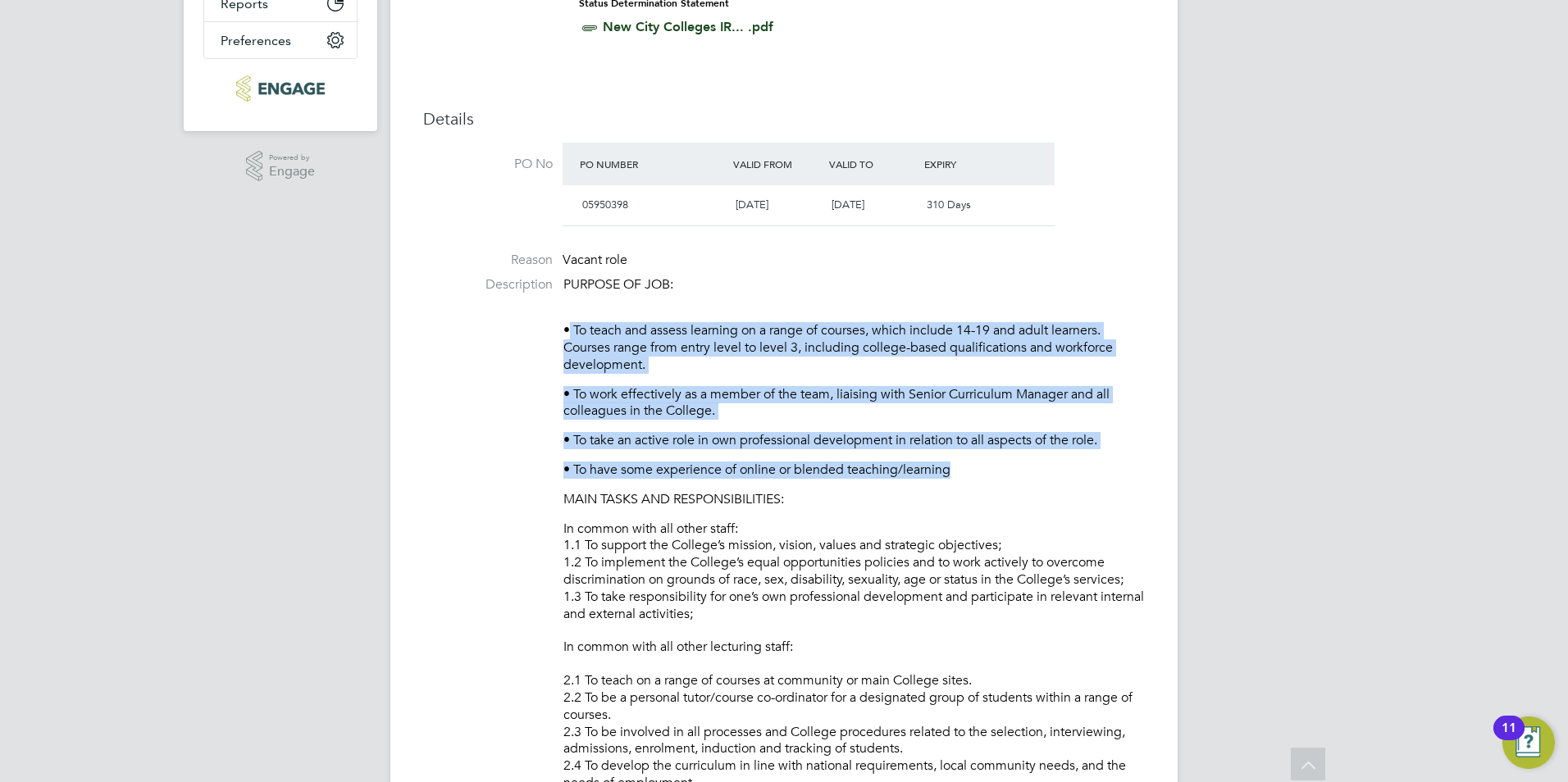
drag, startPoint x: 969, startPoint y: 475, endPoint x: 960, endPoint y: 472, distance: 9.5
click at [960, 472] on p "• To have some experience of online or blended teaching/learning" at bounding box center [854, 470] width 581 height 18
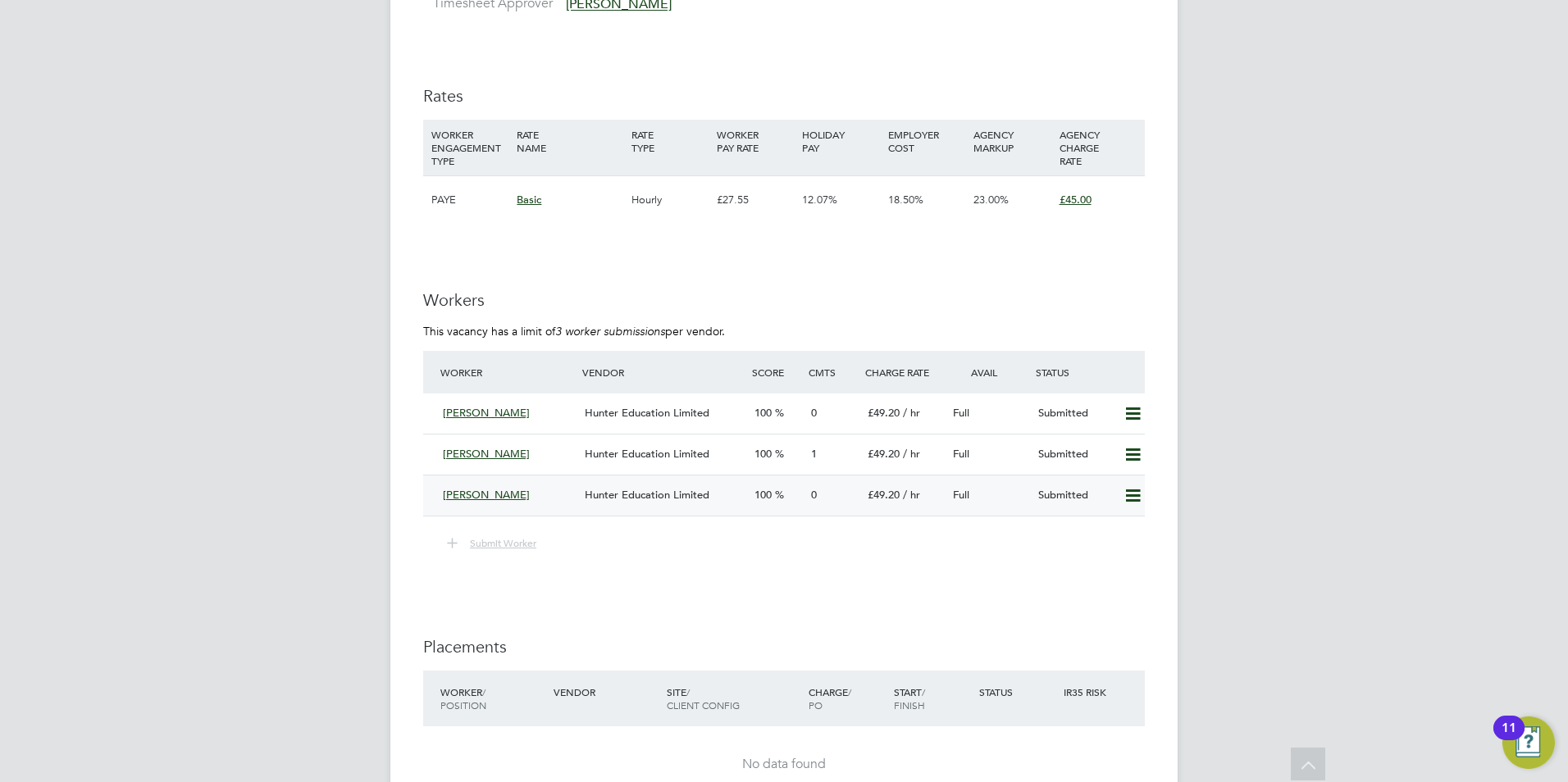
scroll to position [2622, 0]
click at [644, 489] on span "Hunter Education Limited" at bounding box center [646, 492] width 124 height 14
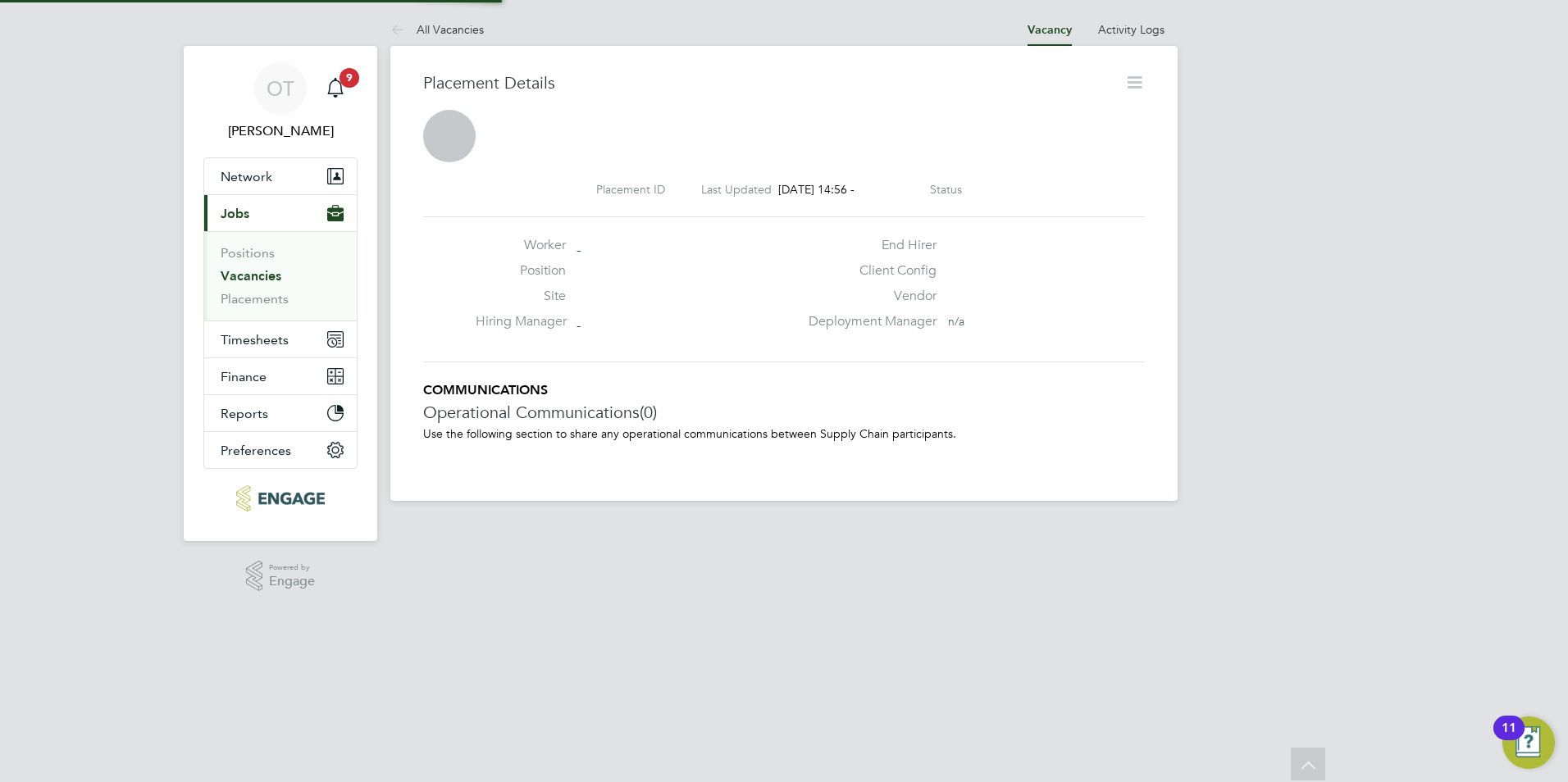
scroll to position [16, 78]
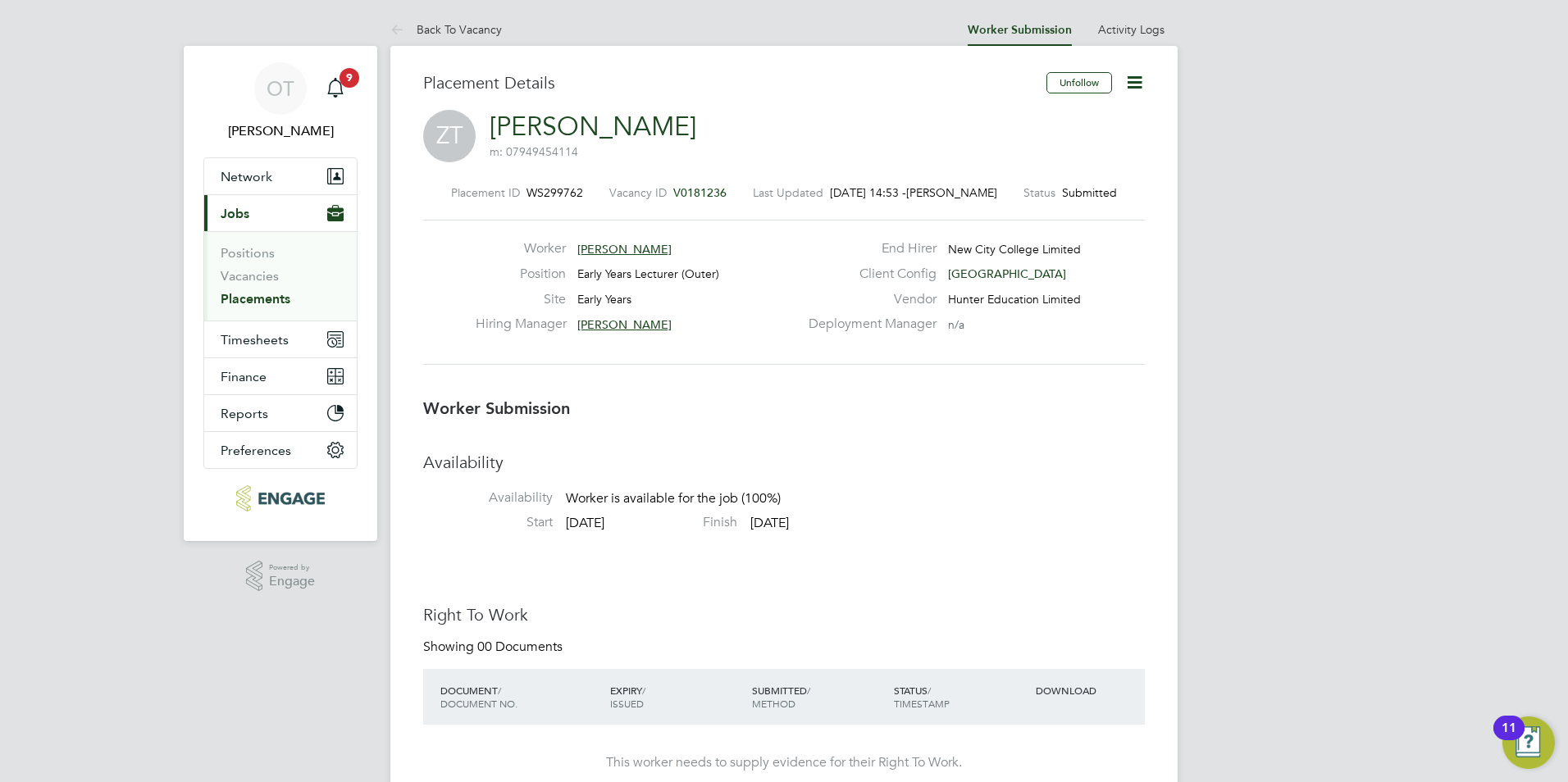
click at [640, 251] on span "[PERSON_NAME]" at bounding box center [624, 250] width 94 height 15
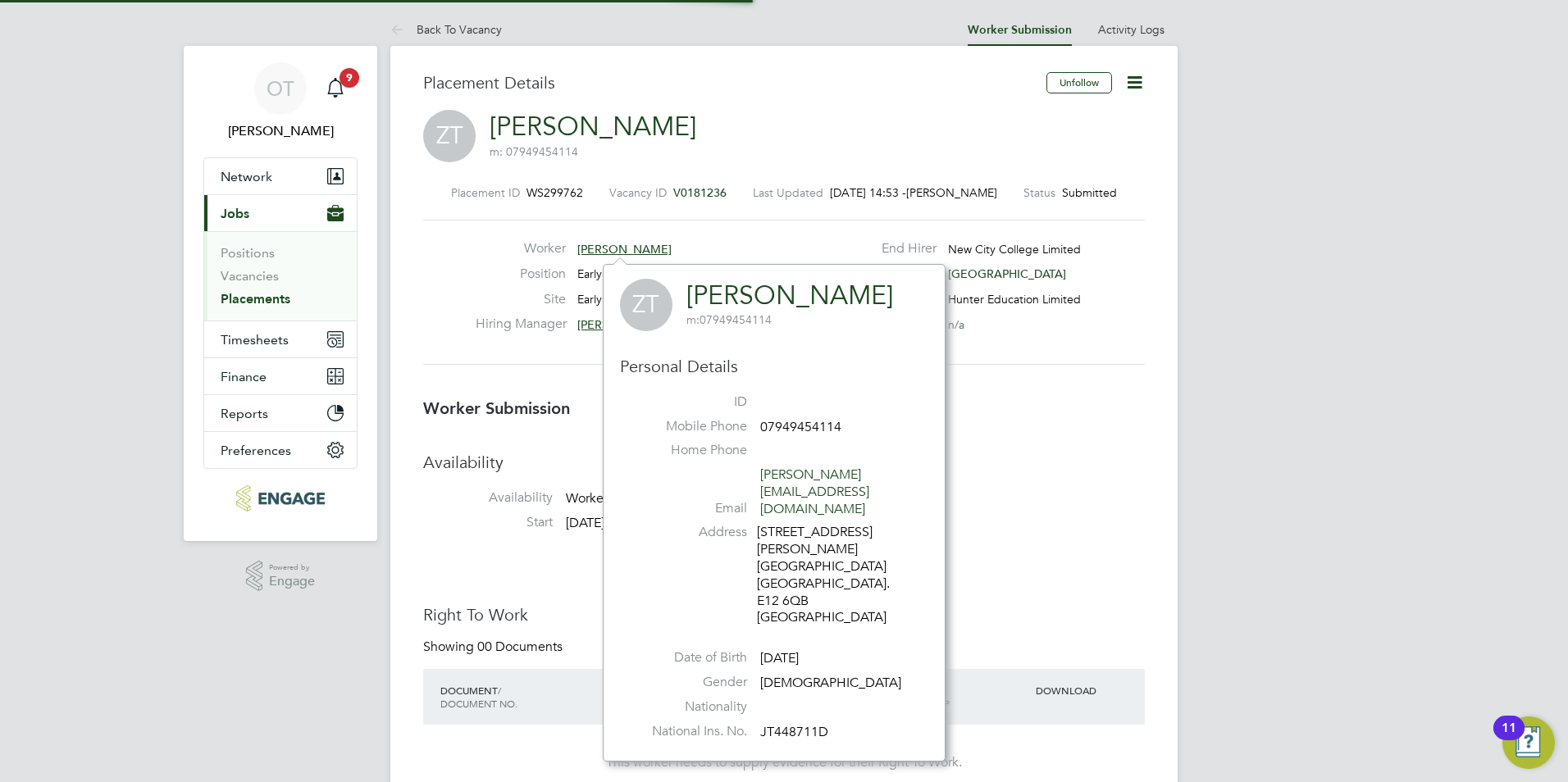
click at [640, 251] on span "[PERSON_NAME]" at bounding box center [624, 250] width 94 height 15
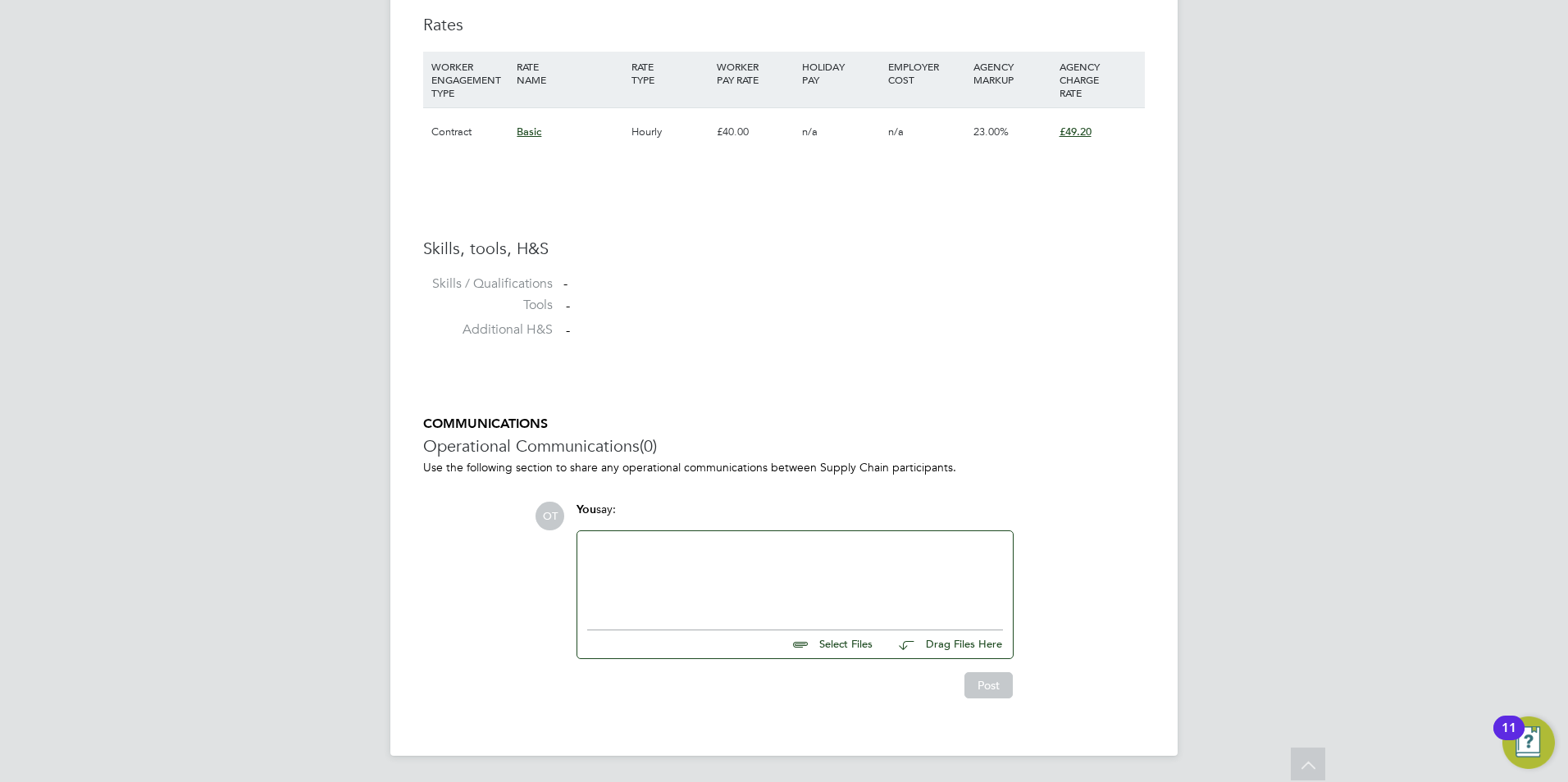
click at [721, 534] on div at bounding box center [794, 576] width 435 height 90
click at [721, 539] on div at bounding box center [794, 576] width 435 height 90
click at [729, 566] on div at bounding box center [795, 576] width 416 height 70
paste div
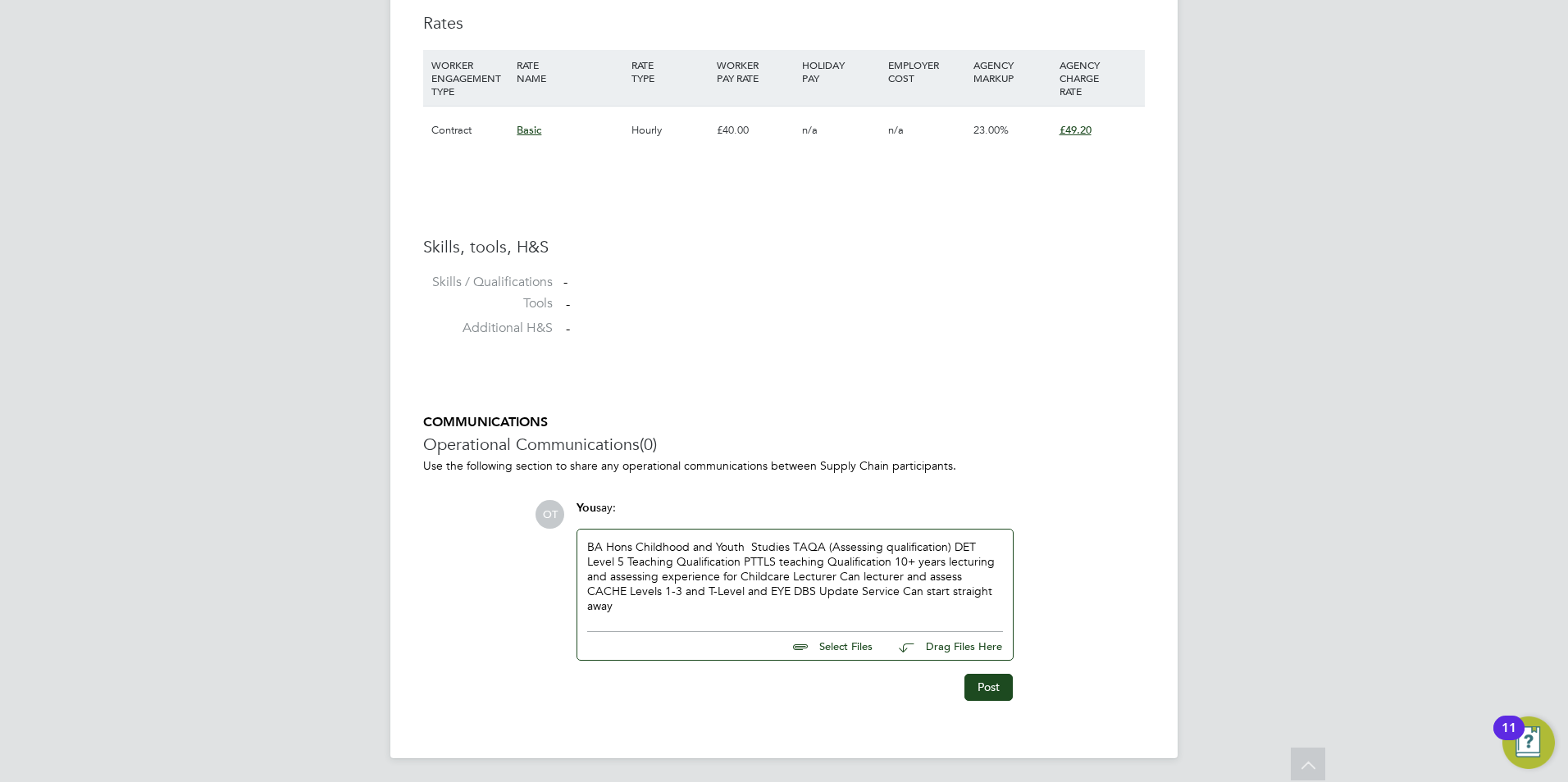
click at [999, 595] on div "BA Hons Childhood and Youth Studies TAQA (Assessing qualification) DET Level 5 …" at bounding box center [795, 576] width 416 height 74
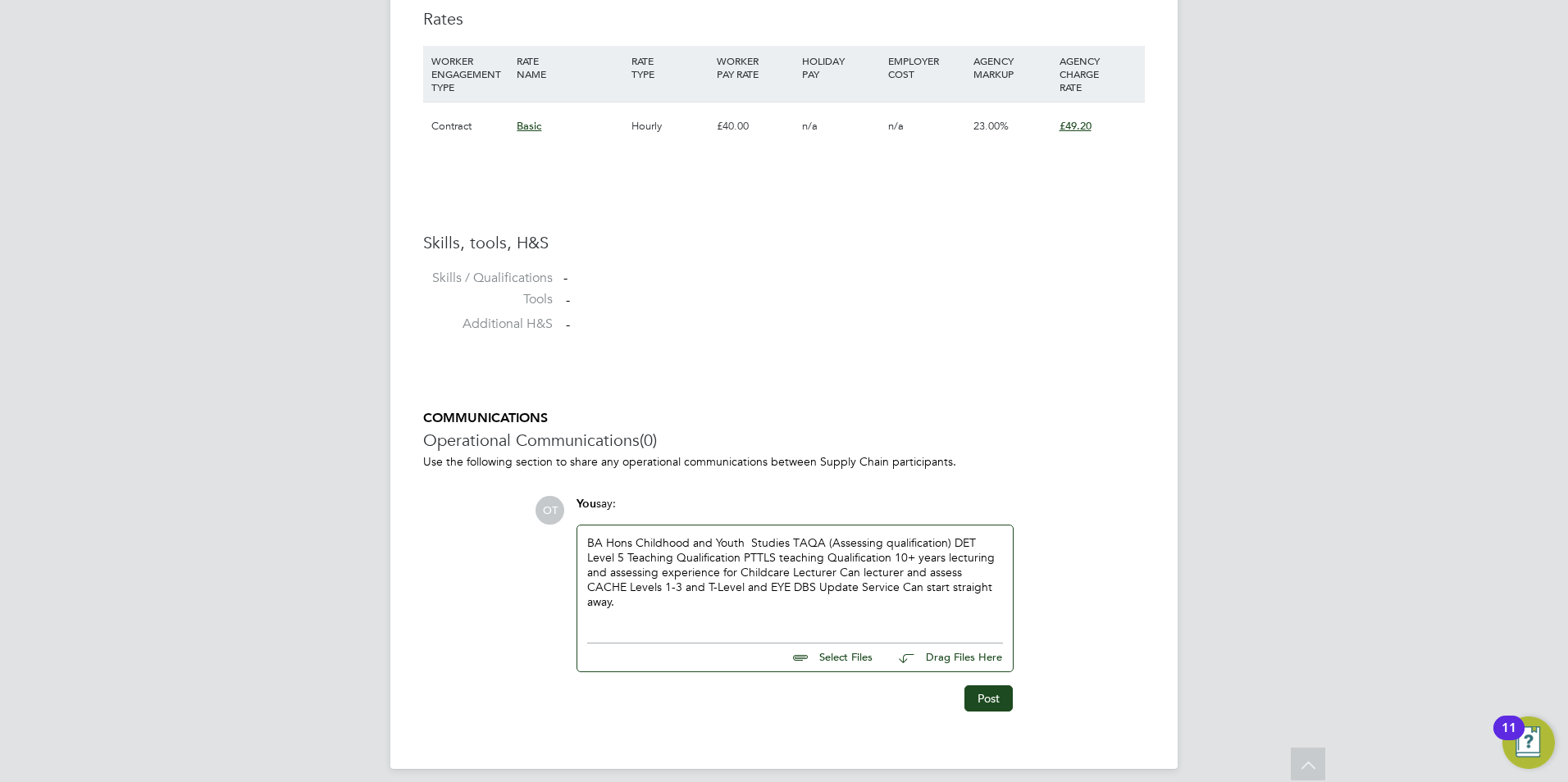
click at [918, 458] on p "Use the following section to share any operational communications between Suppl…" at bounding box center [784, 462] width 721 height 15
click at [860, 648] on input "file" at bounding box center [879, 654] width 246 height 23
type input "C:\fakepath\33782Z.docx"
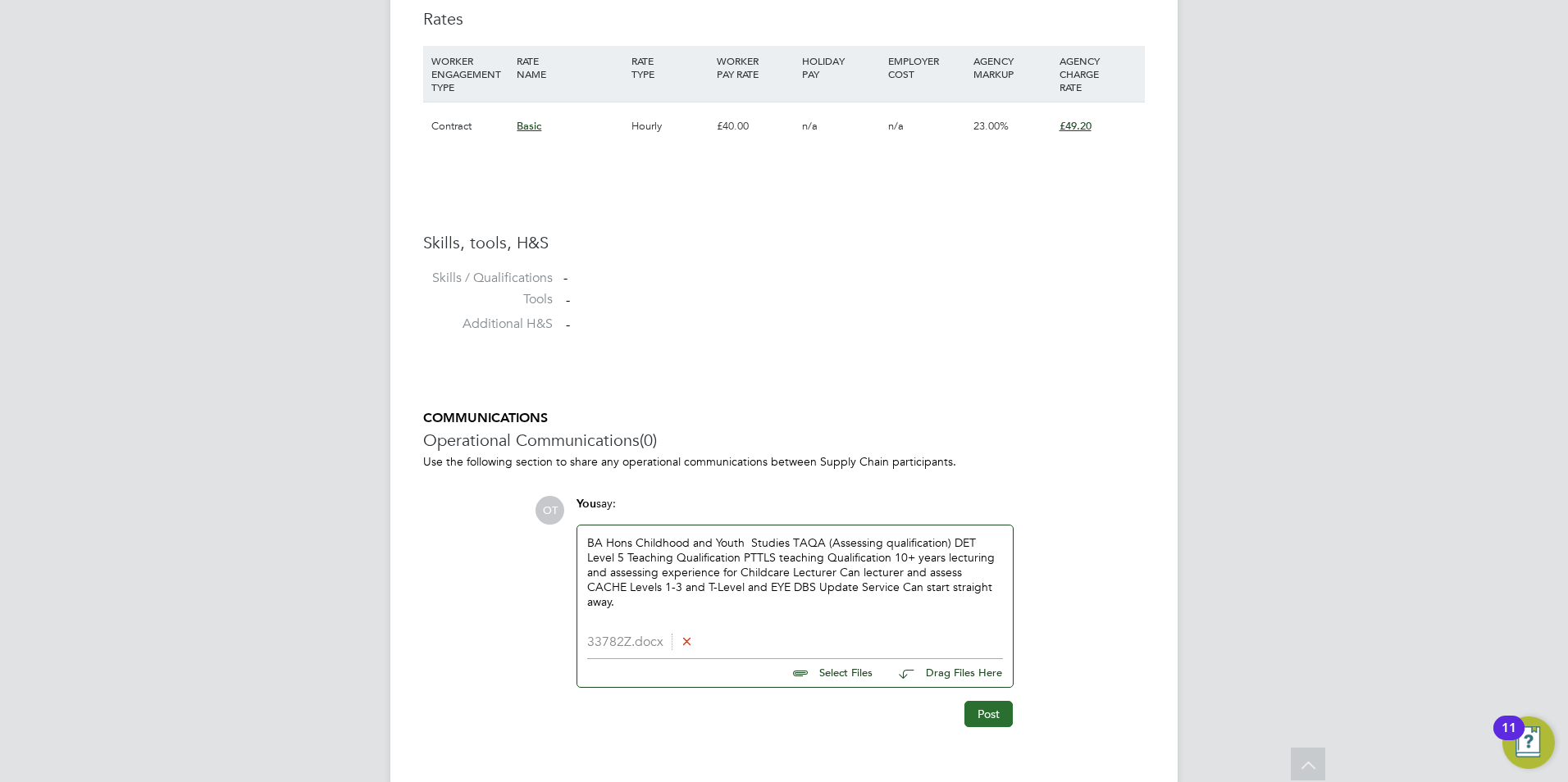
click at [982, 704] on button "Post" at bounding box center [989, 714] width 48 height 26
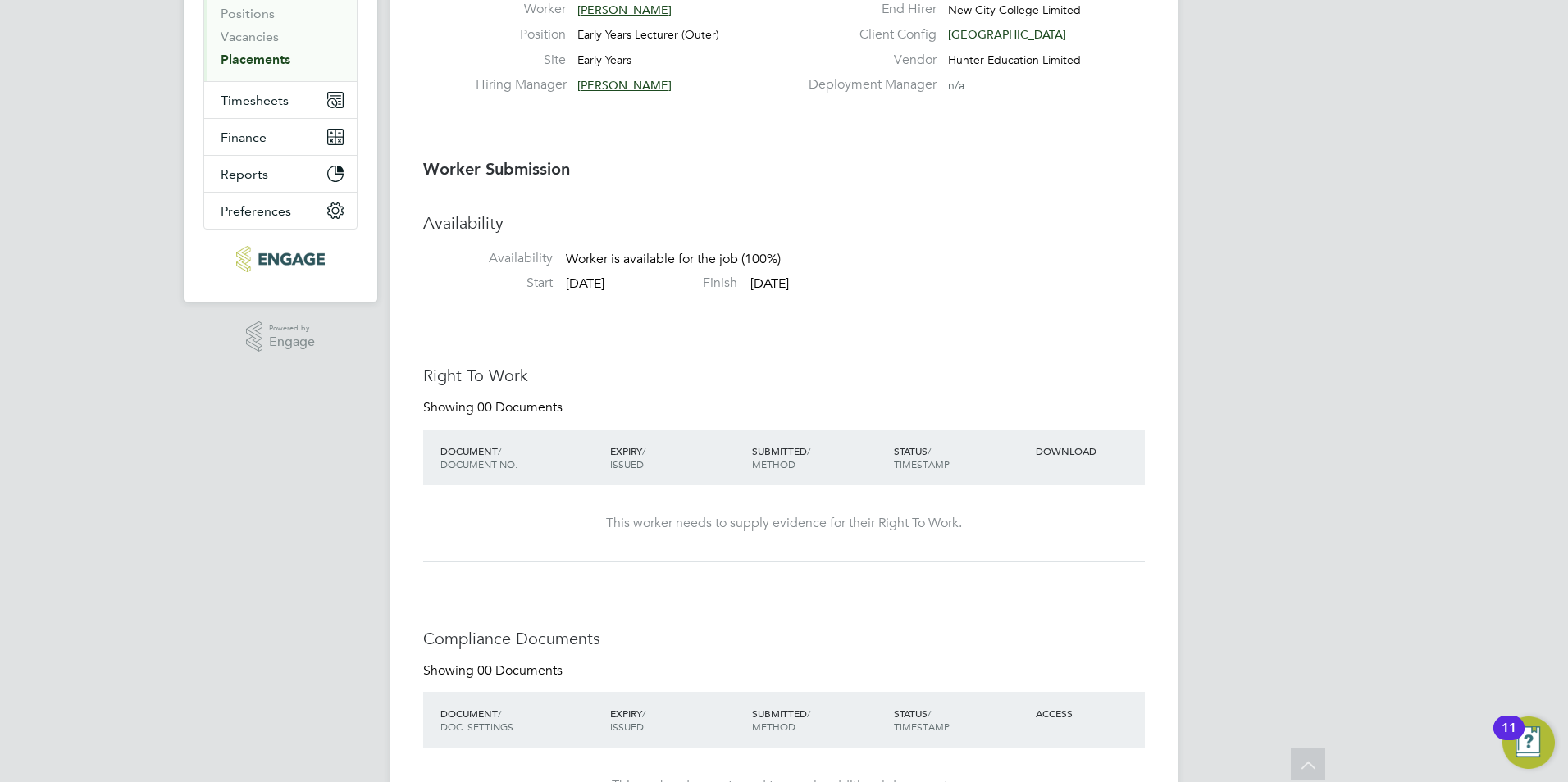
scroll to position [0, 0]
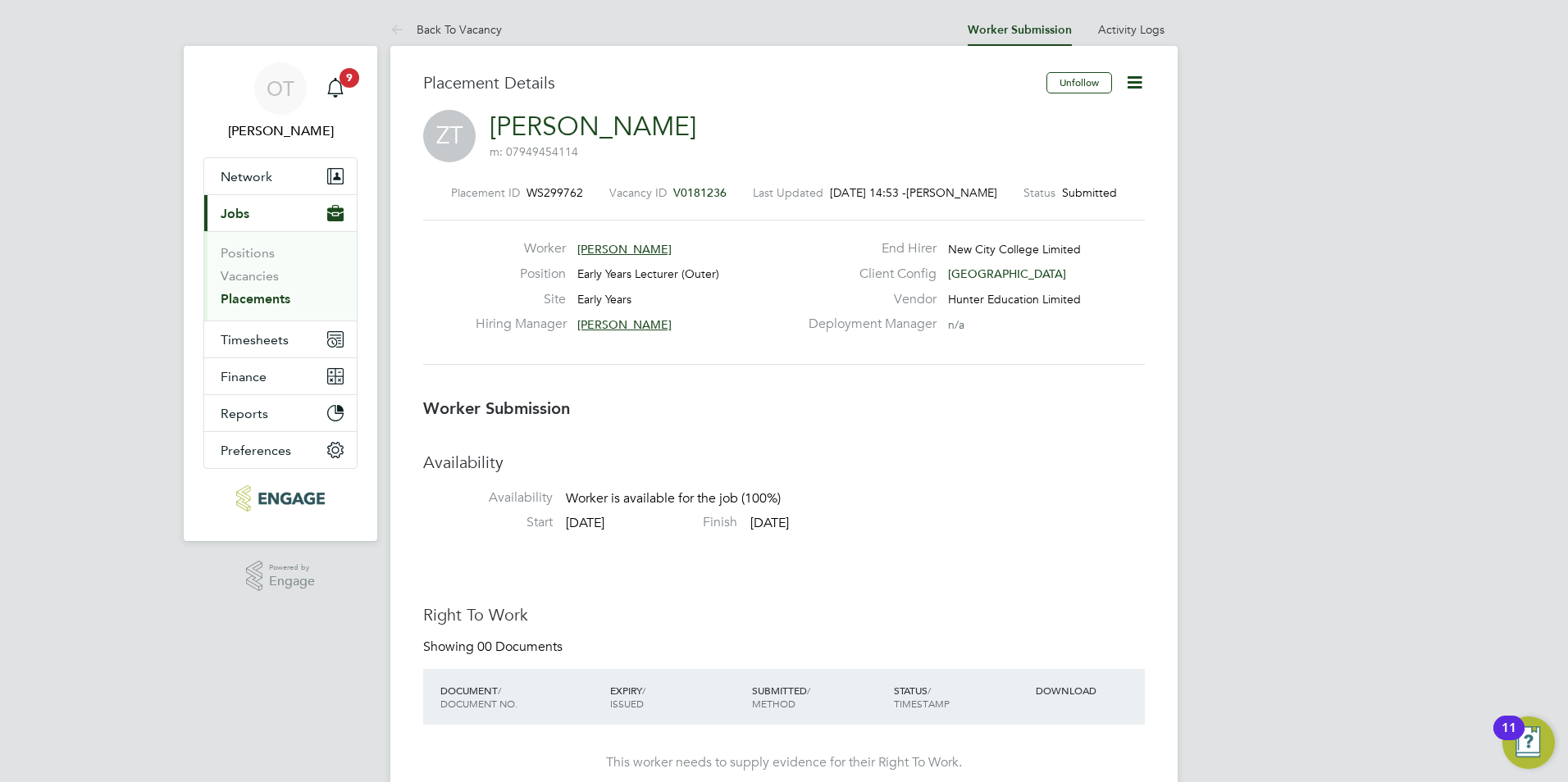
click at [463, 32] on link "Back To Vacancy" at bounding box center [446, 30] width 112 height 15
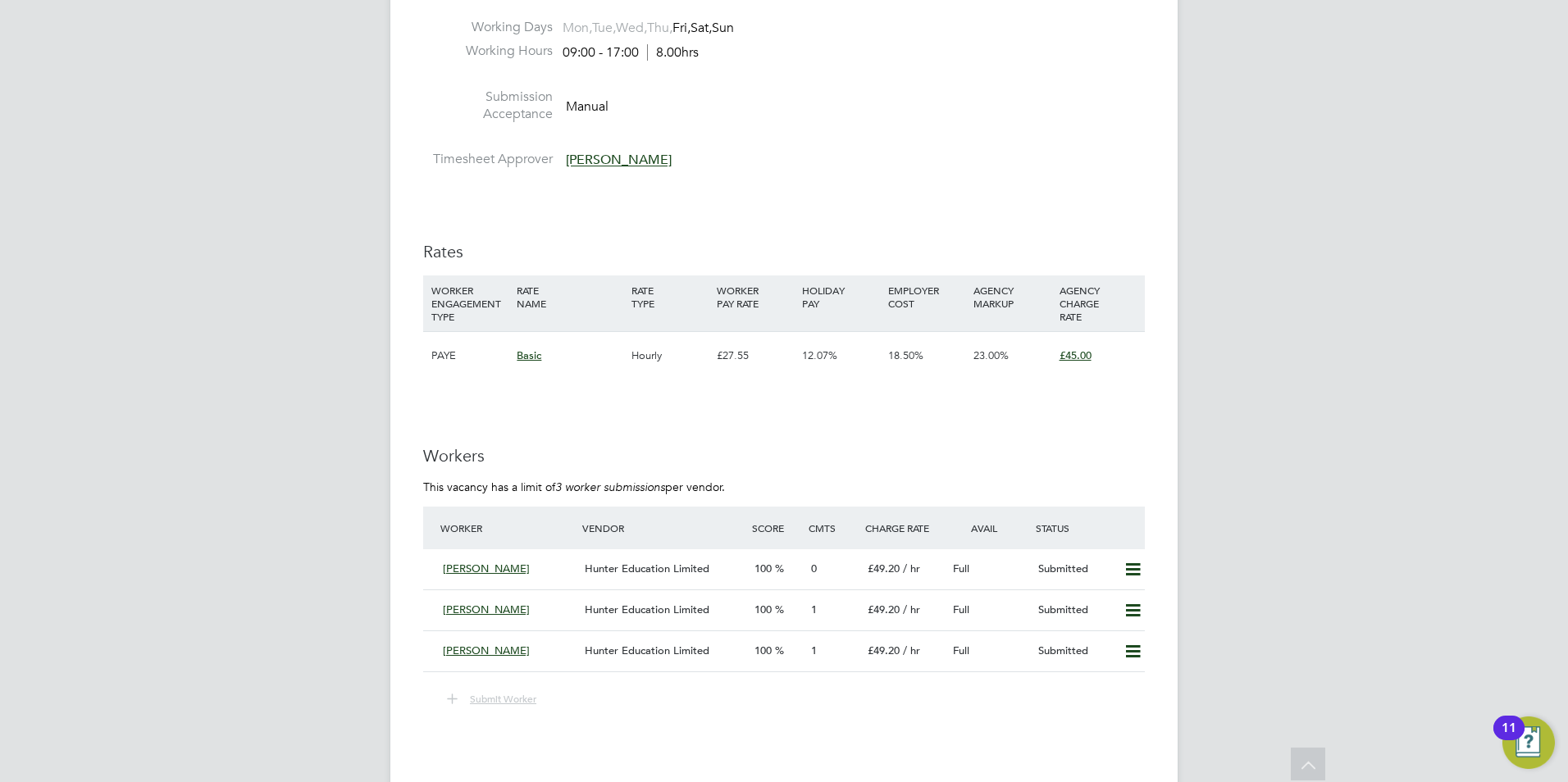
scroll to position [2705, 0]
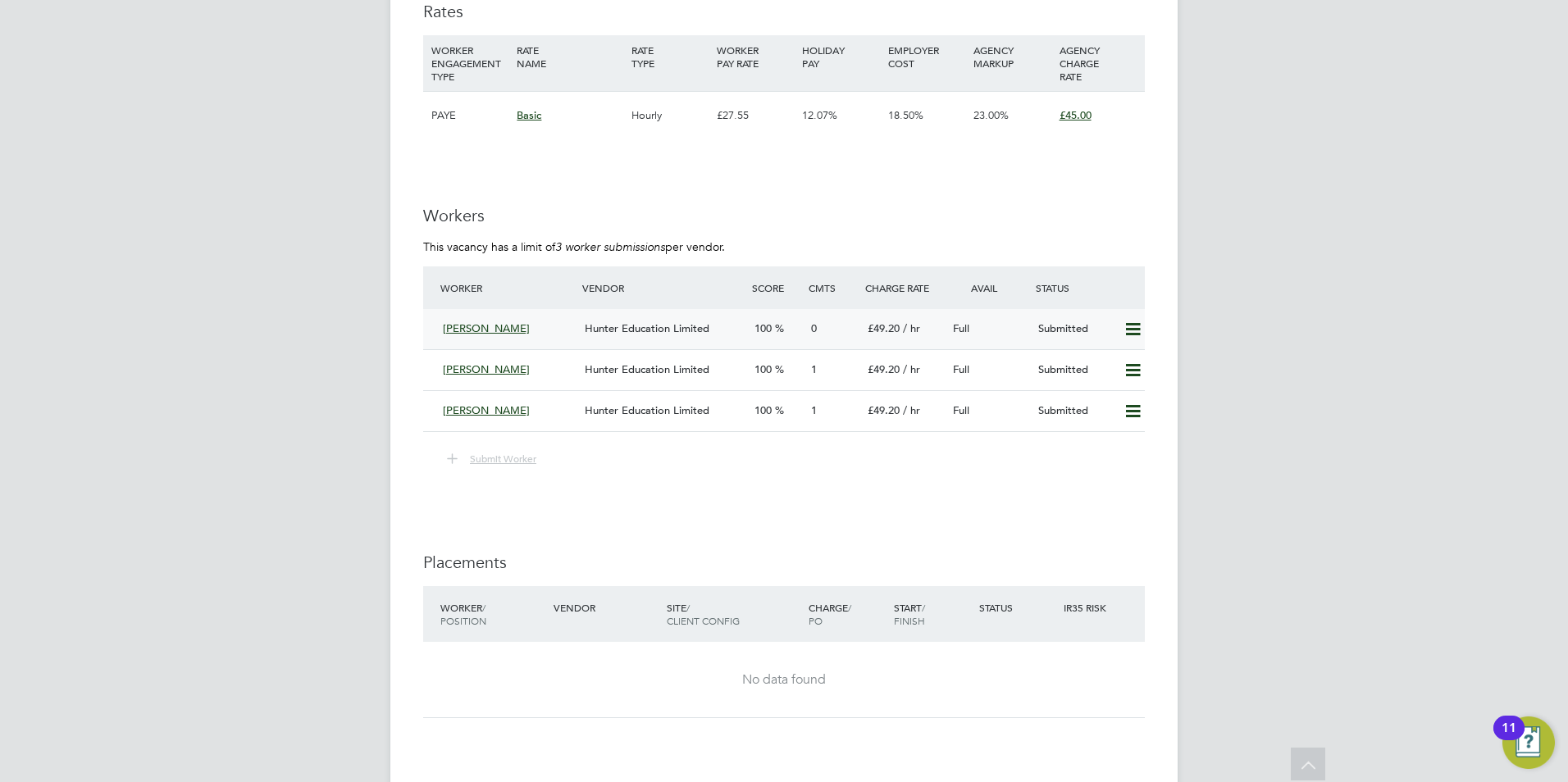
click at [640, 317] on div "Hunter Education Limited" at bounding box center [662, 329] width 169 height 27
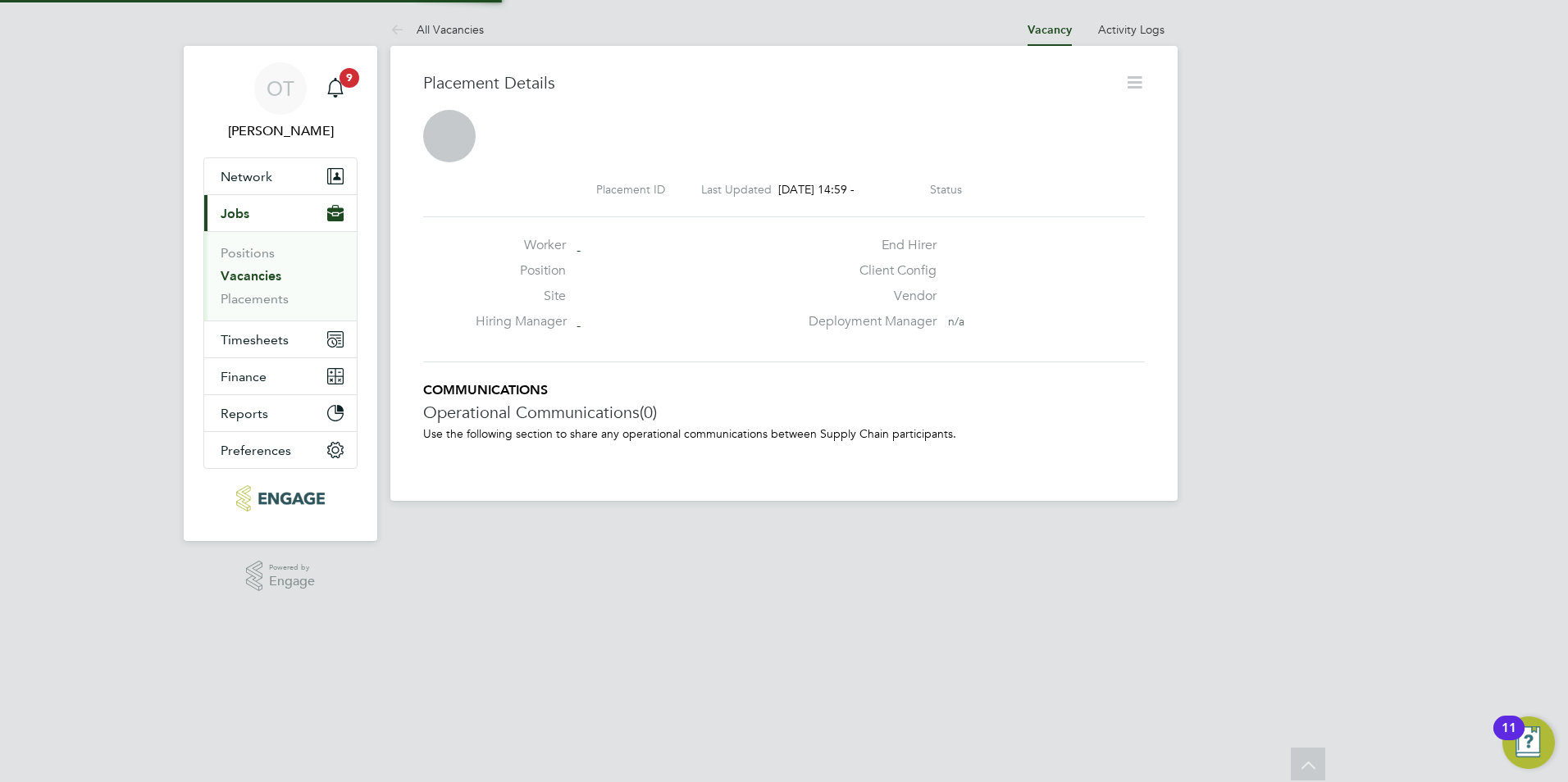
scroll to position [16, 131]
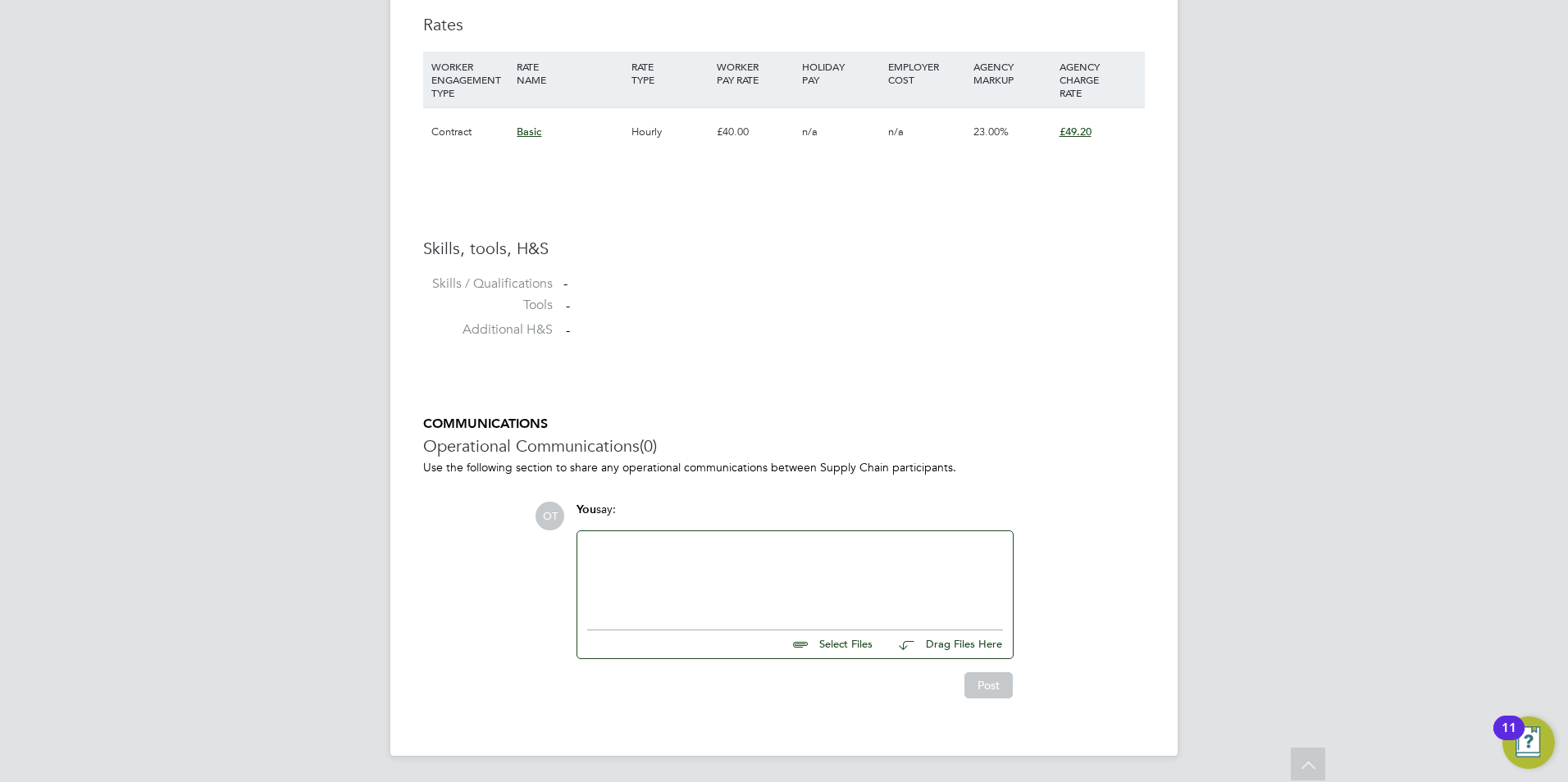
click at [835, 643] on input "file" at bounding box center [879, 641] width 246 height 23
type input "C:\fakepath\64683D.docx"
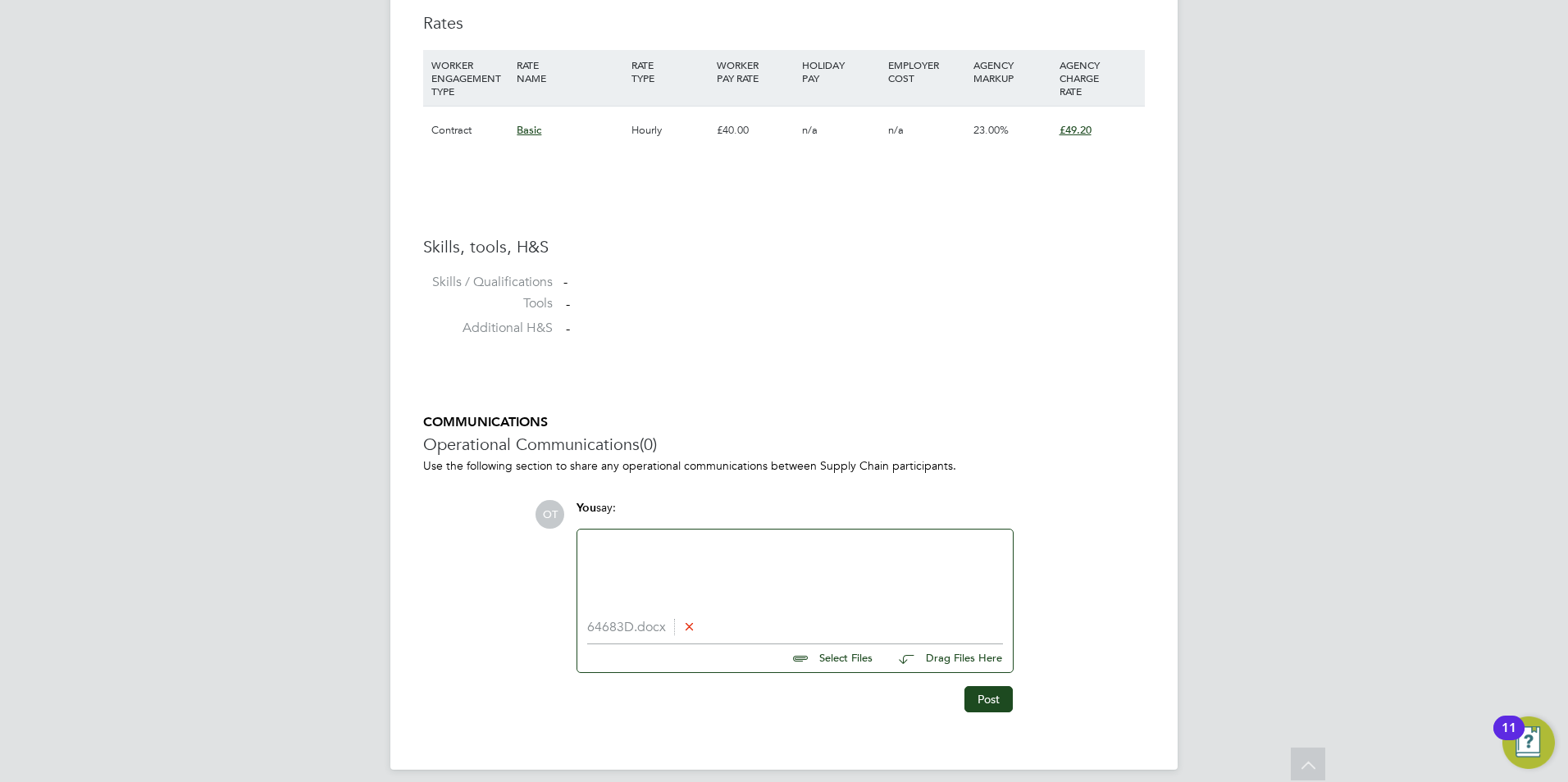
click at [707, 579] on div at bounding box center [795, 574] width 416 height 70
paste div
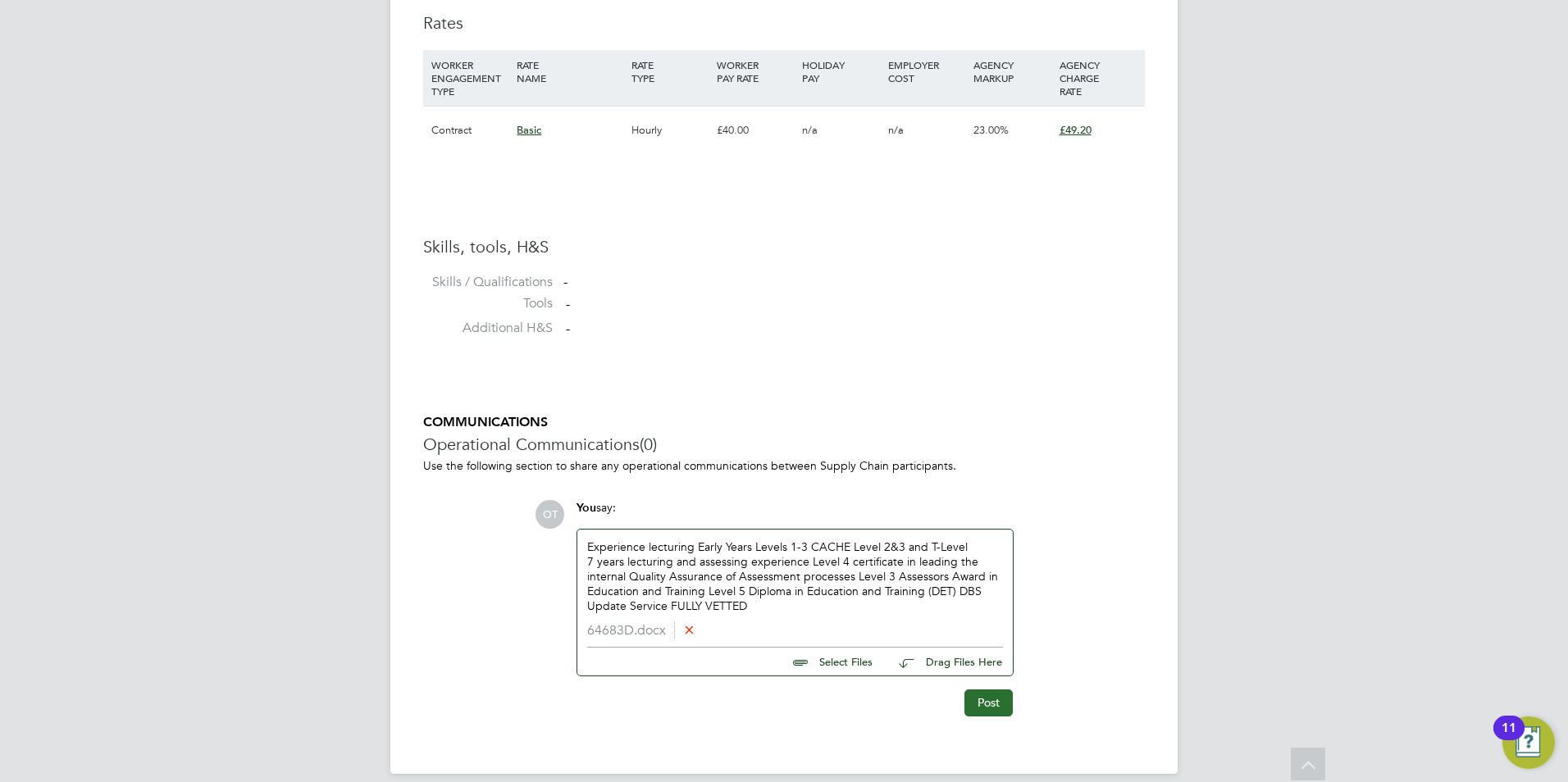
click at [984, 706] on button "Post" at bounding box center [989, 702] width 48 height 26
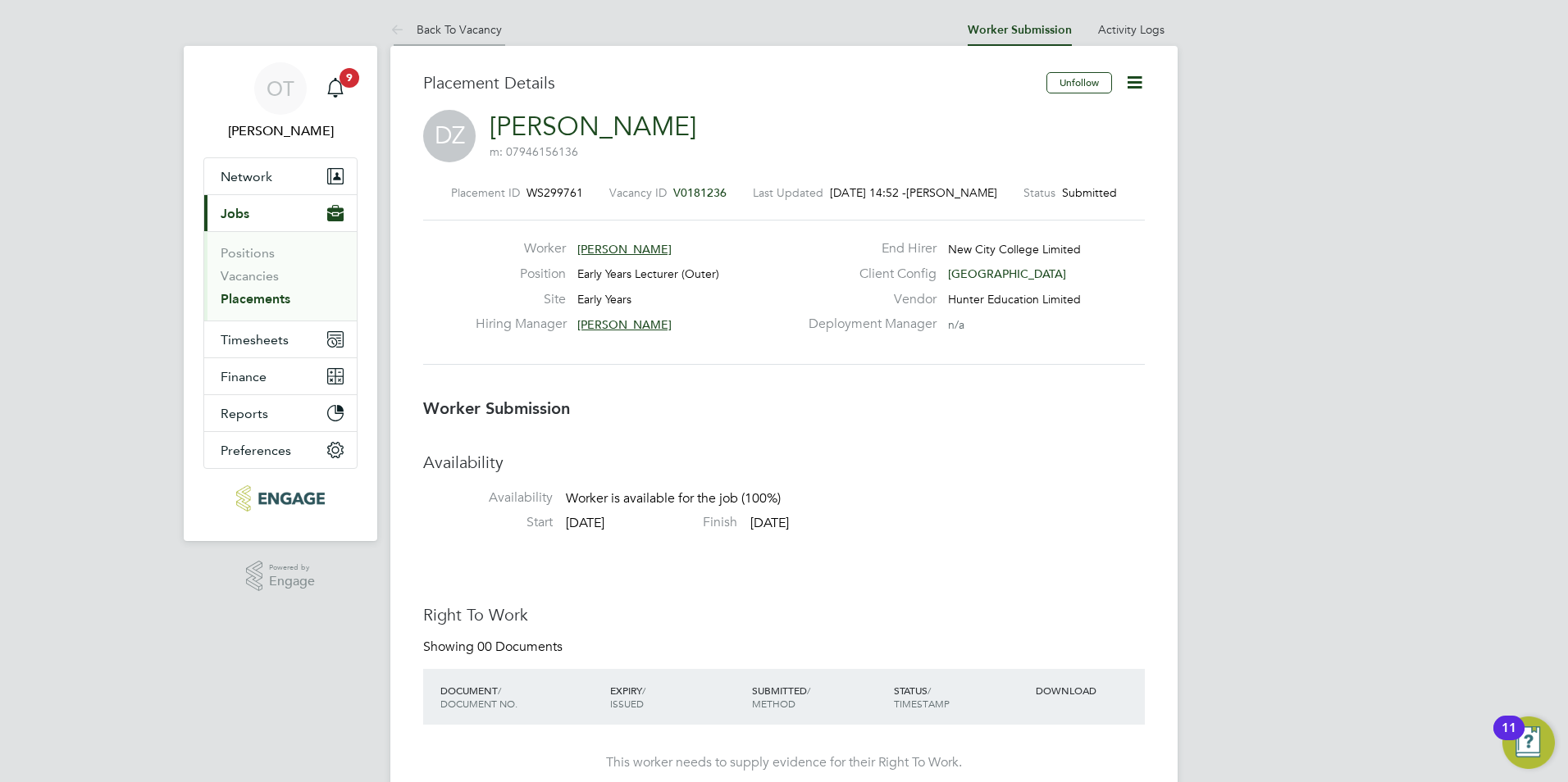
click at [454, 24] on link "Back To Vacancy" at bounding box center [446, 30] width 112 height 15
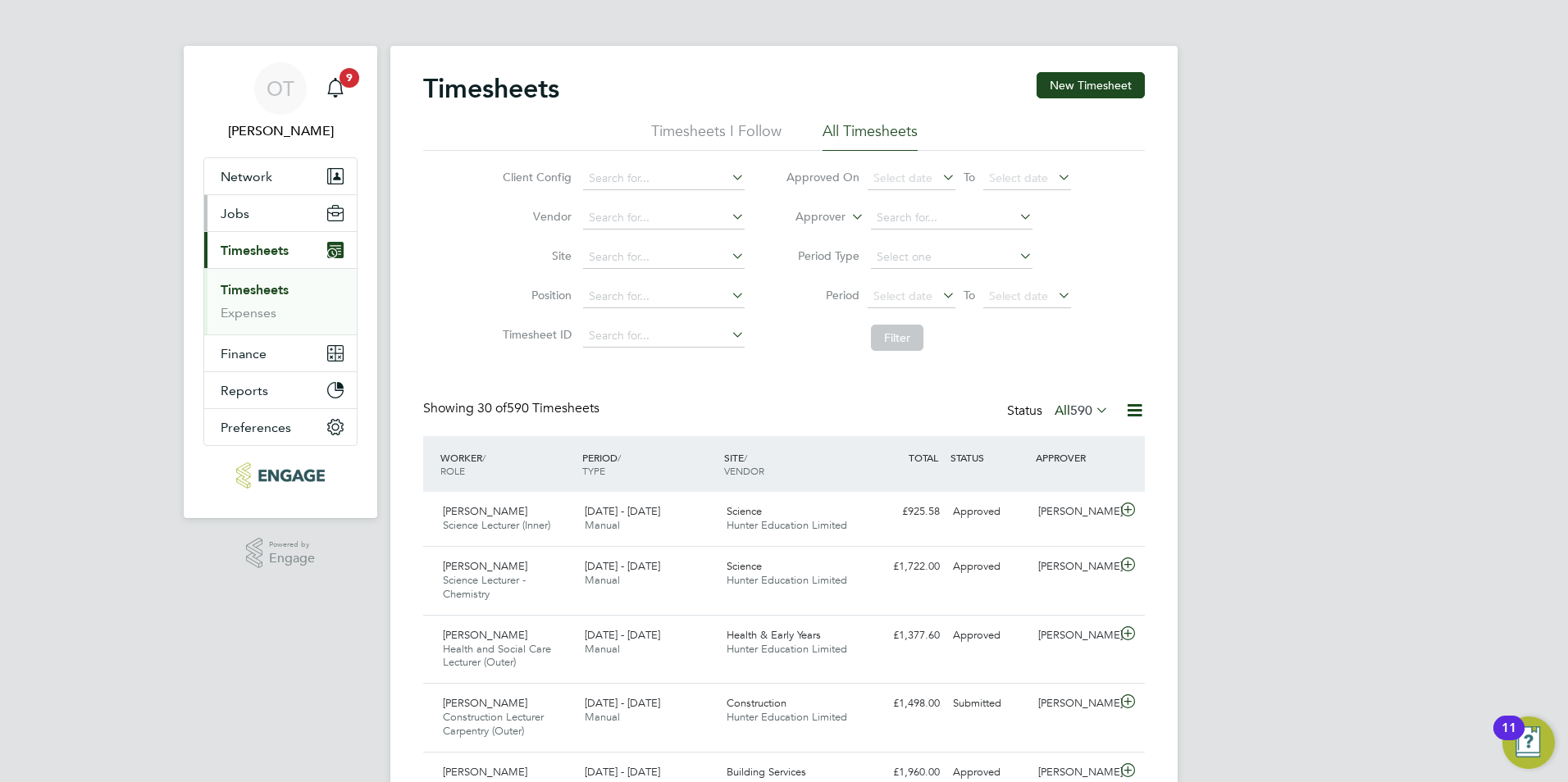
click at [269, 211] on button "Jobs" at bounding box center [281, 213] width 153 height 36
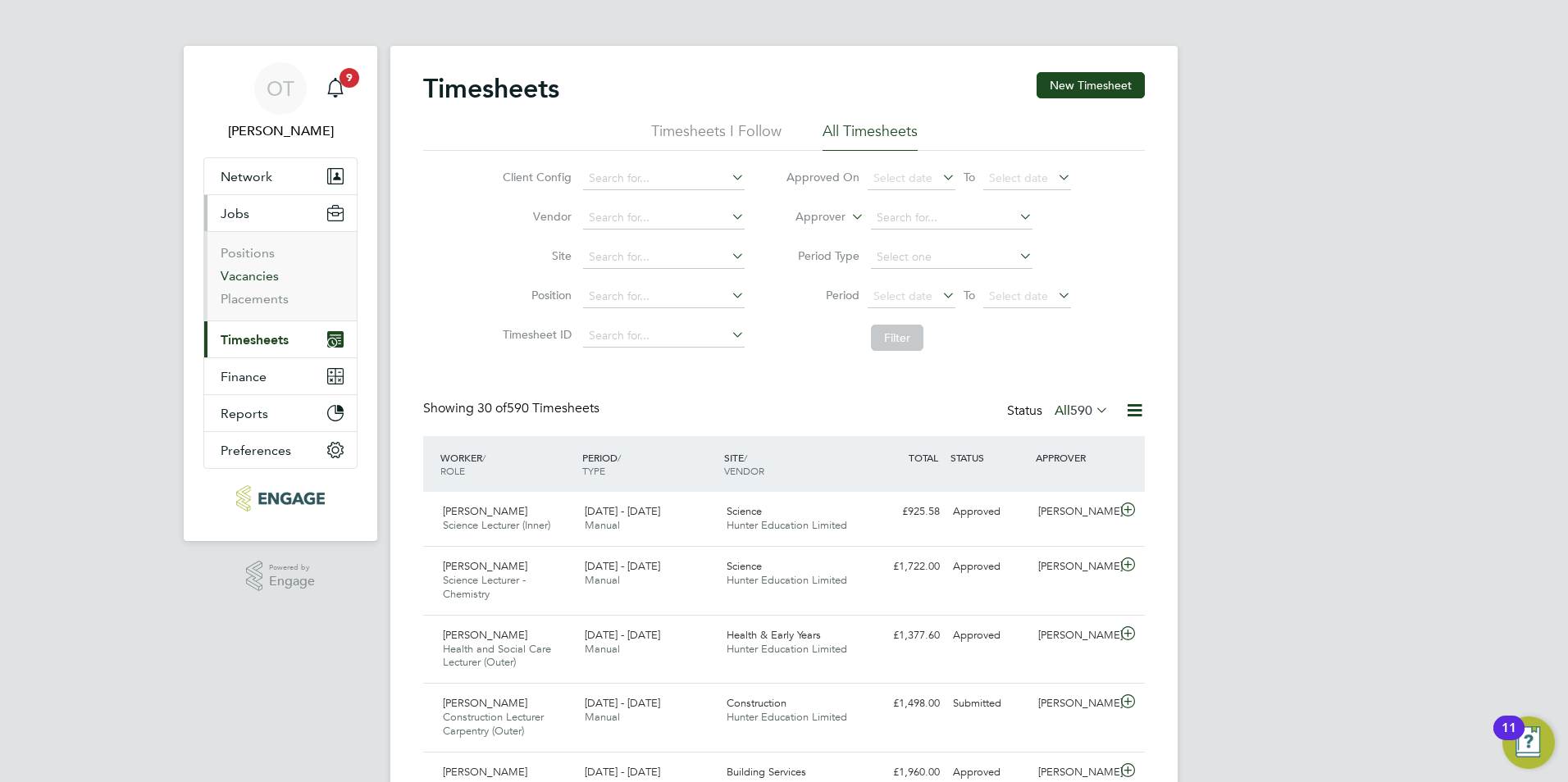
click at [251, 273] on link "Vacancies" at bounding box center [250, 275] width 58 height 16
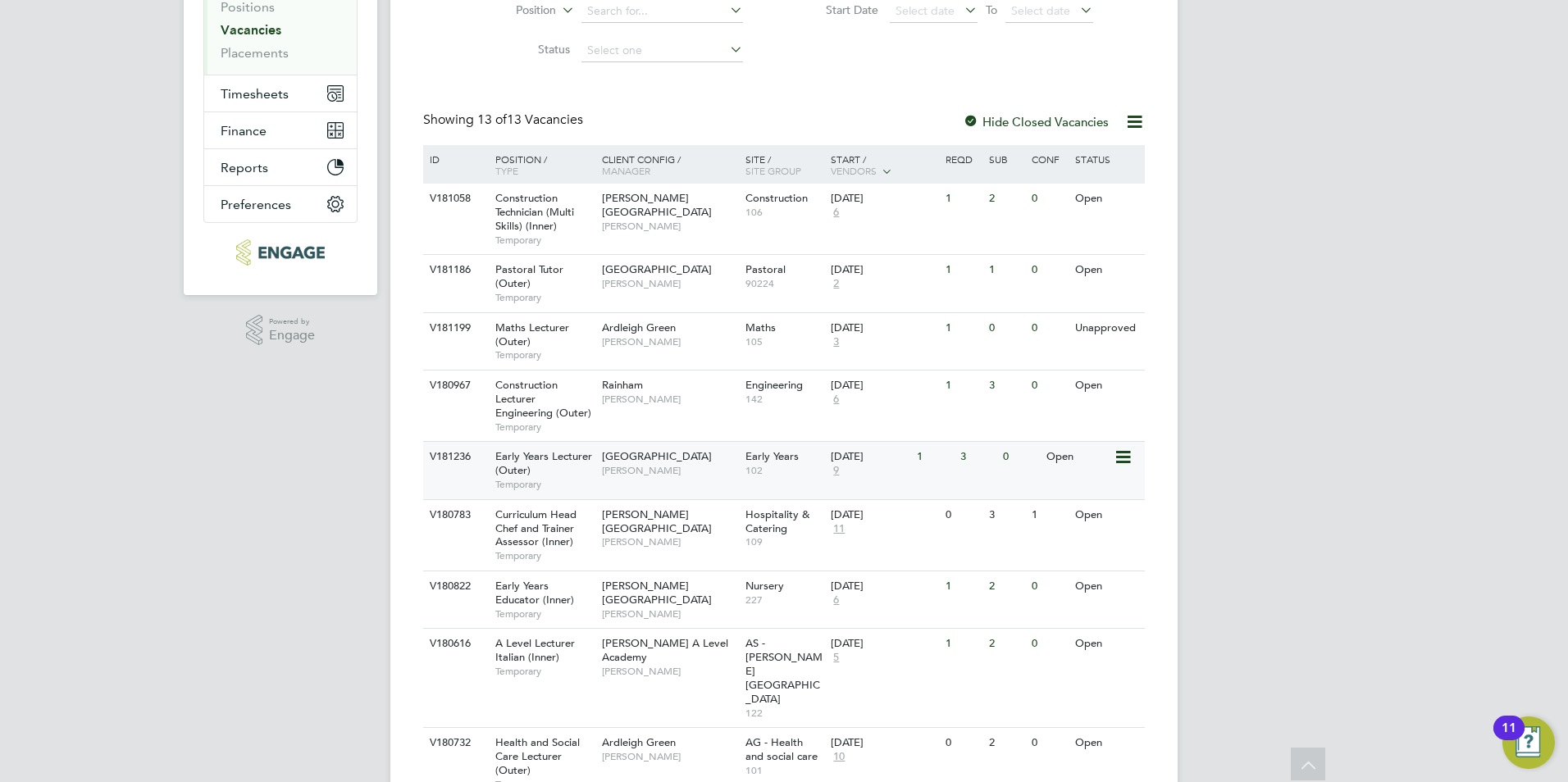
click at [631, 471] on span "[PERSON_NAME]" at bounding box center [670, 471] width 135 height 13
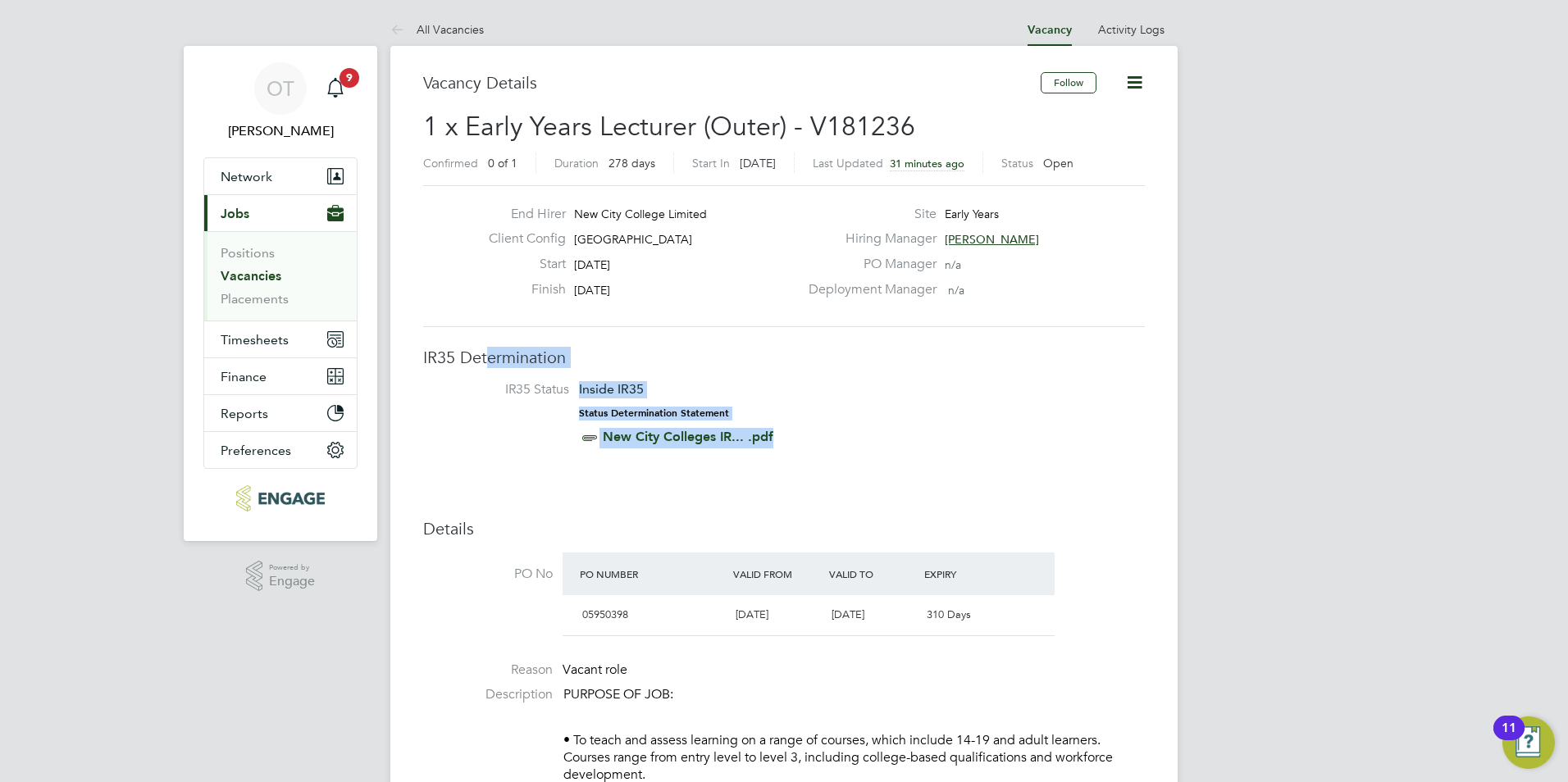
drag, startPoint x: 820, startPoint y: 445, endPoint x: 487, endPoint y: 355, distance: 344.9
click at [487, 355] on span "IR35 Determination IR35 Status Inside IR35 Status Determination Statement New C…" at bounding box center [784, 399] width 721 height 106
drag, startPoint x: 487, startPoint y: 355, endPoint x: 468, endPoint y: 336, distance: 26.9
drag, startPoint x: 426, startPoint y: 353, endPoint x: 814, endPoint y: 441, distance: 397.9
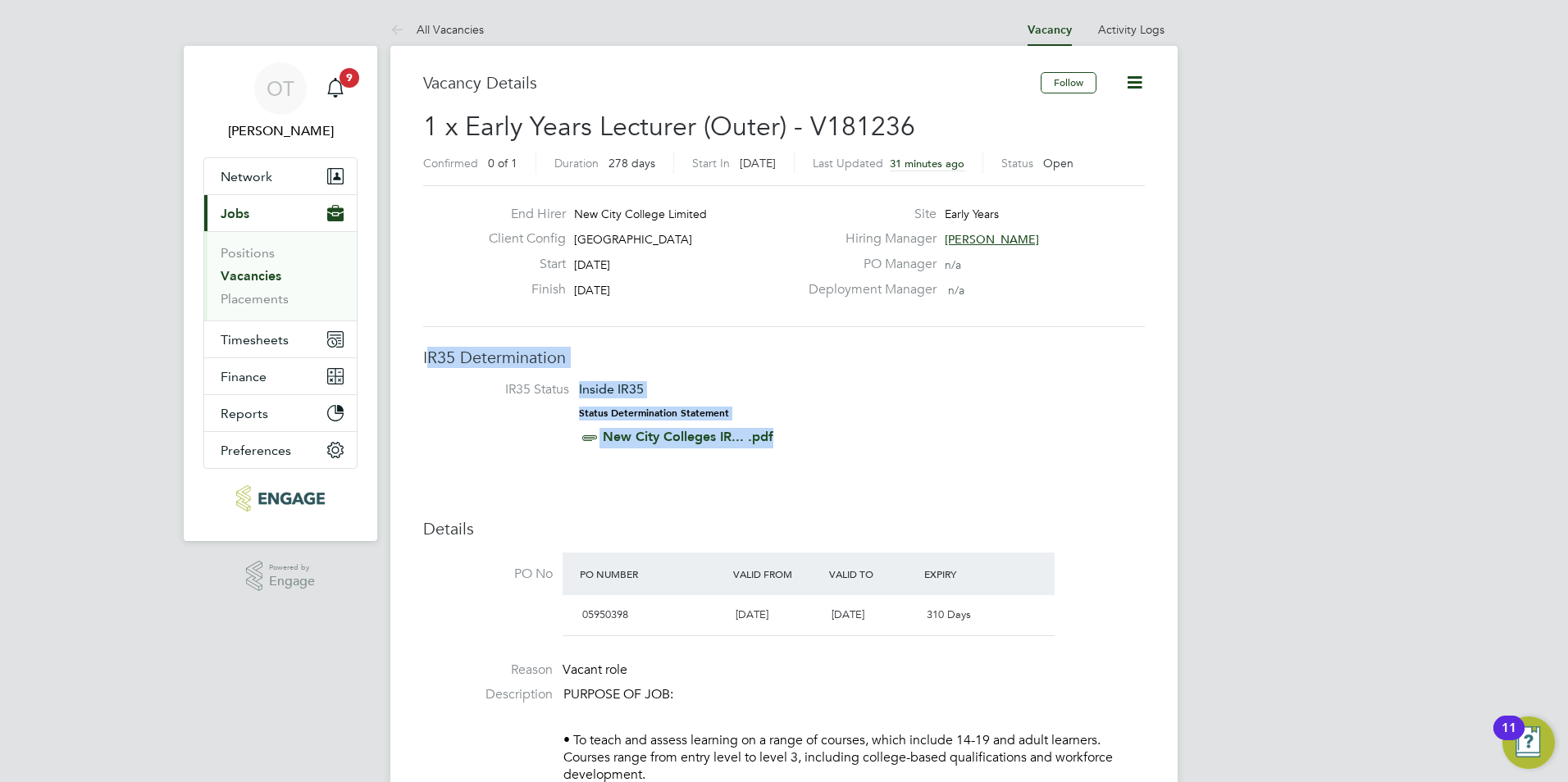
click at [814, 441] on span "IR35 Determination IR35 Status Inside IR35 Status Determination Statement New C…" at bounding box center [784, 399] width 721 height 106
drag, startPoint x: 814, startPoint y: 441, endPoint x: 834, endPoint y: 439, distance: 20.1
click at [837, 439] on li "IR35 Status Inside IR35 Status Determination Statement New City Colleges IR... …" at bounding box center [783, 416] width 689 height 71
drag, startPoint x: 827, startPoint y: 439, endPoint x: 381, endPoint y: 362, distance: 452.6
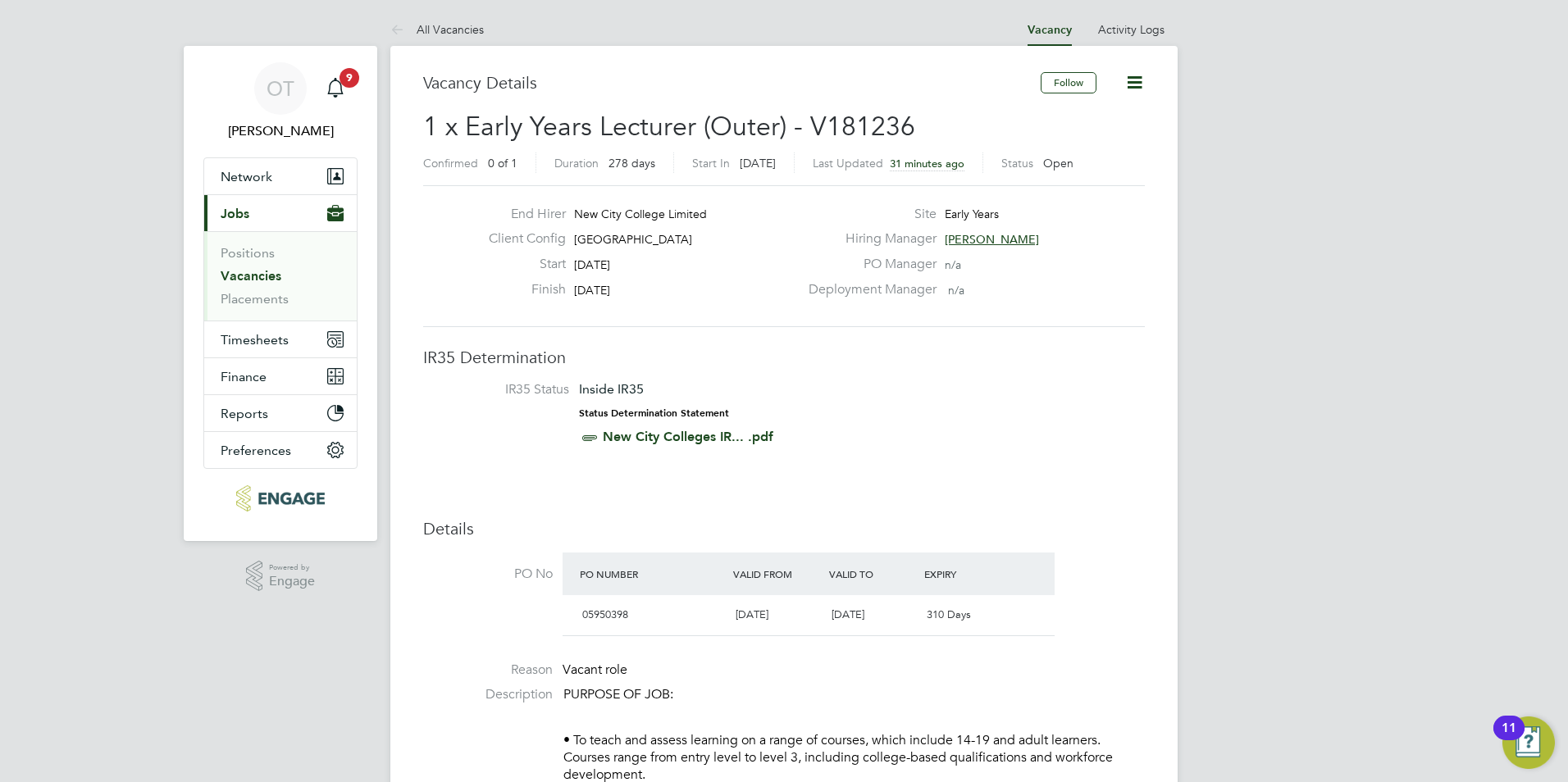
drag, startPoint x: 381, startPoint y: 362, endPoint x: 490, endPoint y: 290, distance: 130.6
click at [489, 298] on div "Finish 03 Jul 2026" at bounding box center [637, 294] width 323 height 25
drag, startPoint x: 651, startPoint y: 290, endPoint x: 509, endPoint y: 210, distance: 163.0
click at [509, 210] on div "End Hirer New City College Limited Client Config Epping Forest Campus Start 29 …" at bounding box center [637, 255] width 323 height 101
drag, startPoint x: 509, startPoint y: 210, endPoint x: 649, endPoint y: 262, distance: 149.3
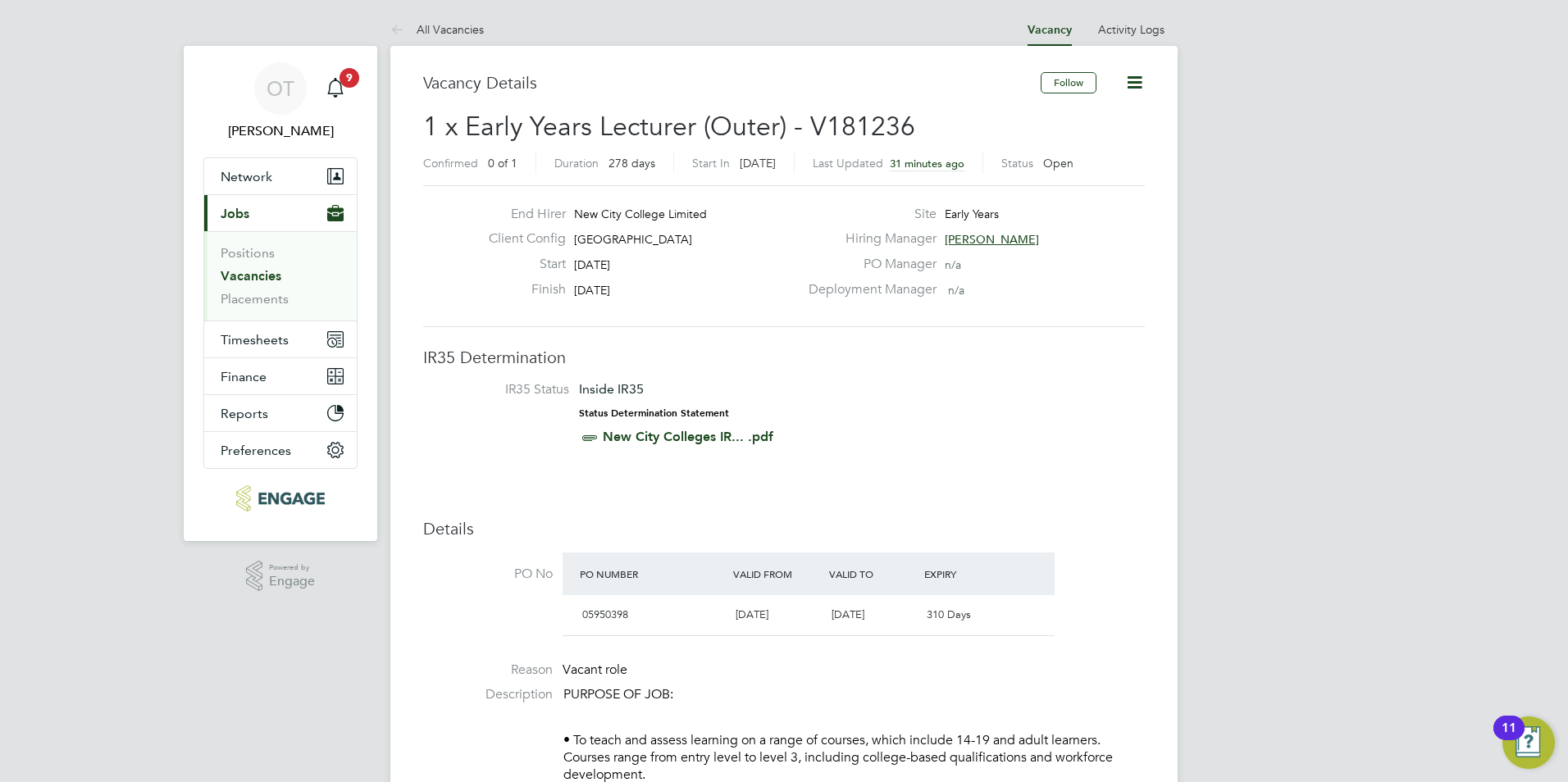
click at [649, 262] on div "Start 29 Sep 2025" at bounding box center [637, 268] width 323 height 25
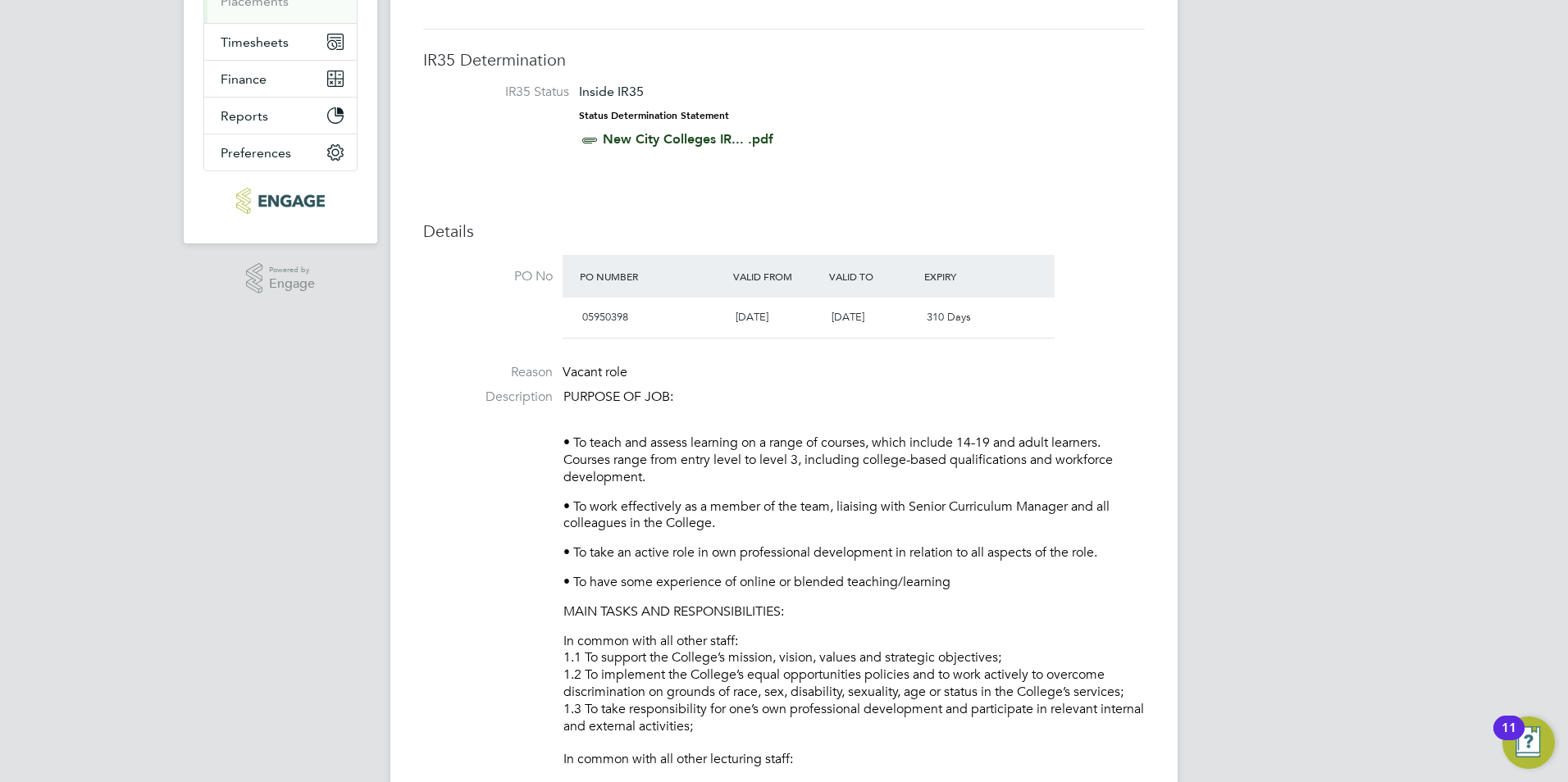
scroll to position [328, 0]
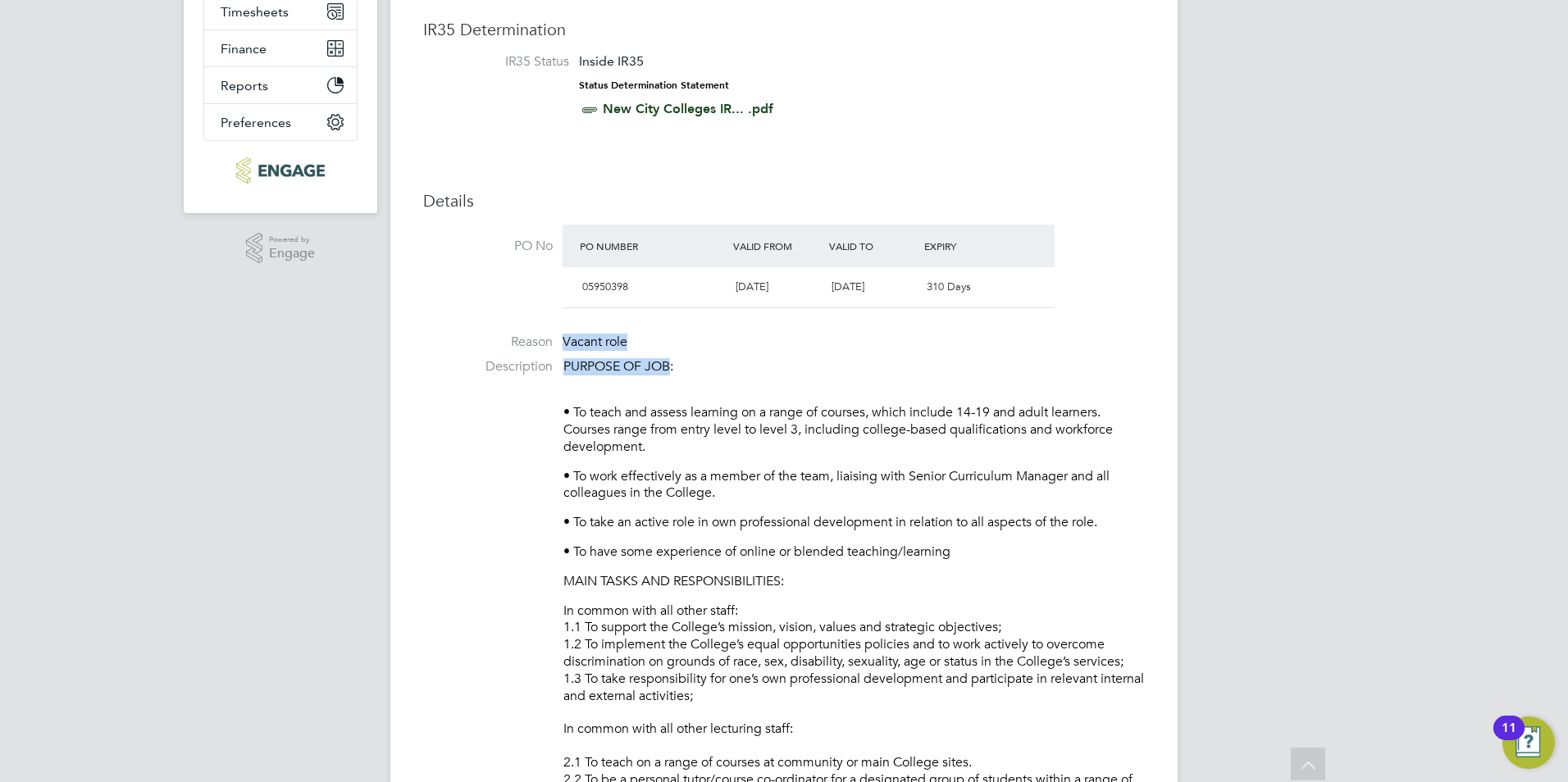
drag, startPoint x: 565, startPoint y: 342, endPoint x: 673, endPoint y: 361, distance: 109.7
click at [673, 361] on p "PURPOSE OF JOB:" at bounding box center [854, 366] width 581 height 18
drag, startPoint x: 673, startPoint y: 362, endPoint x: 553, endPoint y: 342, distance: 121.7
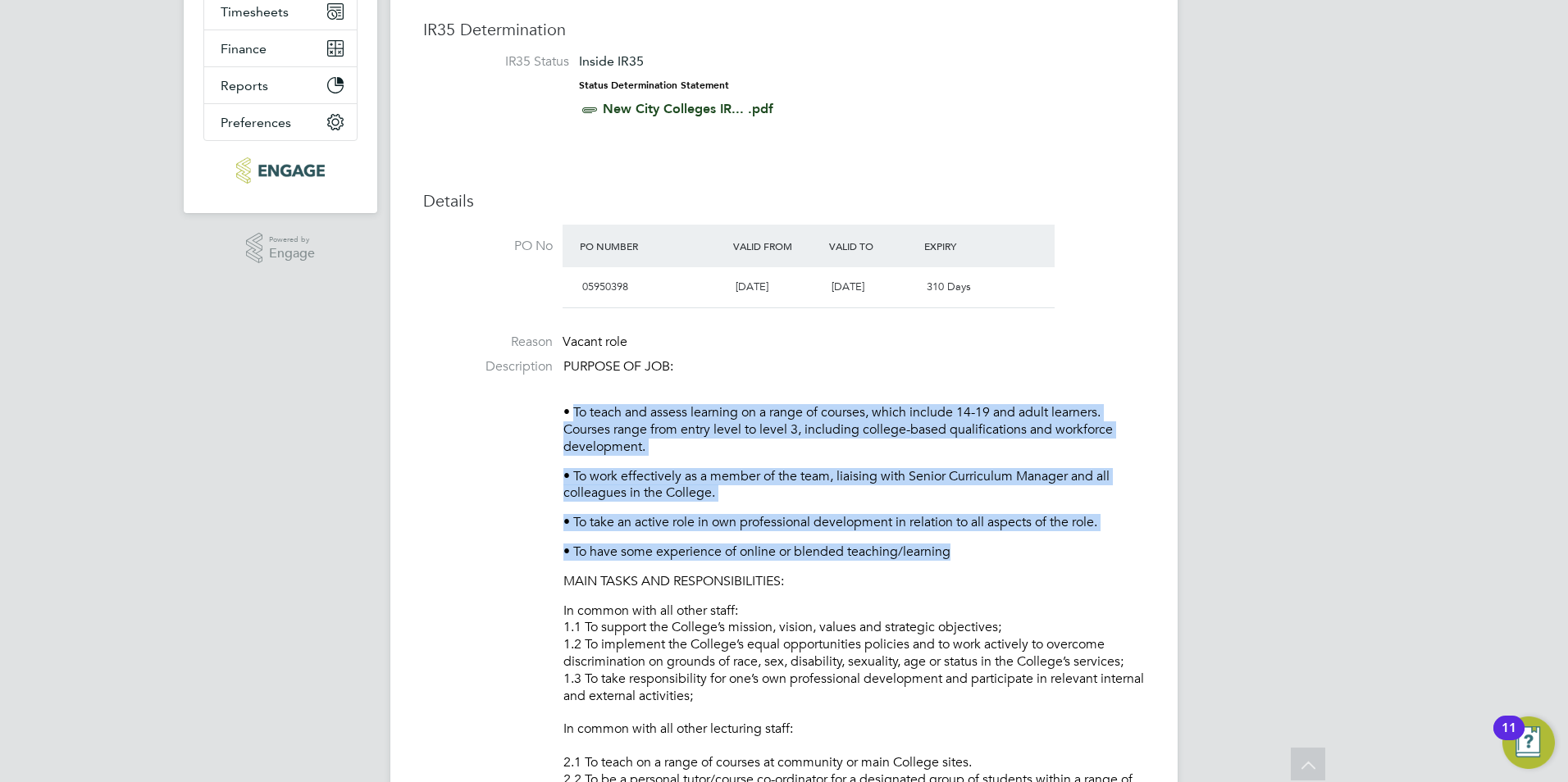
drag, startPoint x: 958, startPoint y: 556, endPoint x: 570, endPoint y: 414, distance: 413.2
click at [570, 414] on p "• To teach and assess learning on a range of courses, which include 14-19 and a…" at bounding box center [854, 421] width 581 height 68
drag, startPoint x: 576, startPoint y: 414, endPoint x: 963, endPoint y: 545, distance: 408.6
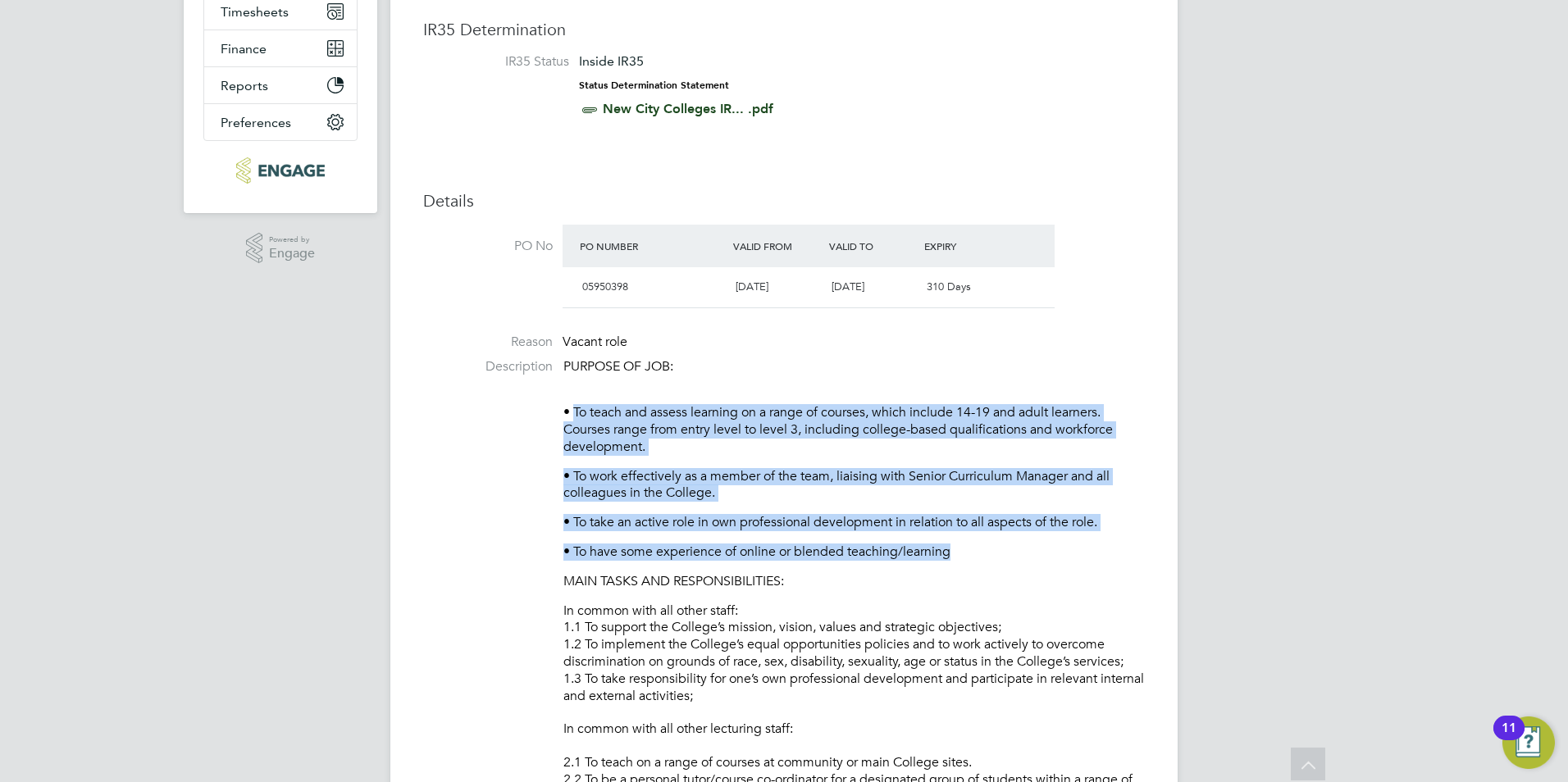
click at [963, 545] on p "• To have some experience of online or blended teaching/learning" at bounding box center [854, 552] width 581 height 18
drag, startPoint x: 962, startPoint y: 547, endPoint x: 574, endPoint y: 411, distance: 411.1
click at [574, 411] on p "• To teach and assess learning on a range of courses, which include 14-19 and a…" at bounding box center [854, 421] width 581 height 68
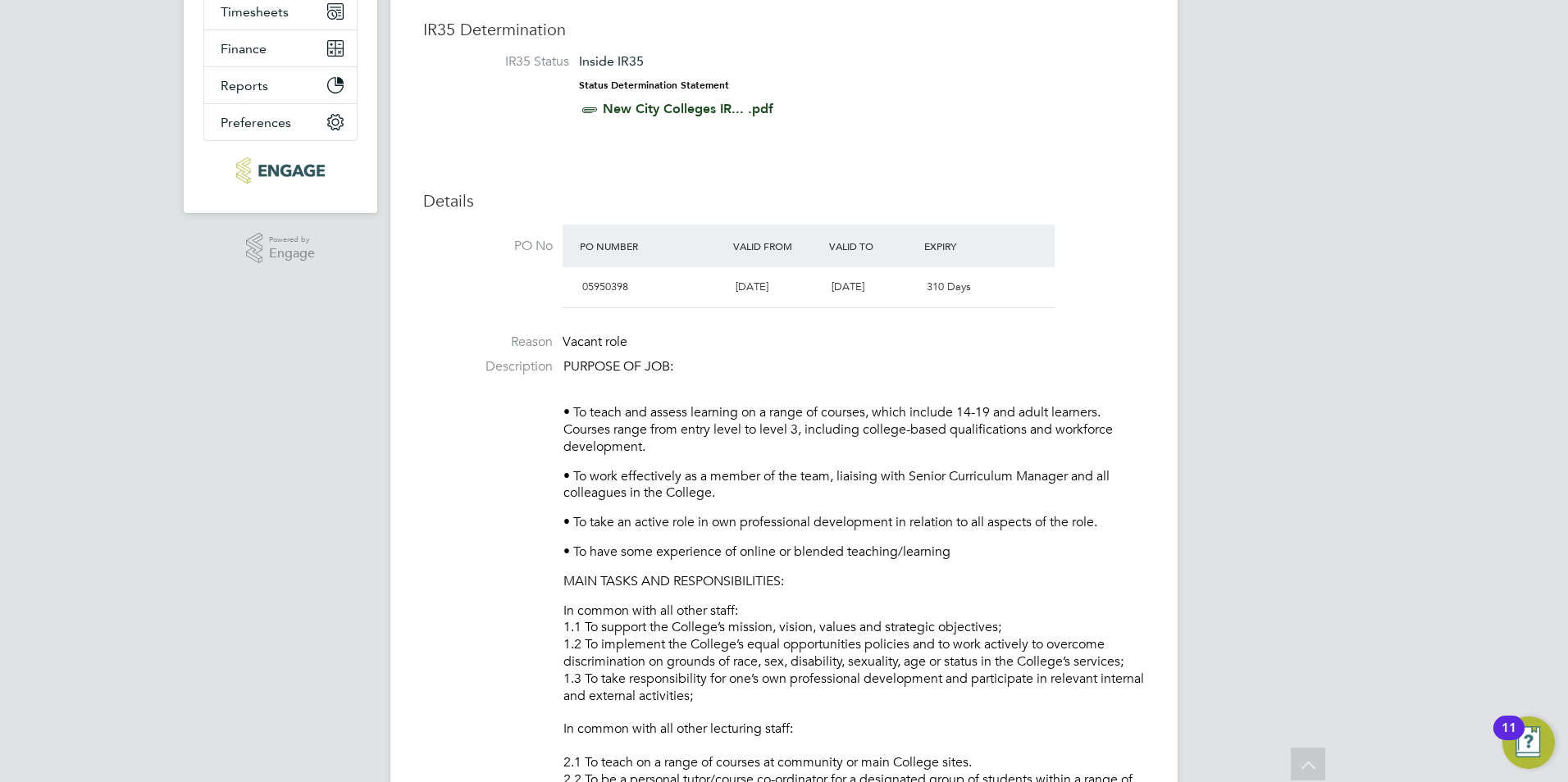
click at [579, 409] on p "• To teach and assess learning on a range of courses, which include 14-19 and a…" at bounding box center [854, 421] width 581 height 68
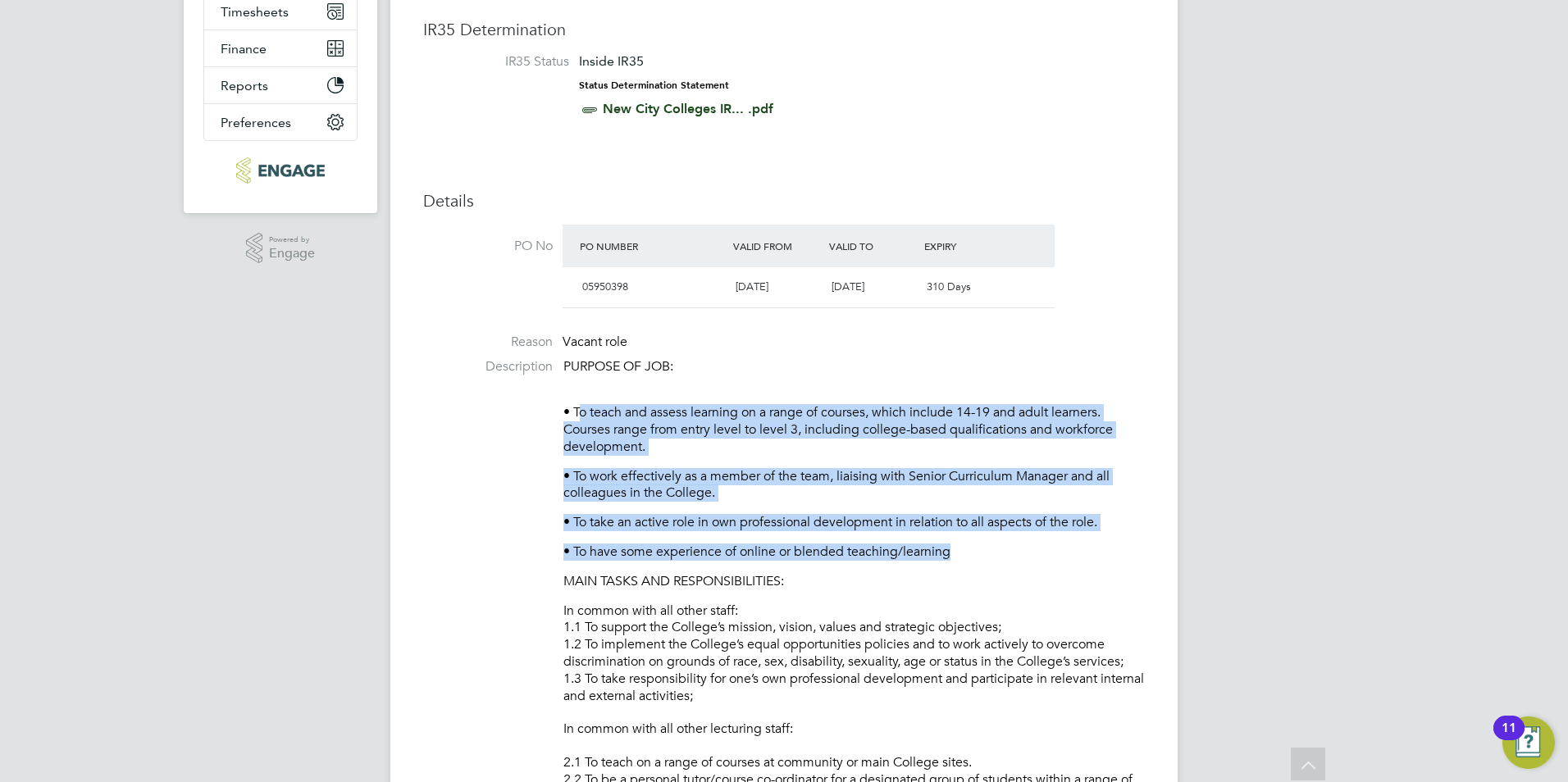
drag, startPoint x: 574, startPoint y: 409, endPoint x: 951, endPoint y: 542, distance: 399.8
click at [952, 549] on p "• To have some experience of online or blended teaching/learning" at bounding box center [854, 552] width 581 height 18
drag, startPoint x: 953, startPoint y: 550, endPoint x: 573, endPoint y: 408, distance: 405.7
